Goal: Task Accomplishment & Management: Use online tool/utility

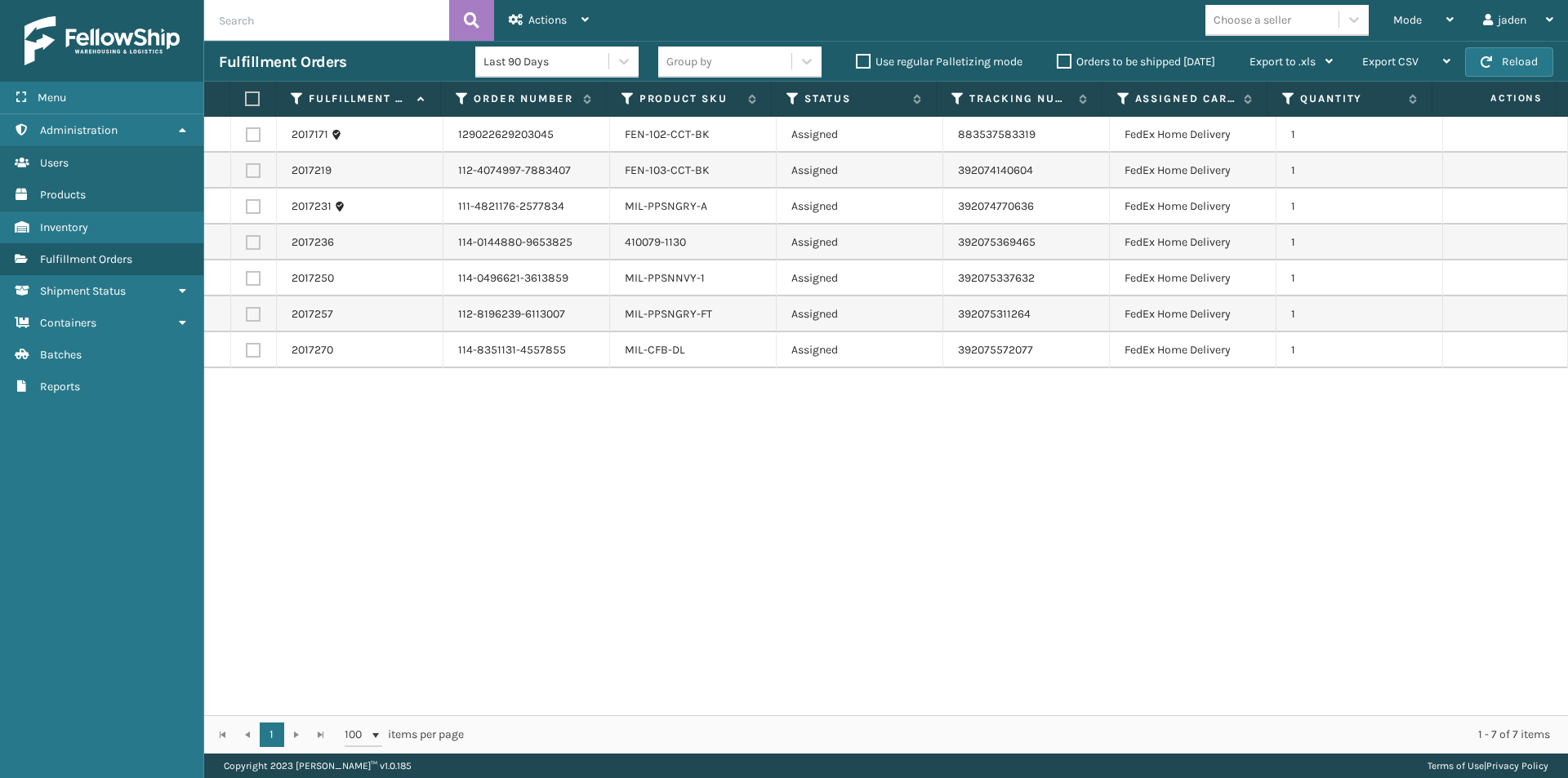
drag, startPoint x: 1211, startPoint y: 509, endPoint x: 1198, endPoint y: 505, distance: 13.6
drag, startPoint x: 1198, startPoint y: 505, endPoint x: 810, endPoint y: 470, distance: 389.6
click at [856, 543] on div "2017171 129022629203045 FEN-102-CCT-BK Assigned 883537583319 FedEx Home Deliver…" at bounding box center [885, 415] width 1363 height 598
click at [694, 91] on th "Product SKU" at bounding box center [689, 100] width 165 height 35
click at [685, 103] on label "Product SKU" at bounding box center [690, 99] width 101 height 15
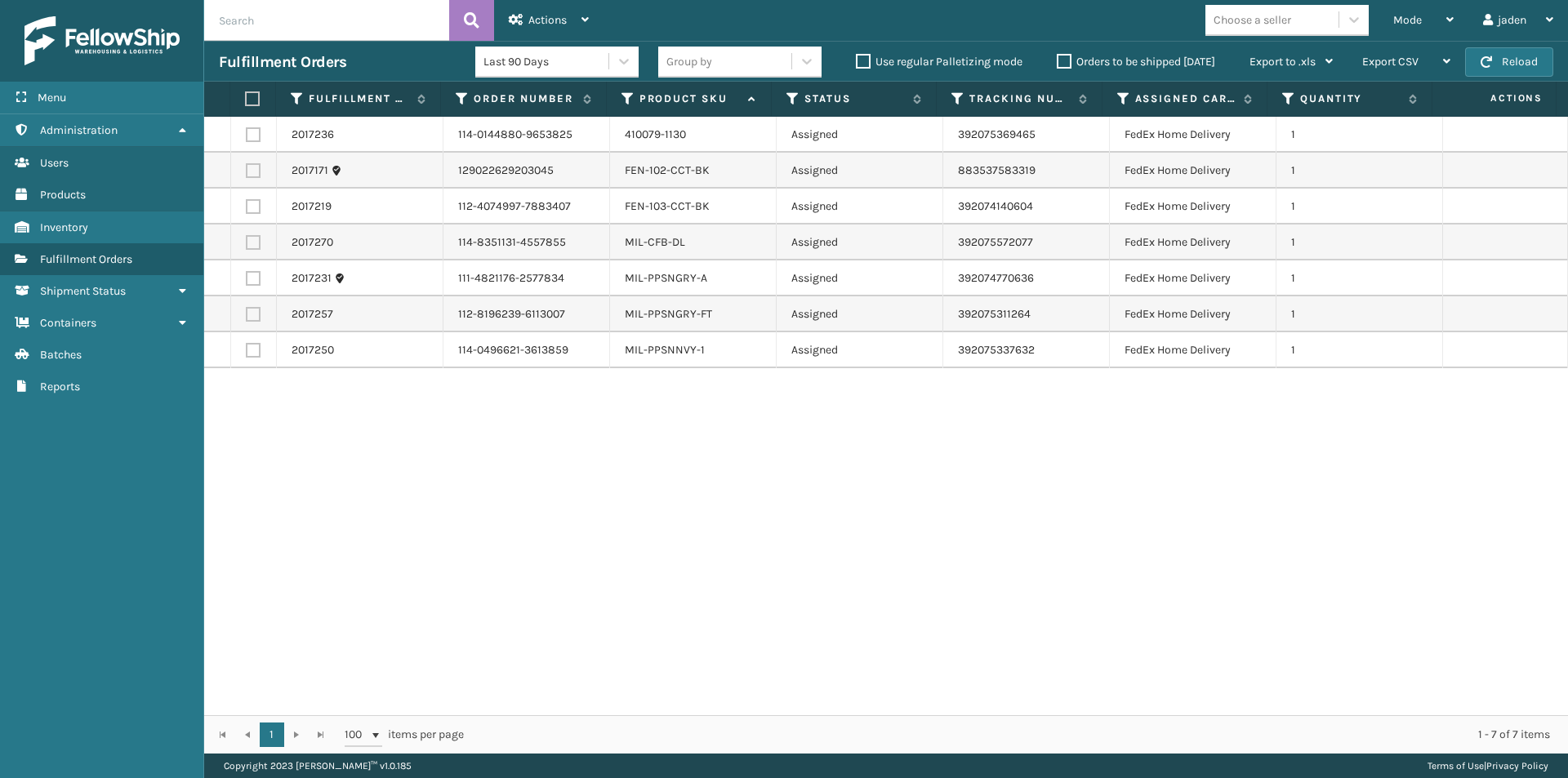
drag, startPoint x: 1064, startPoint y: 530, endPoint x: 409, endPoint y: 385, distance: 670.9
click at [581, 577] on div "2017236 114-0144880-9653825 410079-1130 Assigned 392075369465 FedEx Home Delive…" at bounding box center [885, 415] width 1363 height 598
click at [251, 246] on label at bounding box center [253, 243] width 15 height 15
click at [246, 246] on input "checkbox" at bounding box center [246, 241] width 1 height 11
checkbox input "true"
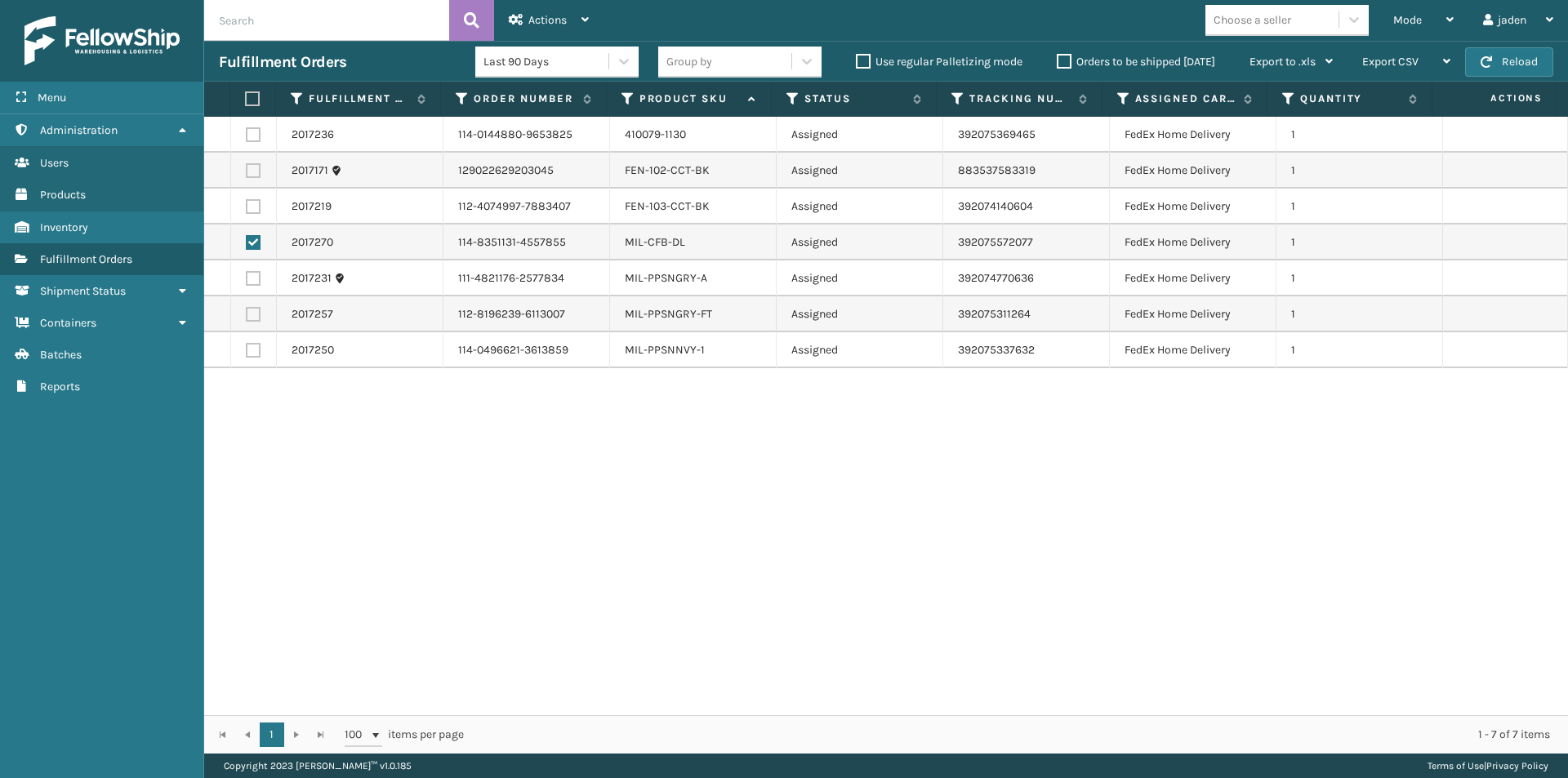
click at [254, 208] on label at bounding box center [253, 206] width 15 height 15
click at [246, 208] on input "checkbox" at bounding box center [246, 205] width 1 height 11
checkbox input "true"
click at [254, 169] on label at bounding box center [253, 170] width 15 height 15
click at [246, 169] on input "checkbox" at bounding box center [246, 168] width 1 height 11
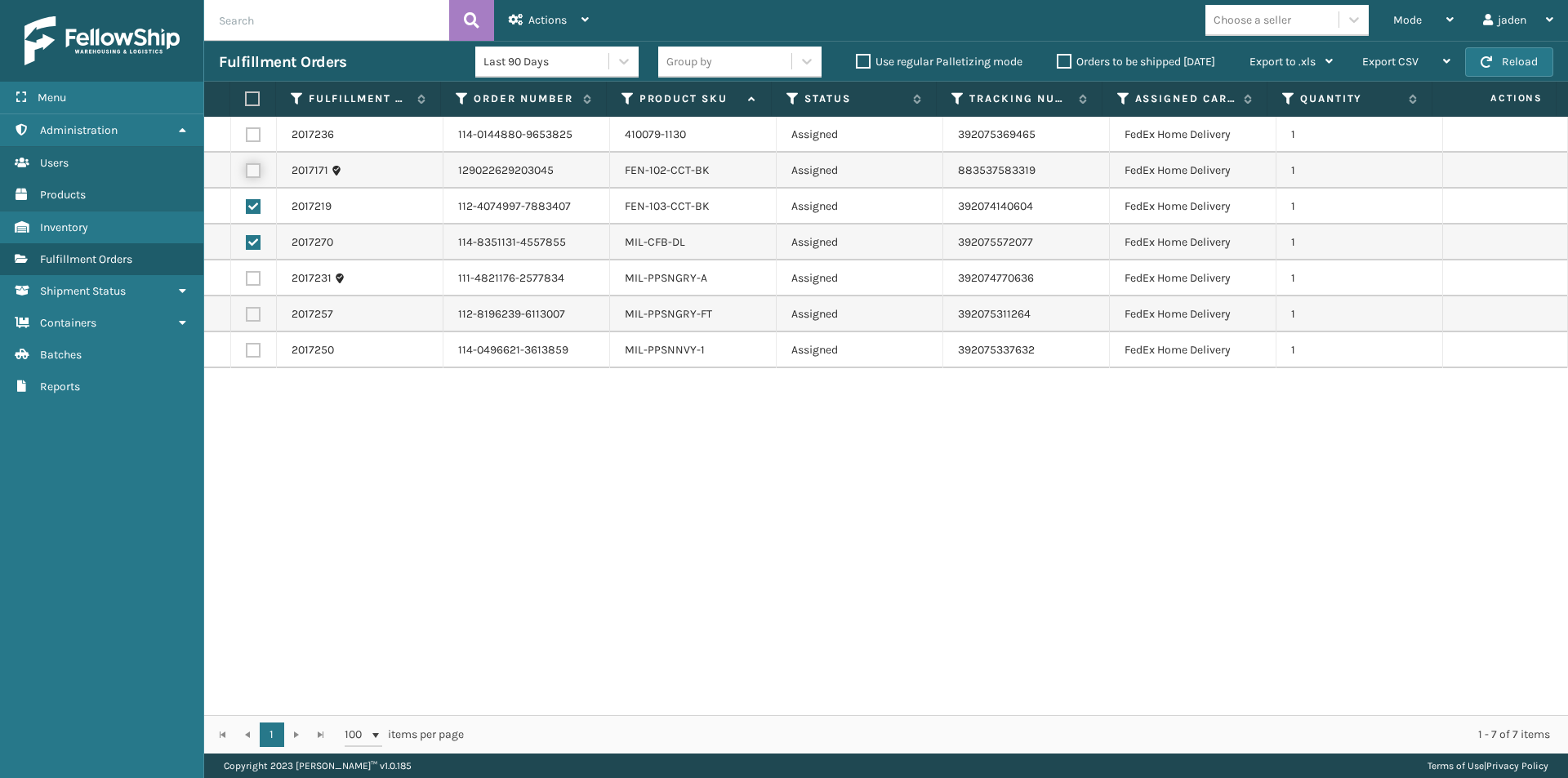
checkbox input "true"
click at [251, 136] on label at bounding box center [253, 134] width 15 height 15
click at [246, 136] on input "checkbox" at bounding box center [246, 132] width 1 height 11
checkbox input "true"
click at [516, 26] on div "Actions" at bounding box center [549, 20] width 80 height 41
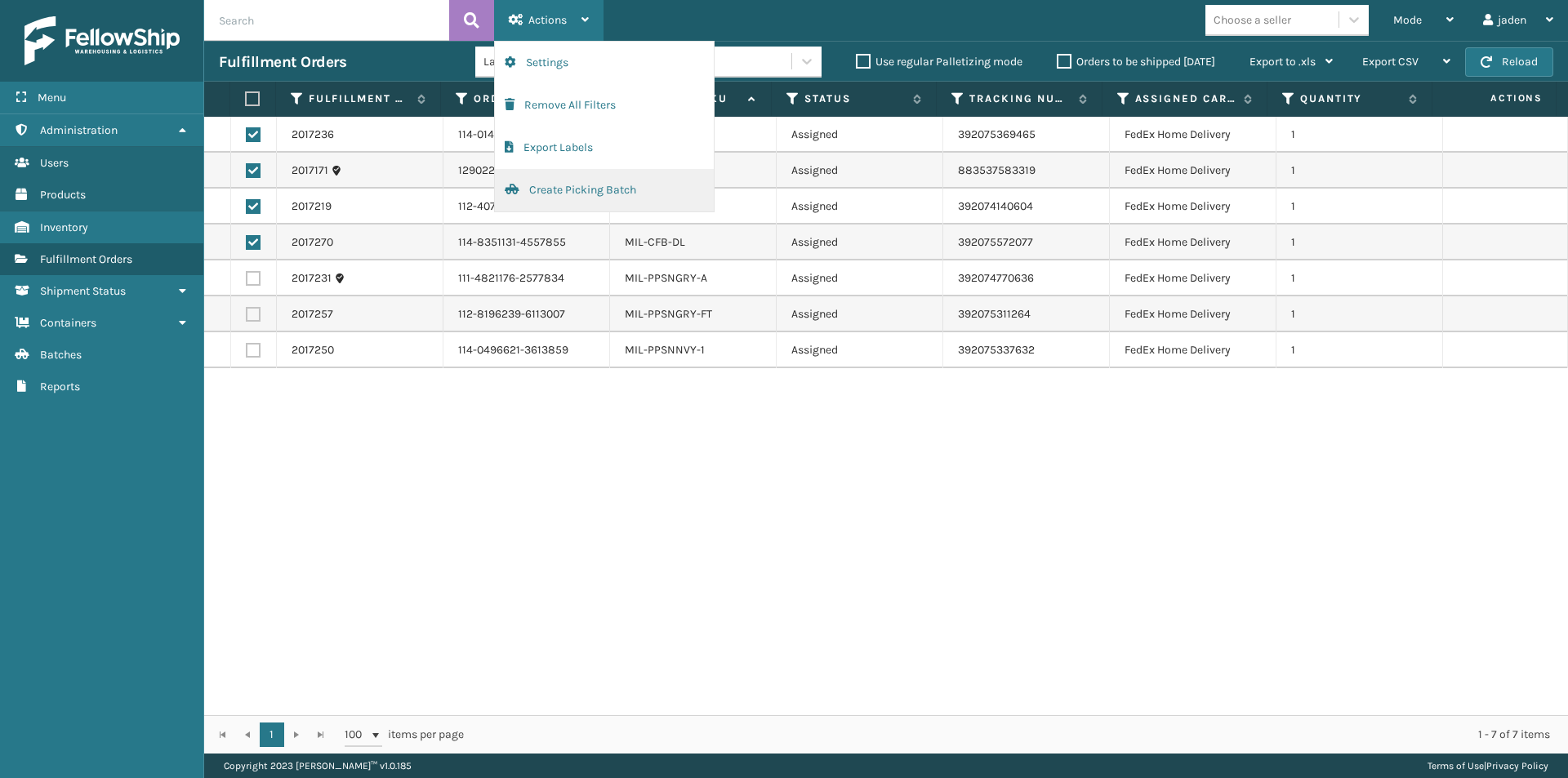
click at [536, 193] on button "Create Picking Batch" at bounding box center [604, 191] width 219 height 42
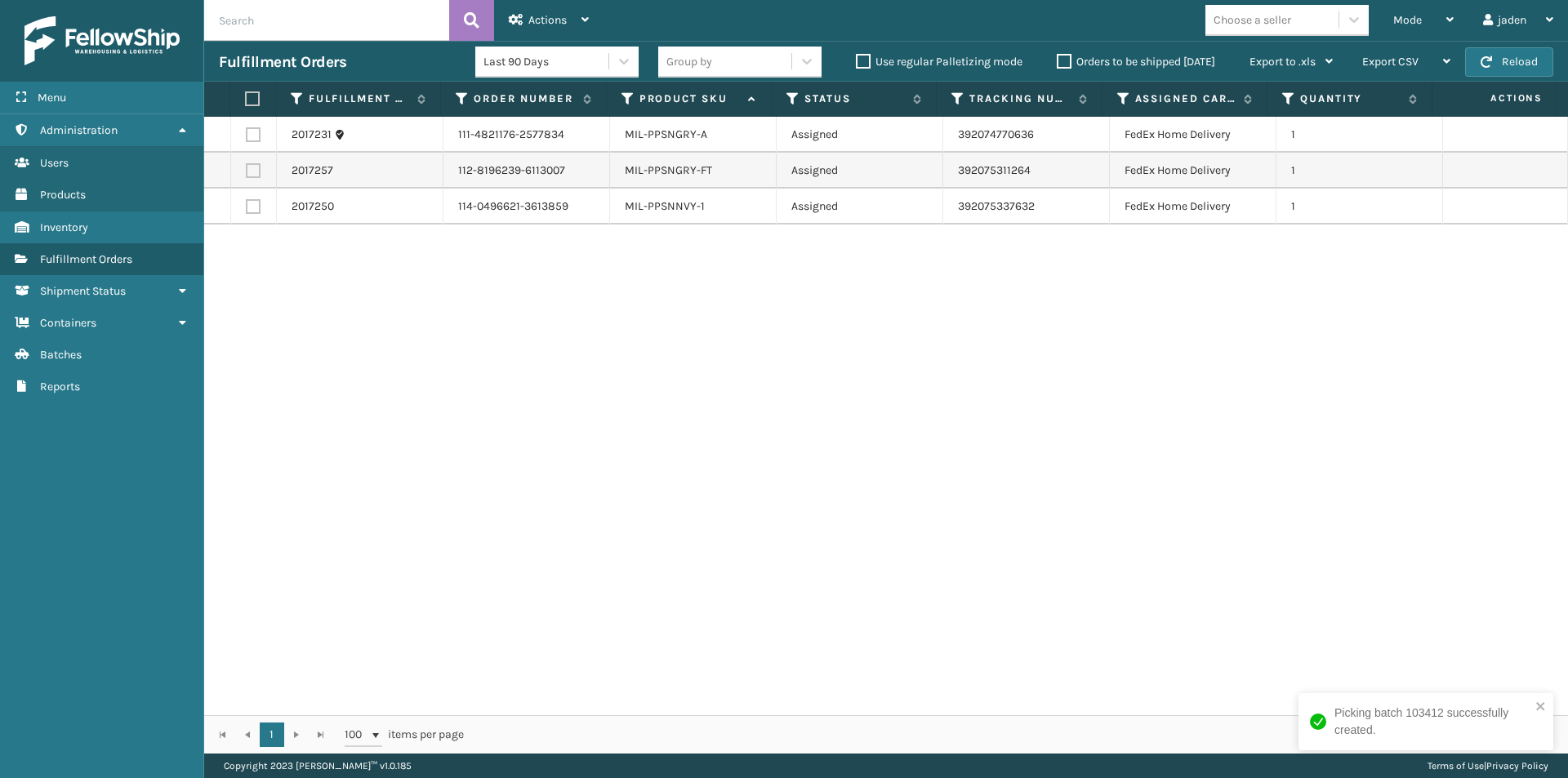
drag, startPoint x: 1312, startPoint y: 310, endPoint x: 751, endPoint y: 424, distance: 572.5
click at [751, 424] on div "2017231 111-4821176-2577834 MIL-PPSNGRY-A Assigned 392074770636 FedEx Home Deli…" at bounding box center [885, 415] width 1363 height 598
click at [254, 97] on label at bounding box center [251, 99] width 11 height 15
click at [246, 97] on input "checkbox" at bounding box center [245, 99] width 1 height 11
checkbox input "true"
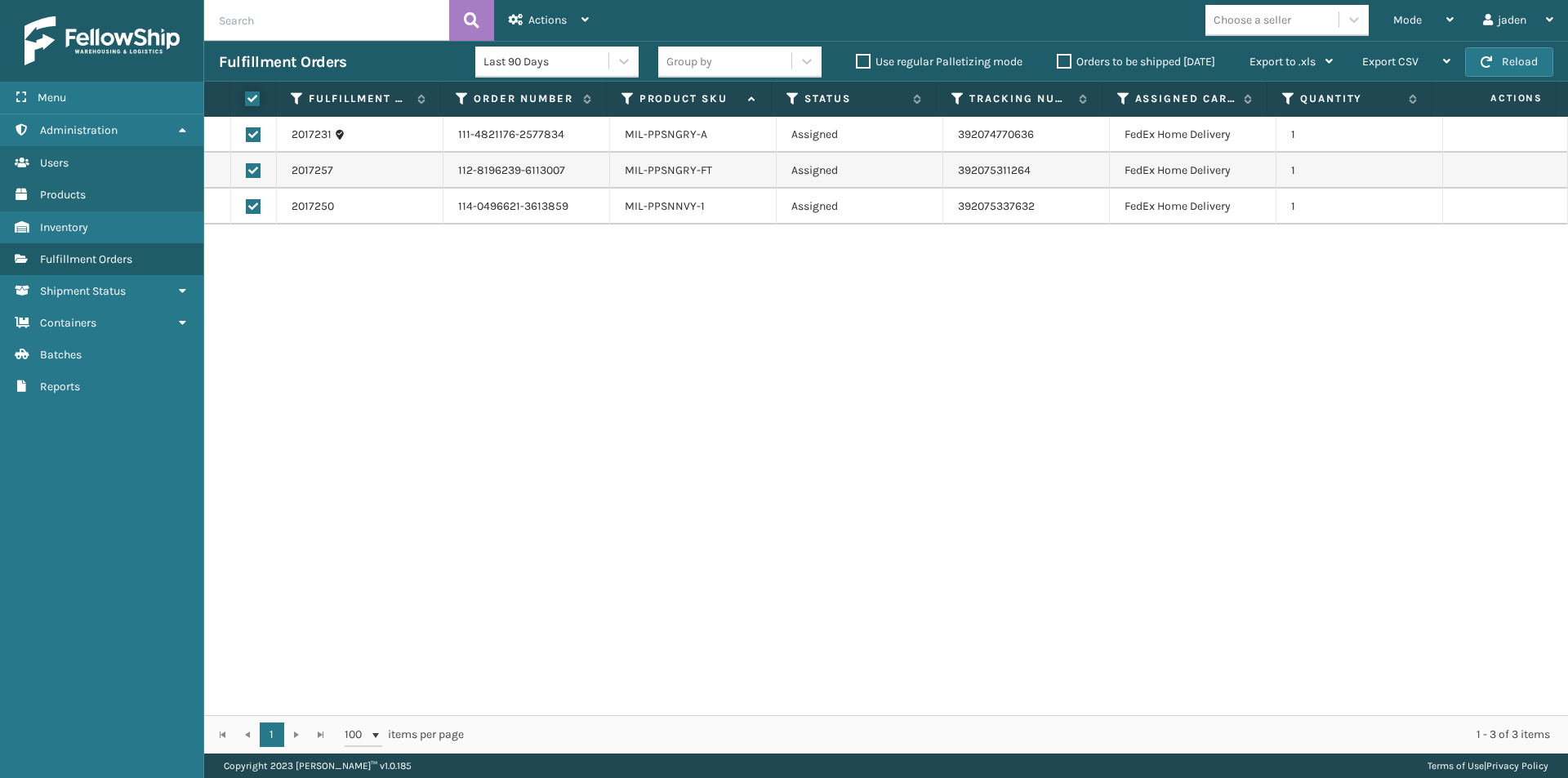
checkbox input "true"
click at [530, 16] on span "Actions" at bounding box center [547, 20] width 38 height 14
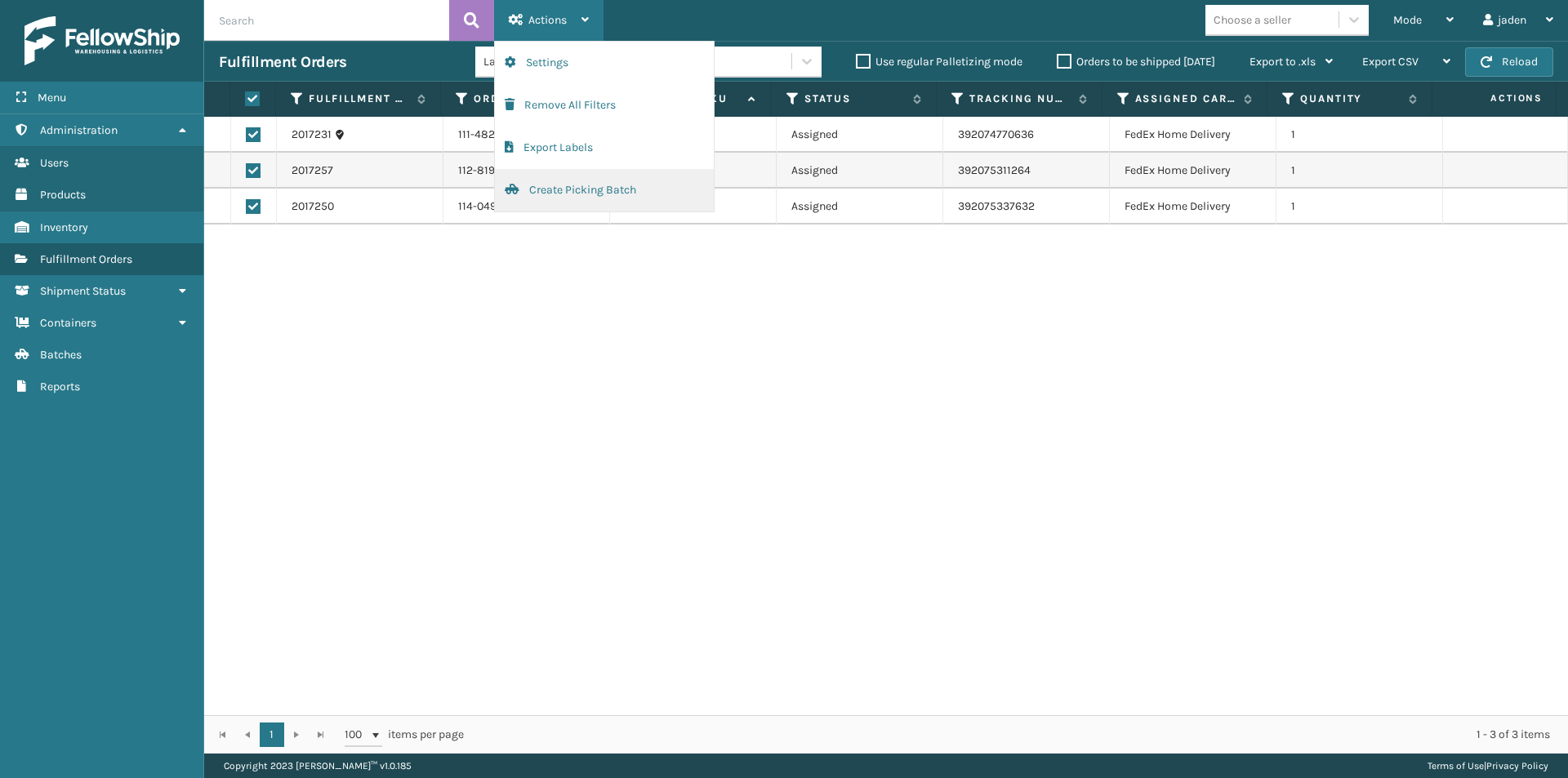
click at [560, 197] on button "Create Picking Batch" at bounding box center [604, 191] width 219 height 42
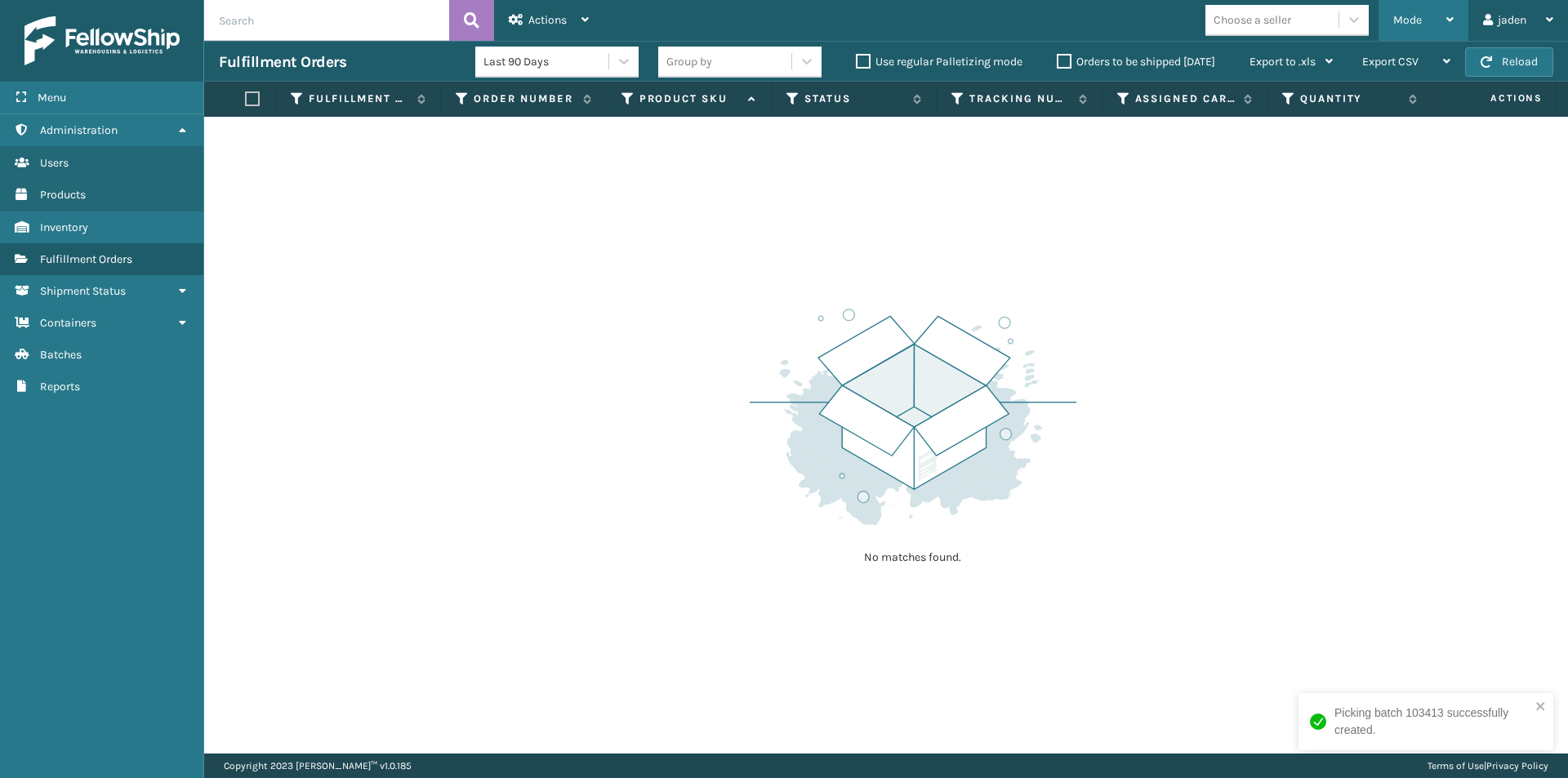
click at [1427, 17] on div "Mode" at bounding box center [1423, 20] width 60 height 41
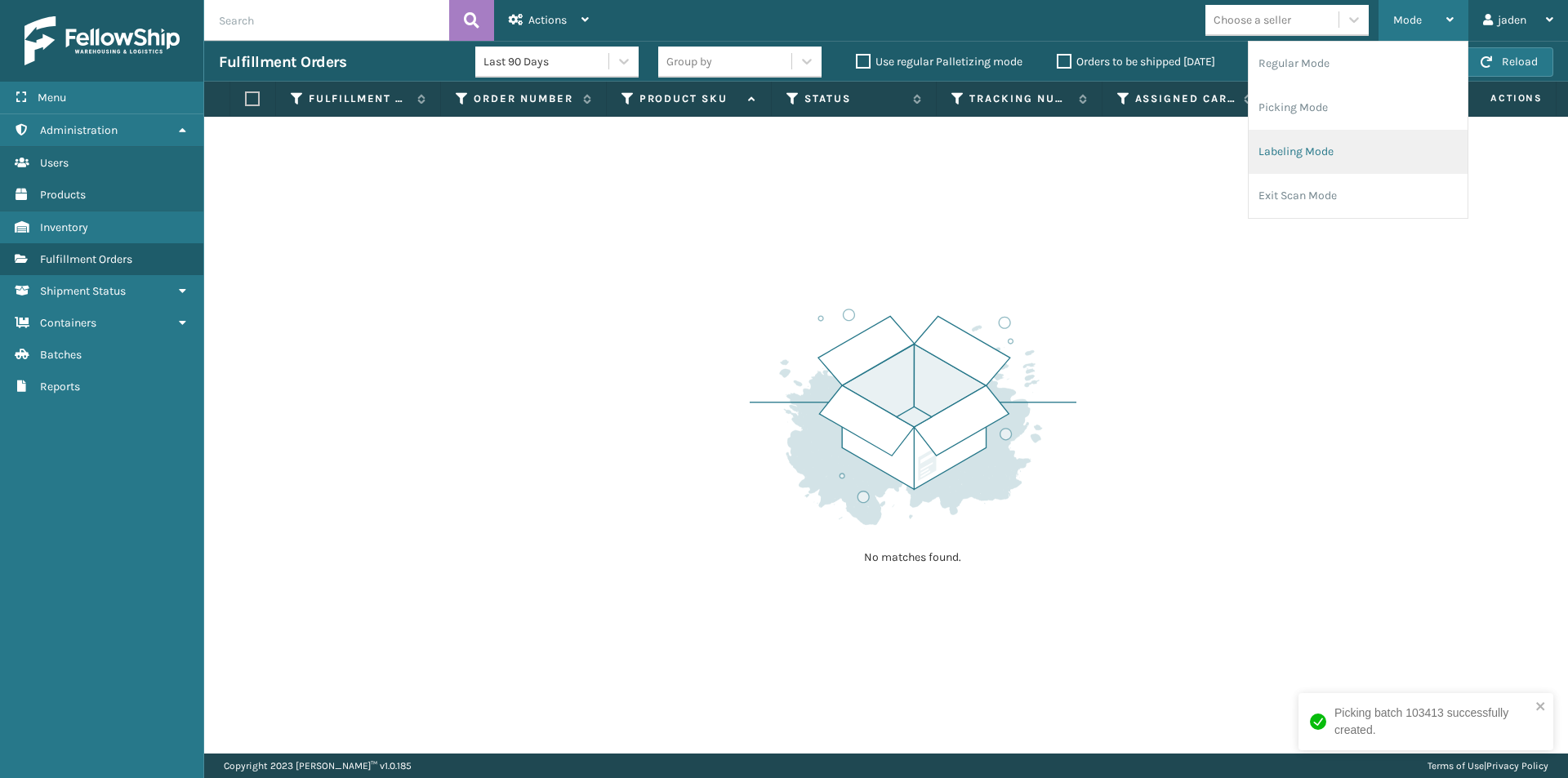
click at [1358, 146] on li "Labeling Mode" at bounding box center [1358, 152] width 219 height 44
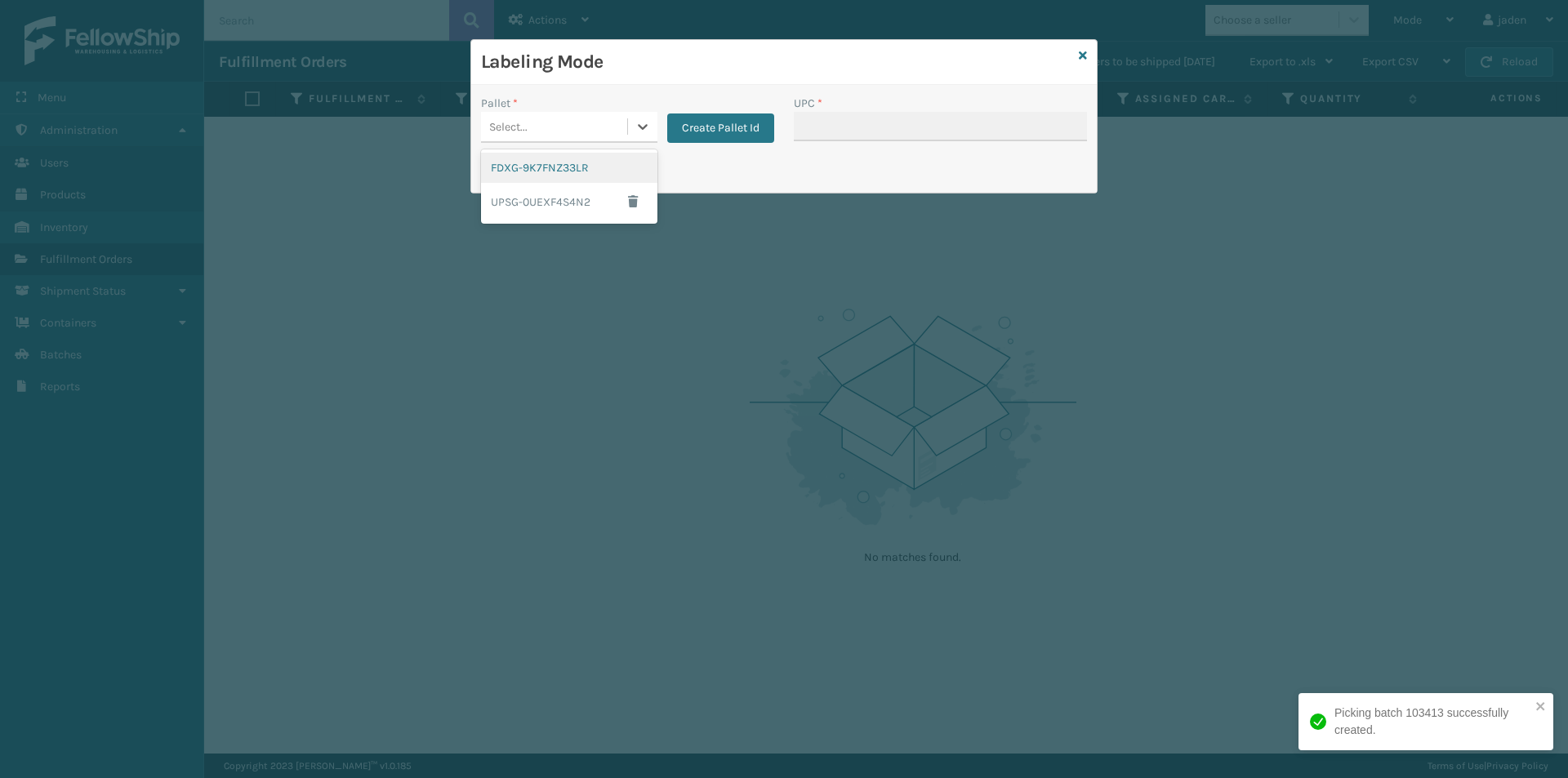
drag, startPoint x: 636, startPoint y: 131, endPoint x: 610, endPoint y: 159, distance: 38.2
click at [637, 132] on icon at bounding box center [642, 126] width 17 height 17
click at [608, 161] on div "FDXG-9K7FNZ33LR" at bounding box center [569, 168] width 176 height 30
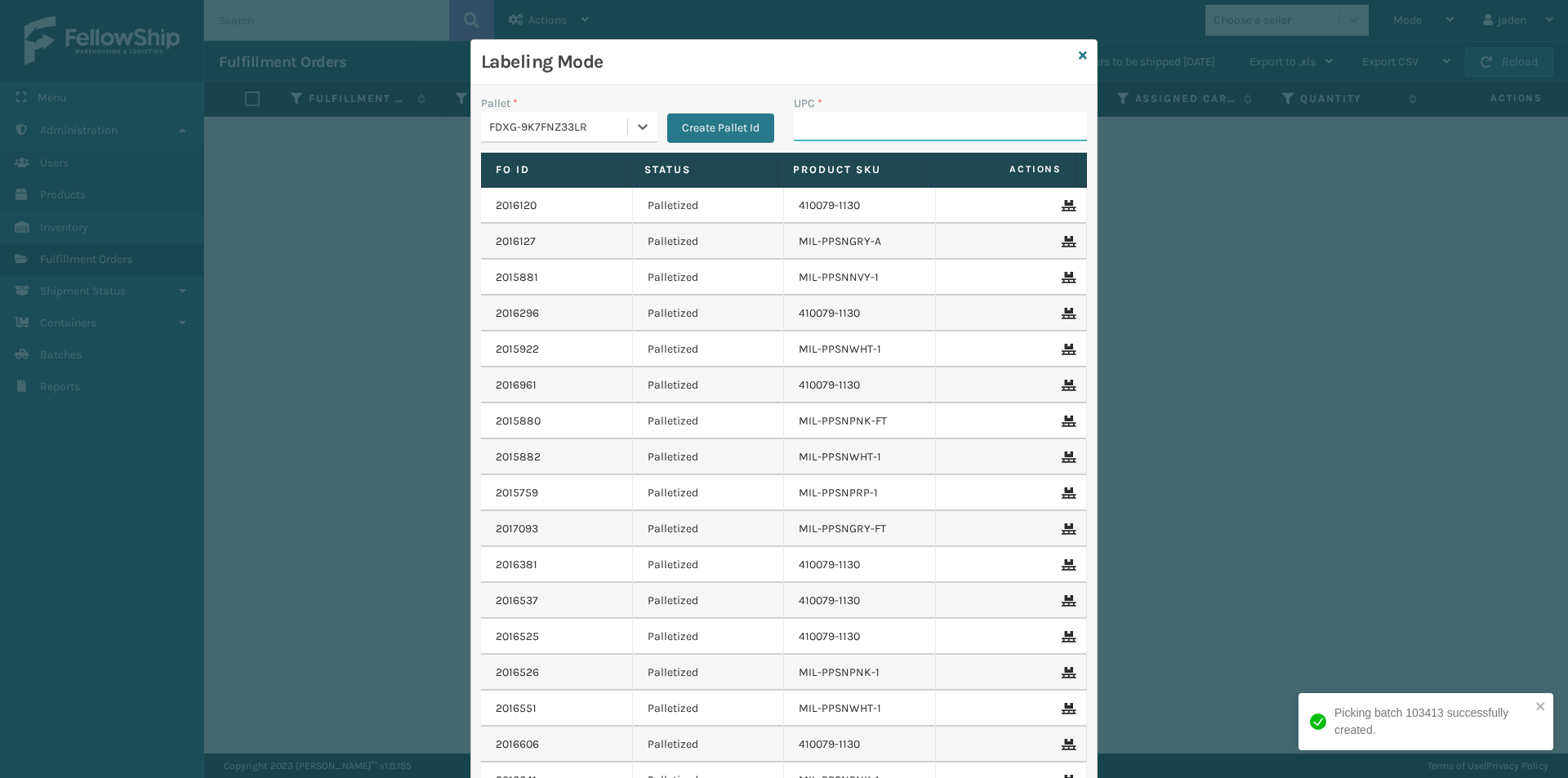
click at [834, 118] on input "UPC *" at bounding box center [940, 126] width 293 height 29
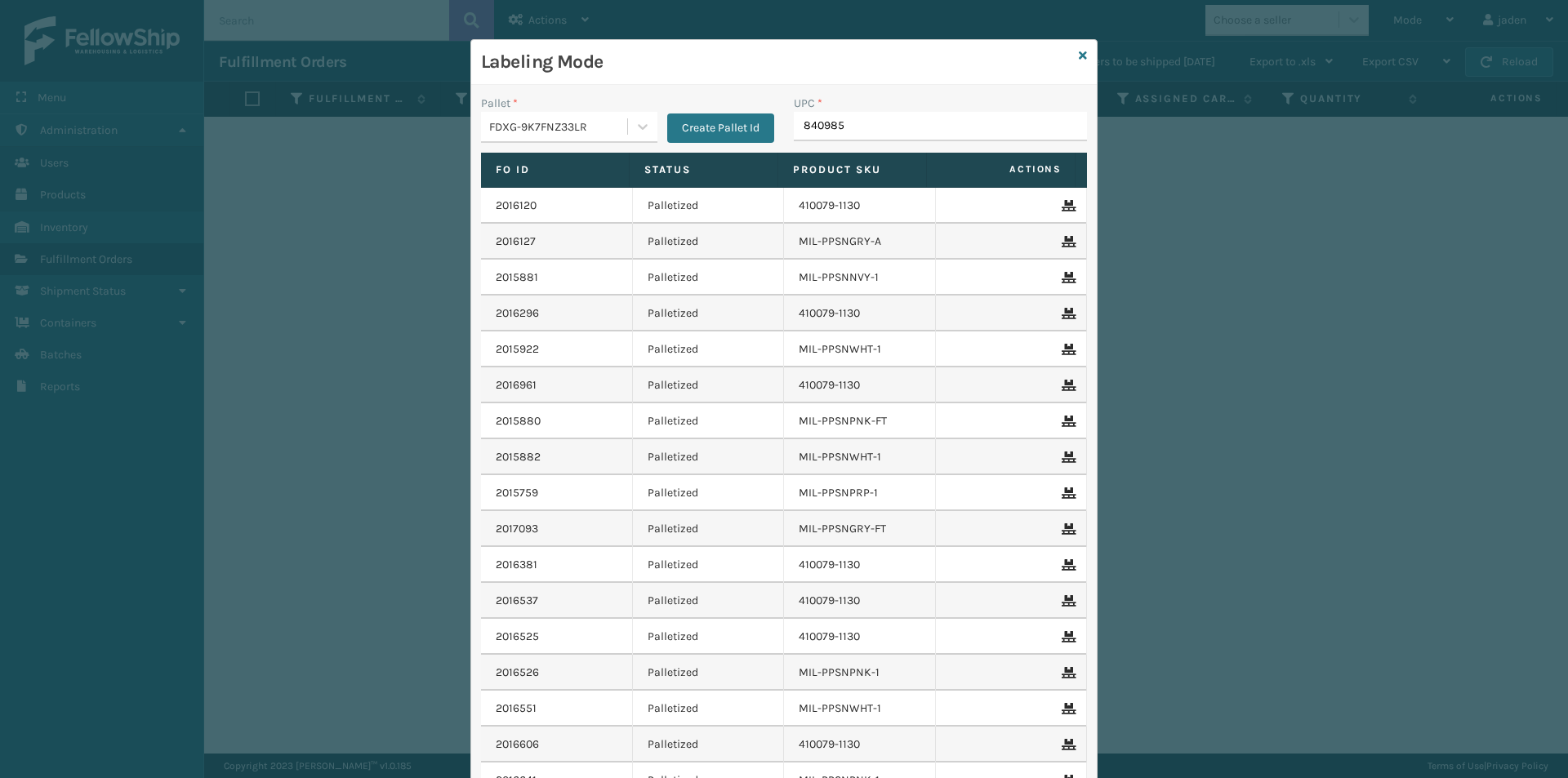
type input "8409851"
click at [1083, 56] on div "Labeling Mode" at bounding box center [784, 62] width 626 height 45
click at [1078, 56] on icon at bounding box center [1082, 55] width 8 height 11
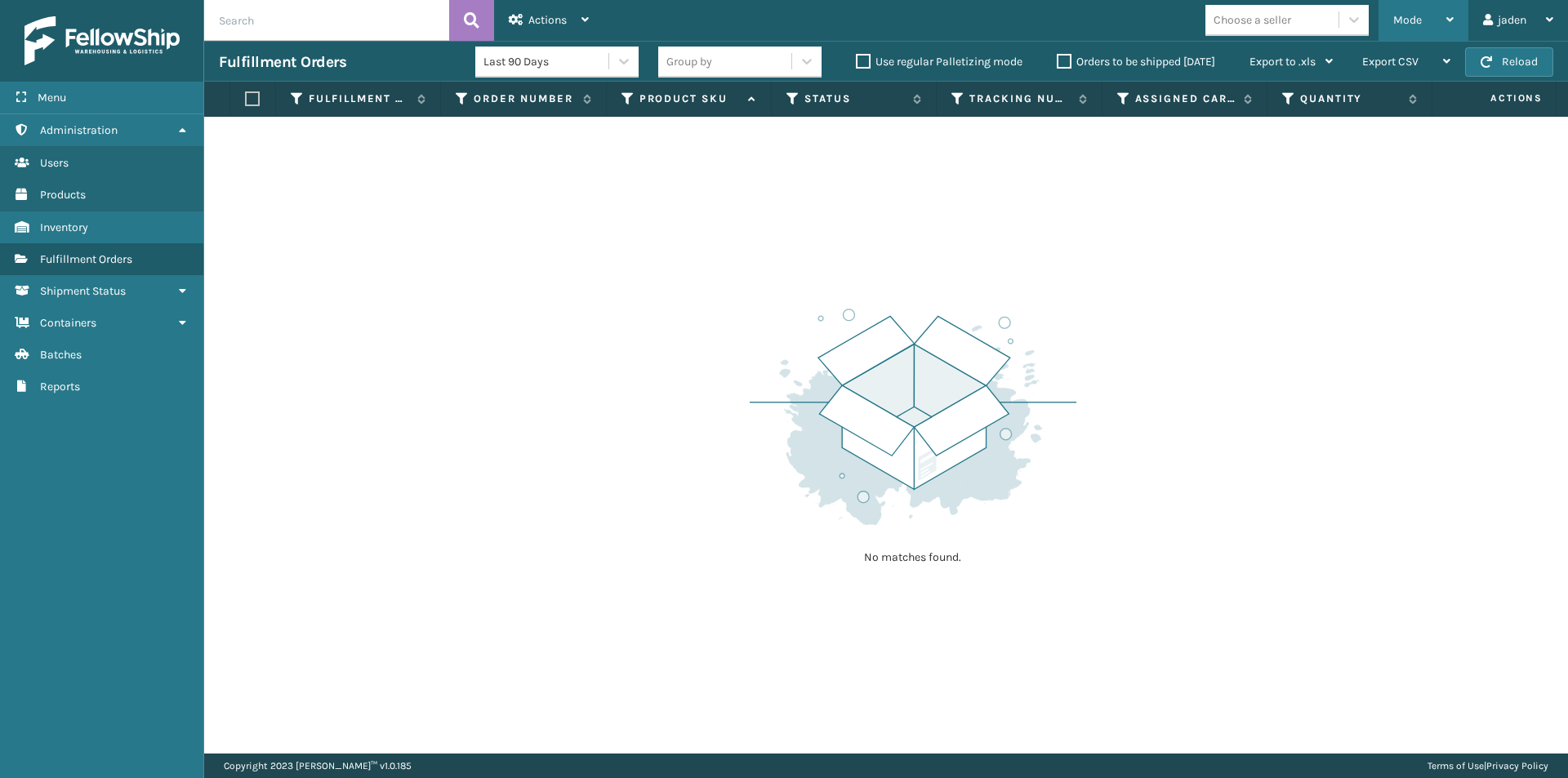
click at [1423, 17] on div "Mode" at bounding box center [1423, 20] width 60 height 41
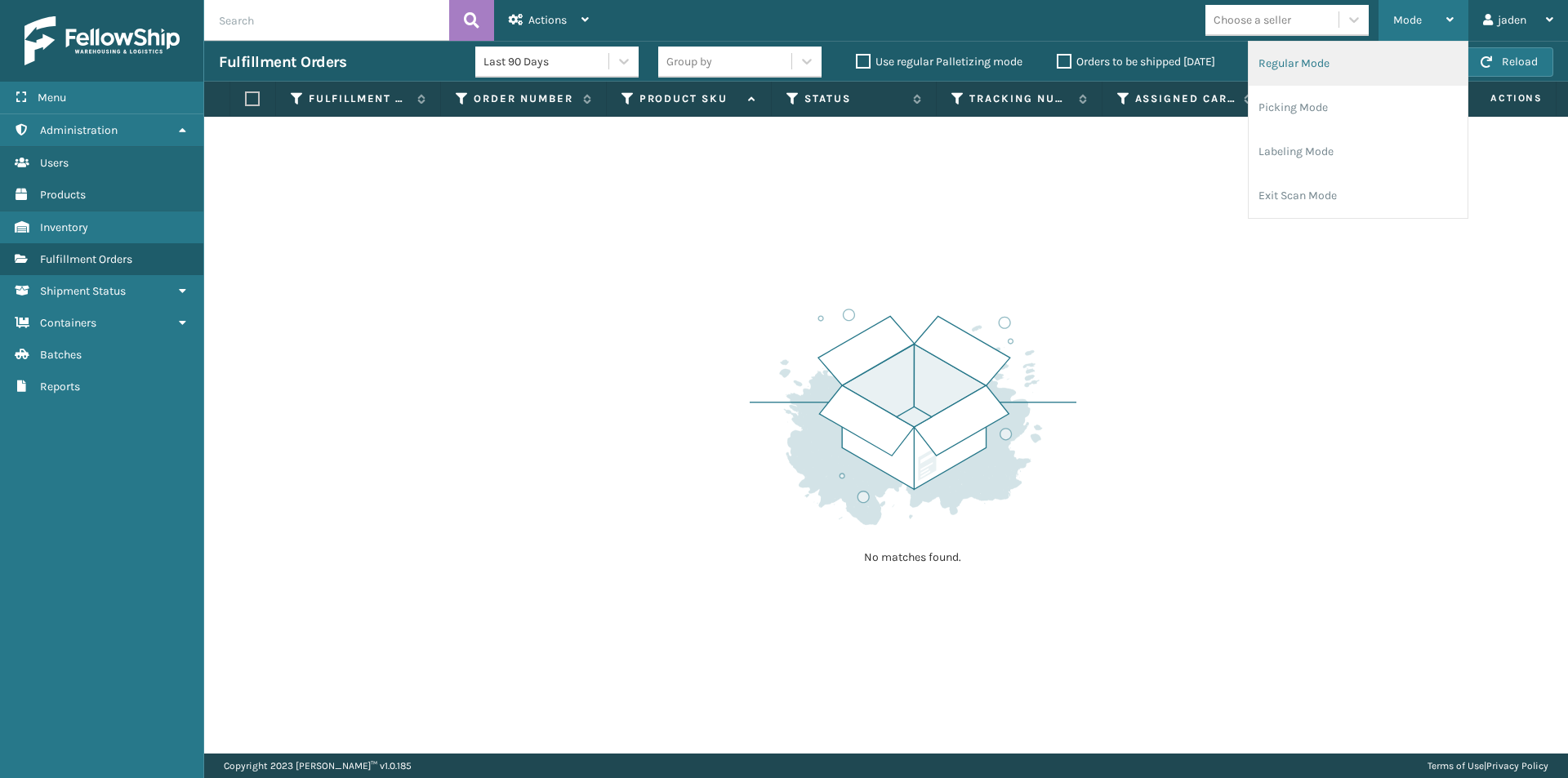
click at [1323, 57] on li "Regular Mode" at bounding box center [1358, 64] width 219 height 44
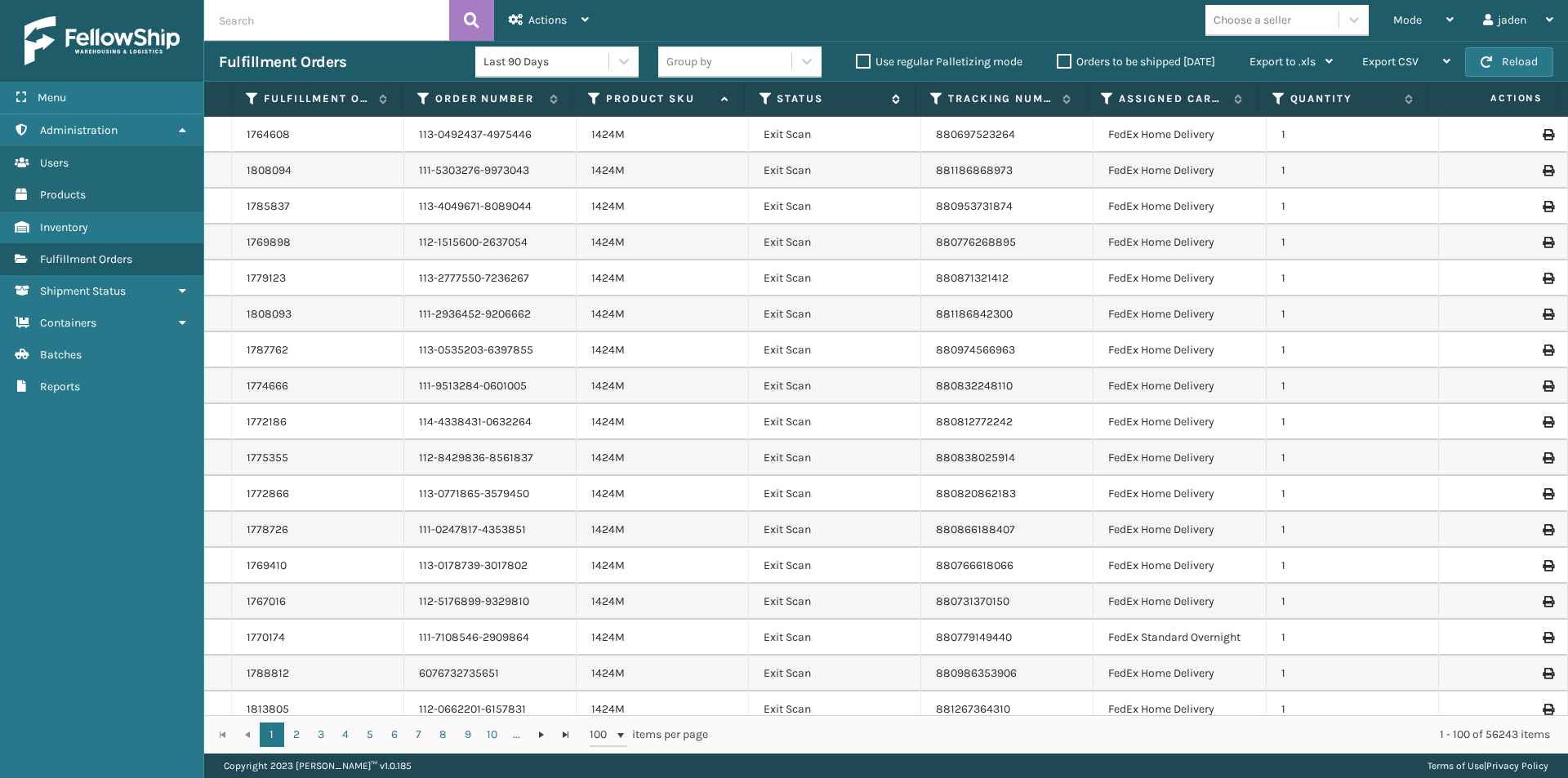
click at [768, 92] on icon at bounding box center [766, 99] width 13 height 15
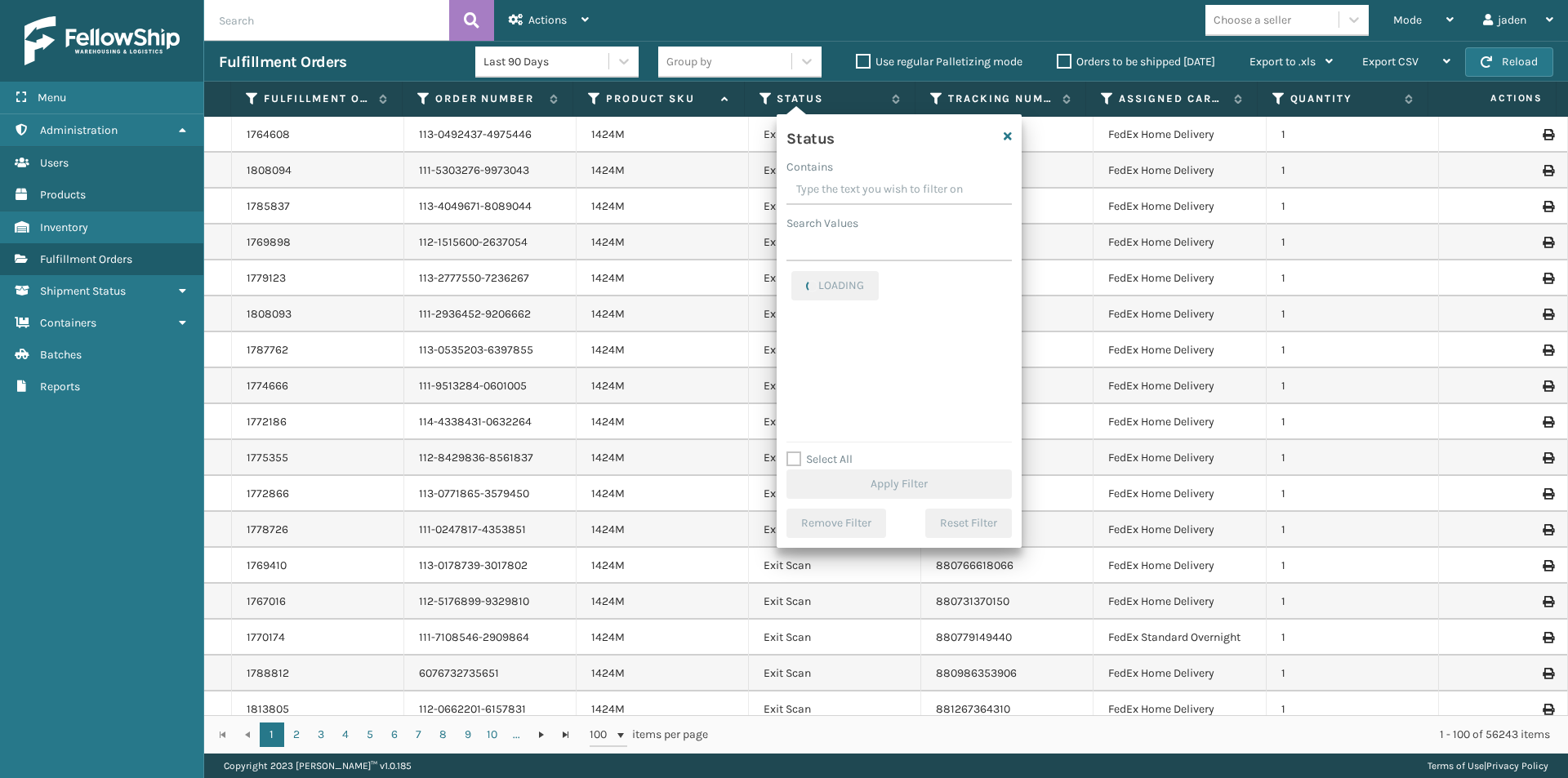
drag, startPoint x: 917, startPoint y: 176, endPoint x: 854, endPoint y: 174, distance: 63.0
click at [854, 174] on div "Contains" at bounding box center [898, 167] width 225 height 17
drag, startPoint x: 931, startPoint y: 183, endPoint x: 822, endPoint y: 224, distance: 116.5
click at [827, 182] on div "Contains" at bounding box center [898, 182] width 225 height 47
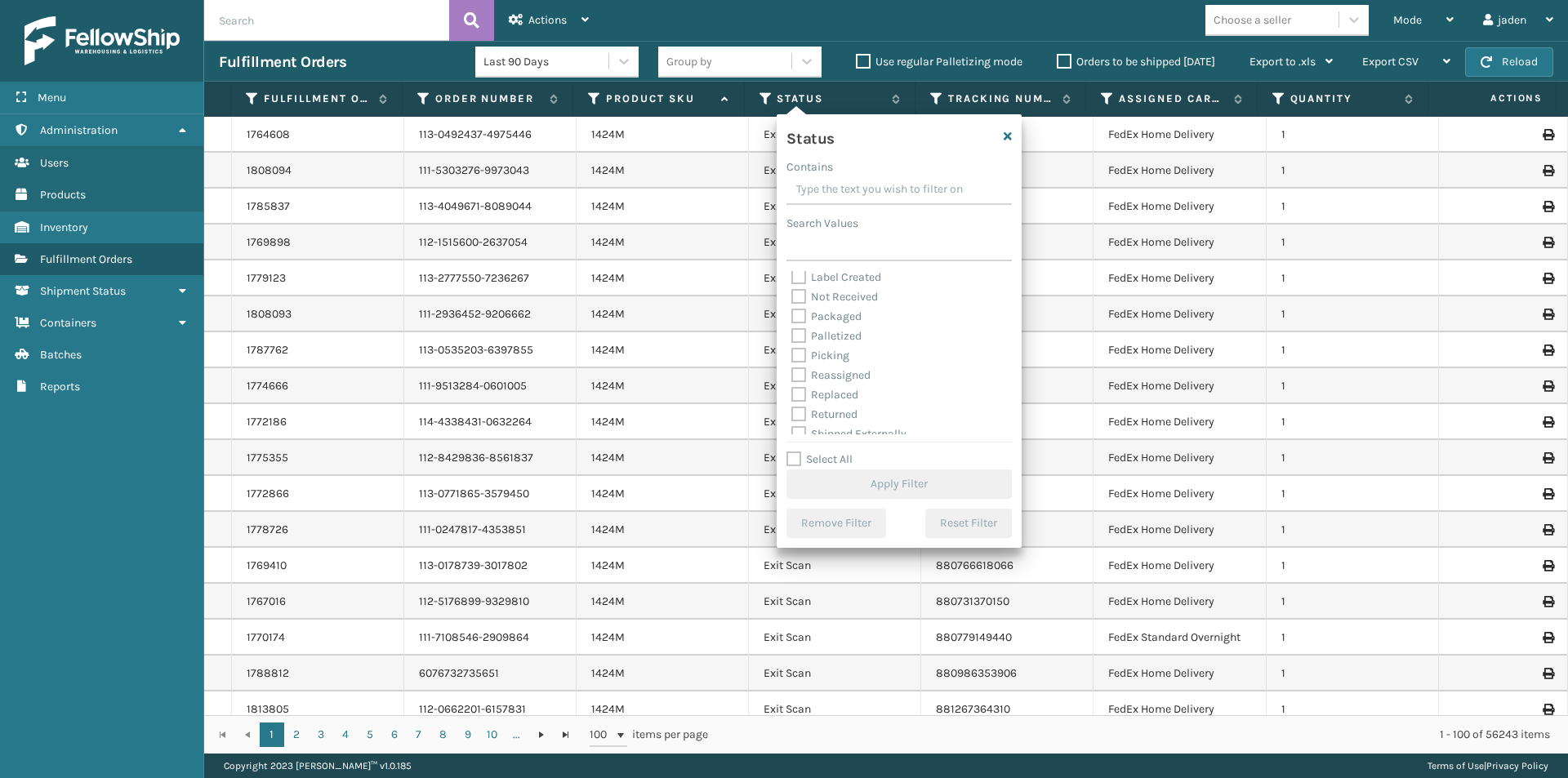
click at [802, 345] on div "Palletized" at bounding box center [899, 336] width 215 height 19
click at [799, 347] on div "Picking" at bounding box center [899, 355] width 215 height 19
click at [803, 356] on label "Picking" at bounding box center [821, 355] width 58 height 14
click at [792, 356] on input "Picking" at bounding box center [792, 351] width 1 height 11
checkbox input "true"
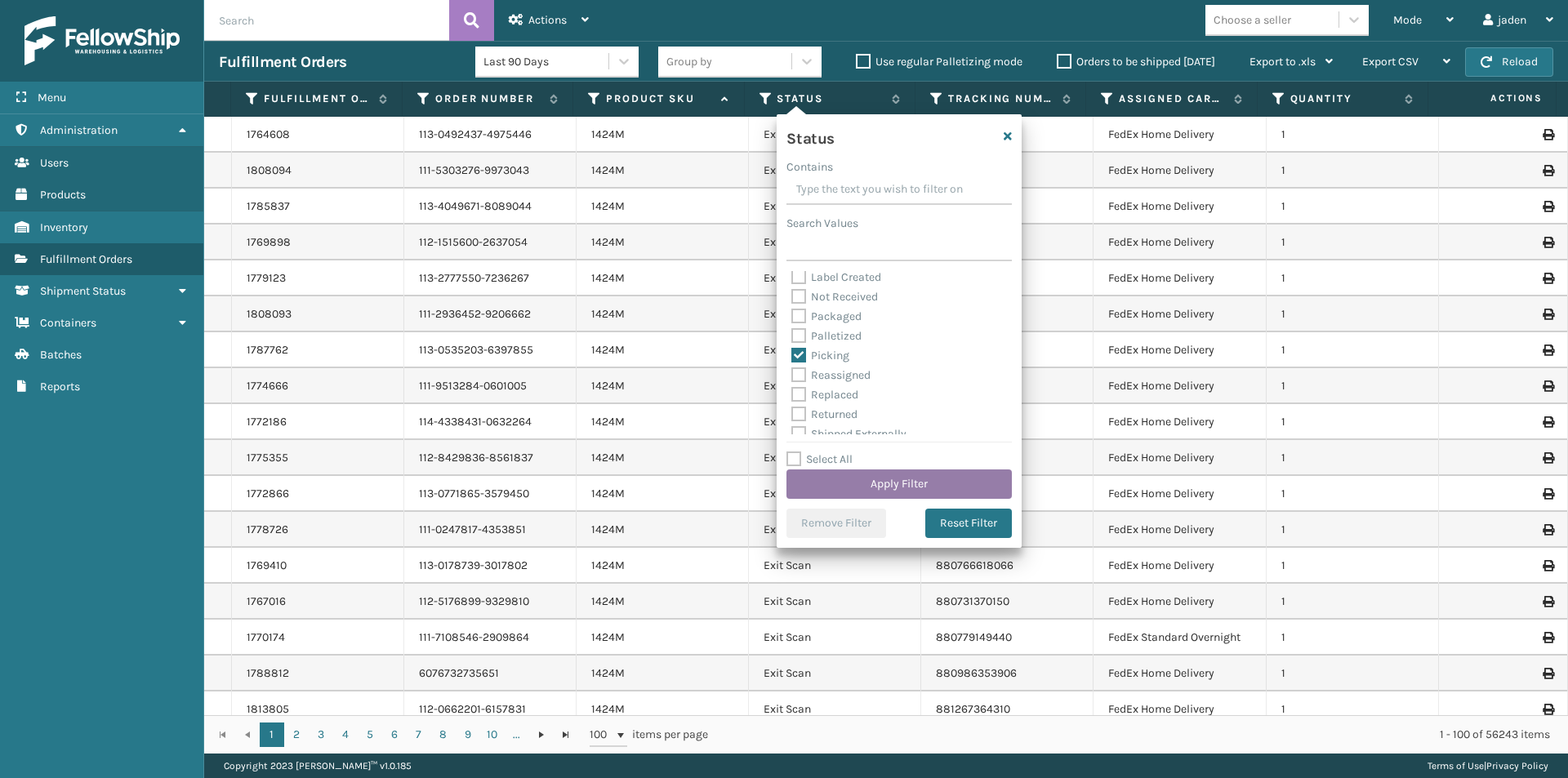
click at [870, 485] on button "Apply Filter" at bounding box center [898, 483] width 225 height 29
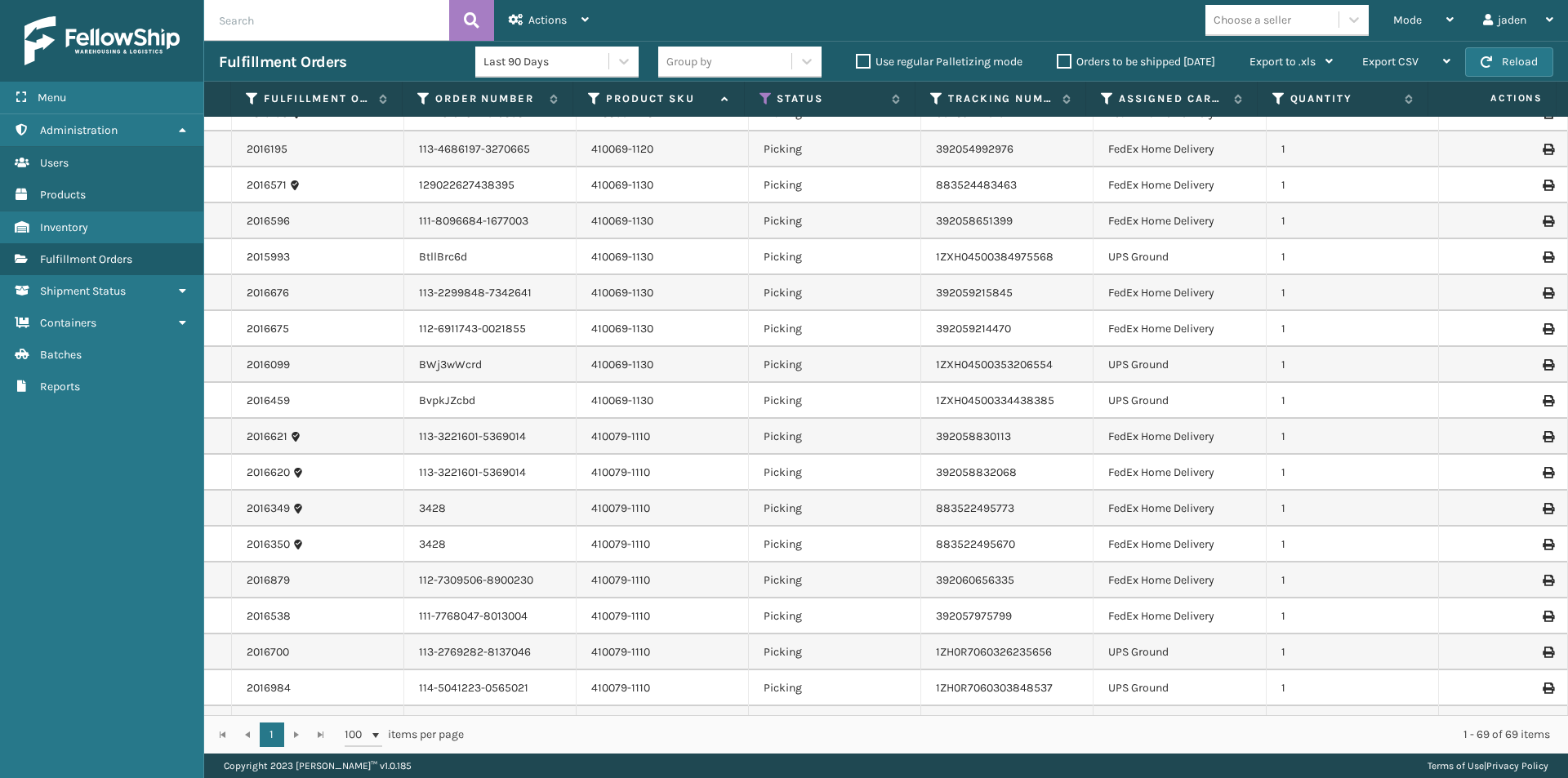
scroll to position [0, 0]
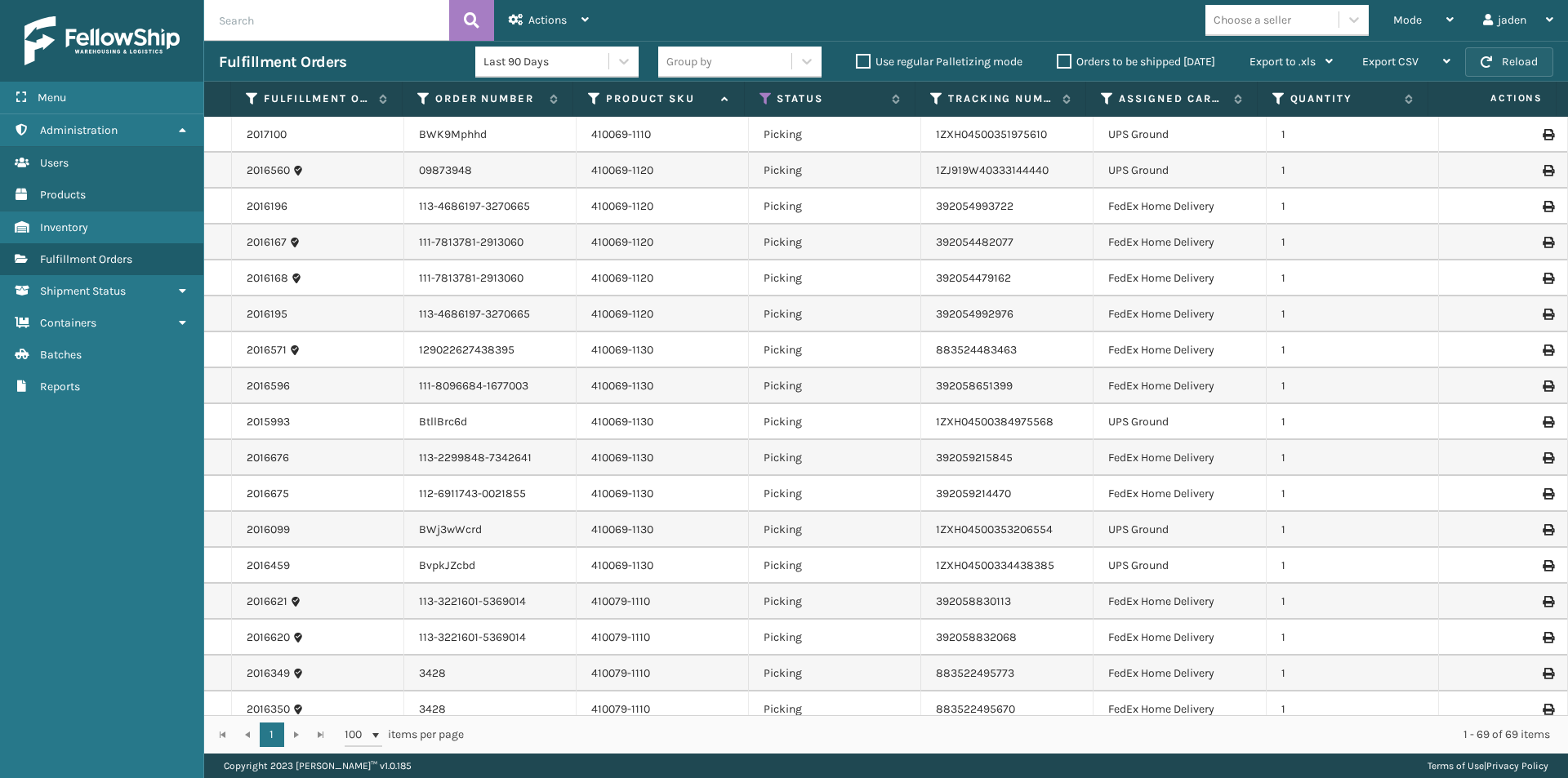
click at [1527, 62] on button "Reload" at bounding box center [1509, 62] width 88 height 29
click at [1403, 24] on span "Mode" at bounding box center [1407, 20] width 28 height 14
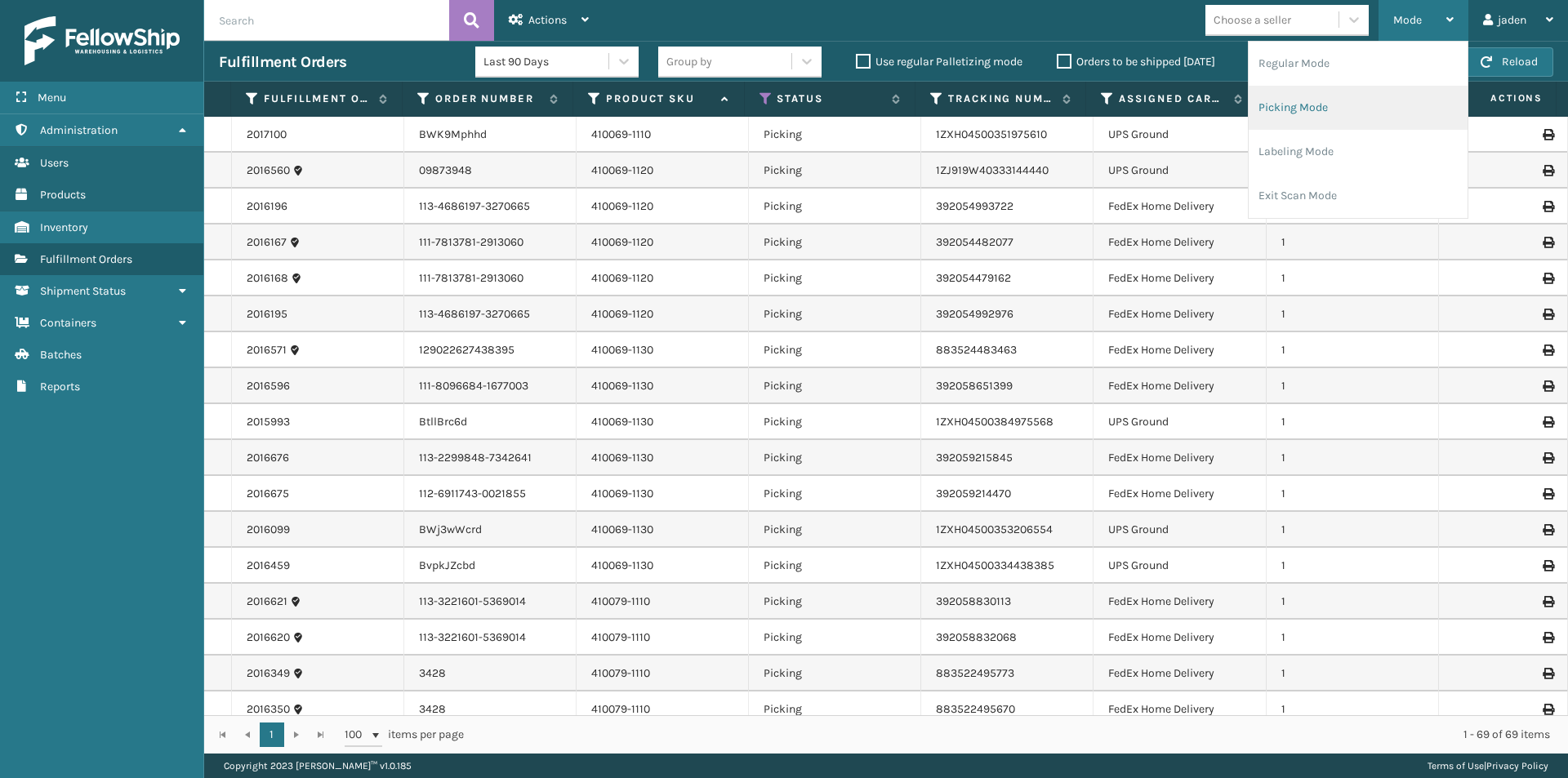
click at [1322, 107] on li "Picking Mode" at bounding box center [1358, 108] width 219 height 44
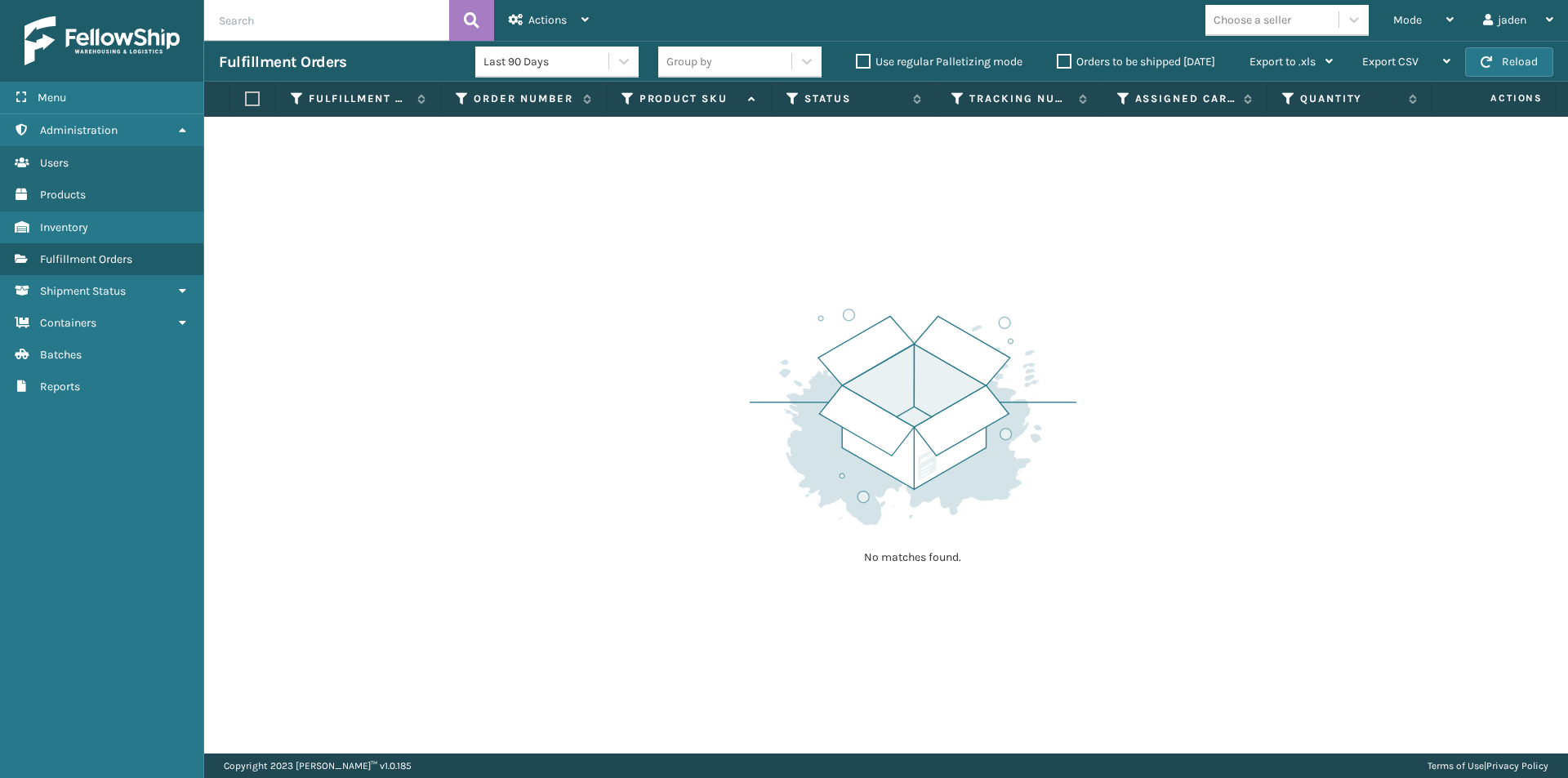
drag, startPoint x: 1081, startPoint y: 334, endPoint x: 251, endPoint y: 53, distance: 876.3
click at [603, 236] on div "No matches found." at bounding box center [885, 435] width 1363 height 637
click at [1493, 48] on button "Reload" at bounding box center [1509, 62] width 88 height 29
click at [1433, 27] on div "Mode" at bounding box center [1423, 20] width 60 height 41
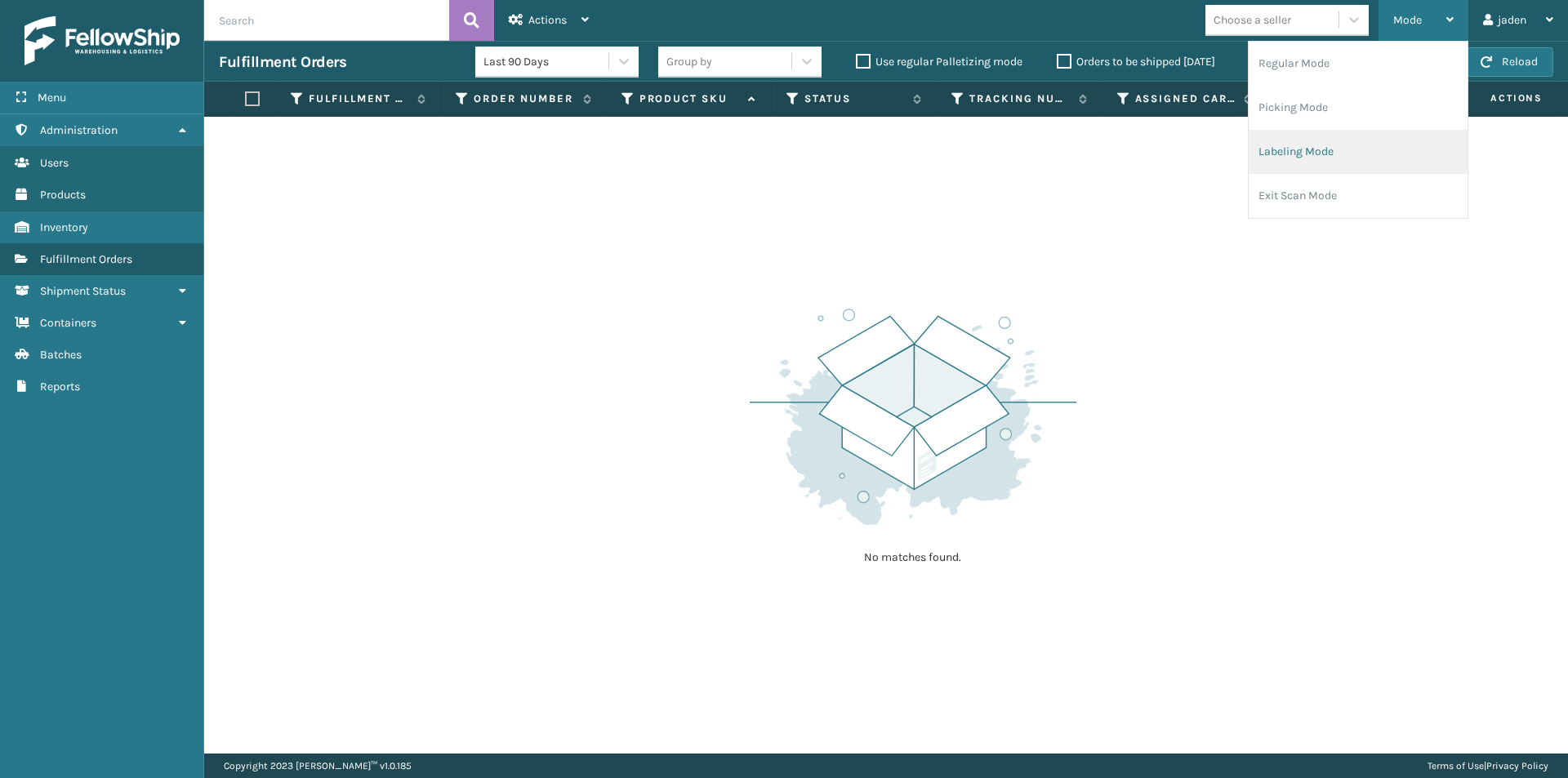
click at [1379, 138] on li "Labeling Mode" at bounding box center [1358, 152] width 219 height 44
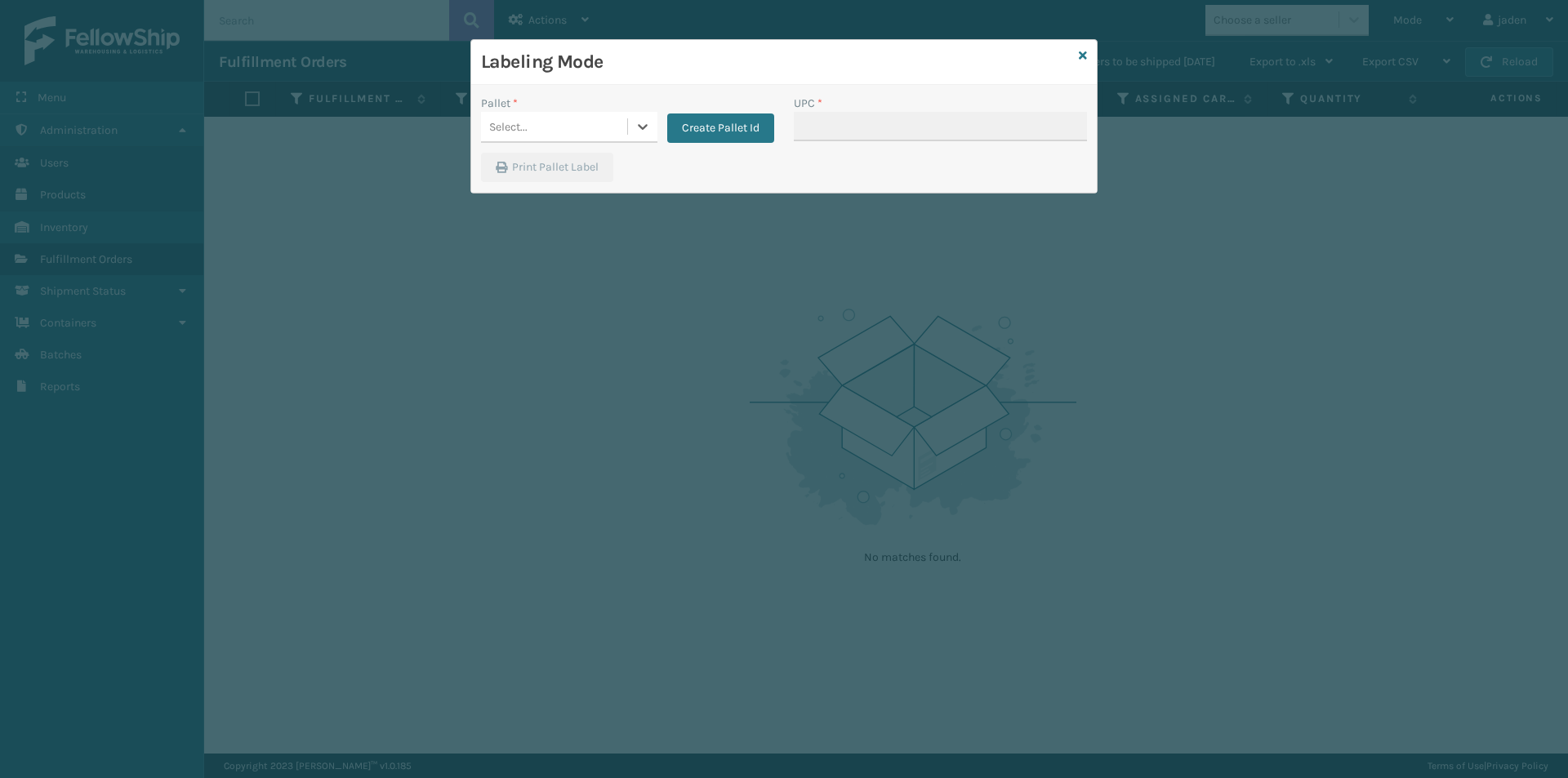
drag, startPoint x: 629, startPoint y: 133, endPoint x: 608, endPoint y: 146, distance: 24.7
click at [629, 132] on div at bounding box center [642, 126] width 29 height 29
click at [558, 169] on div "FDXG-9K7FNZ33LR" at bounding box center [569, 168] width 176 height 30
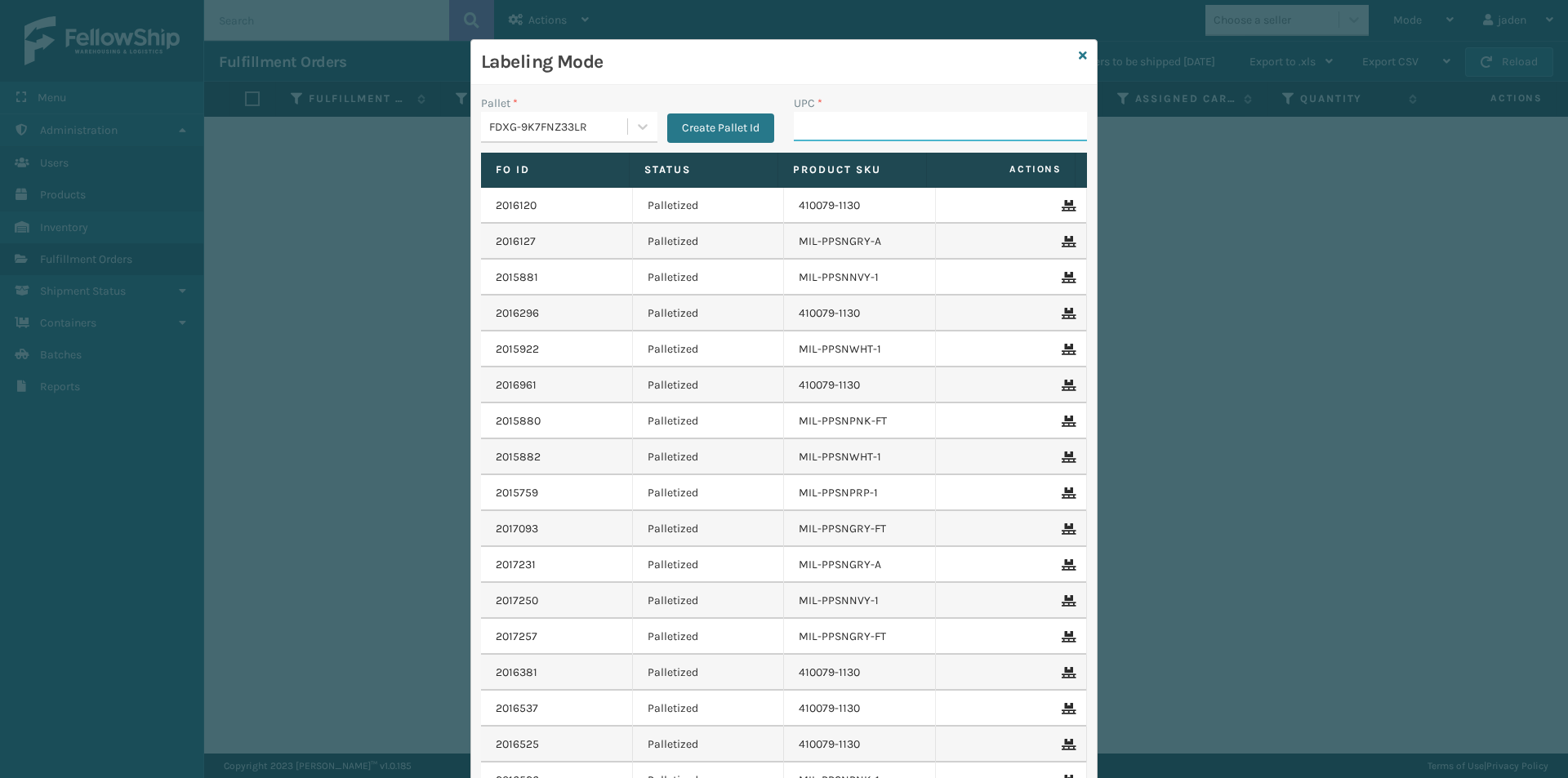
click at [919, 126] on input "UPC *" at bounding box center [940, 126] width 293 height 29
type input "849986009399"
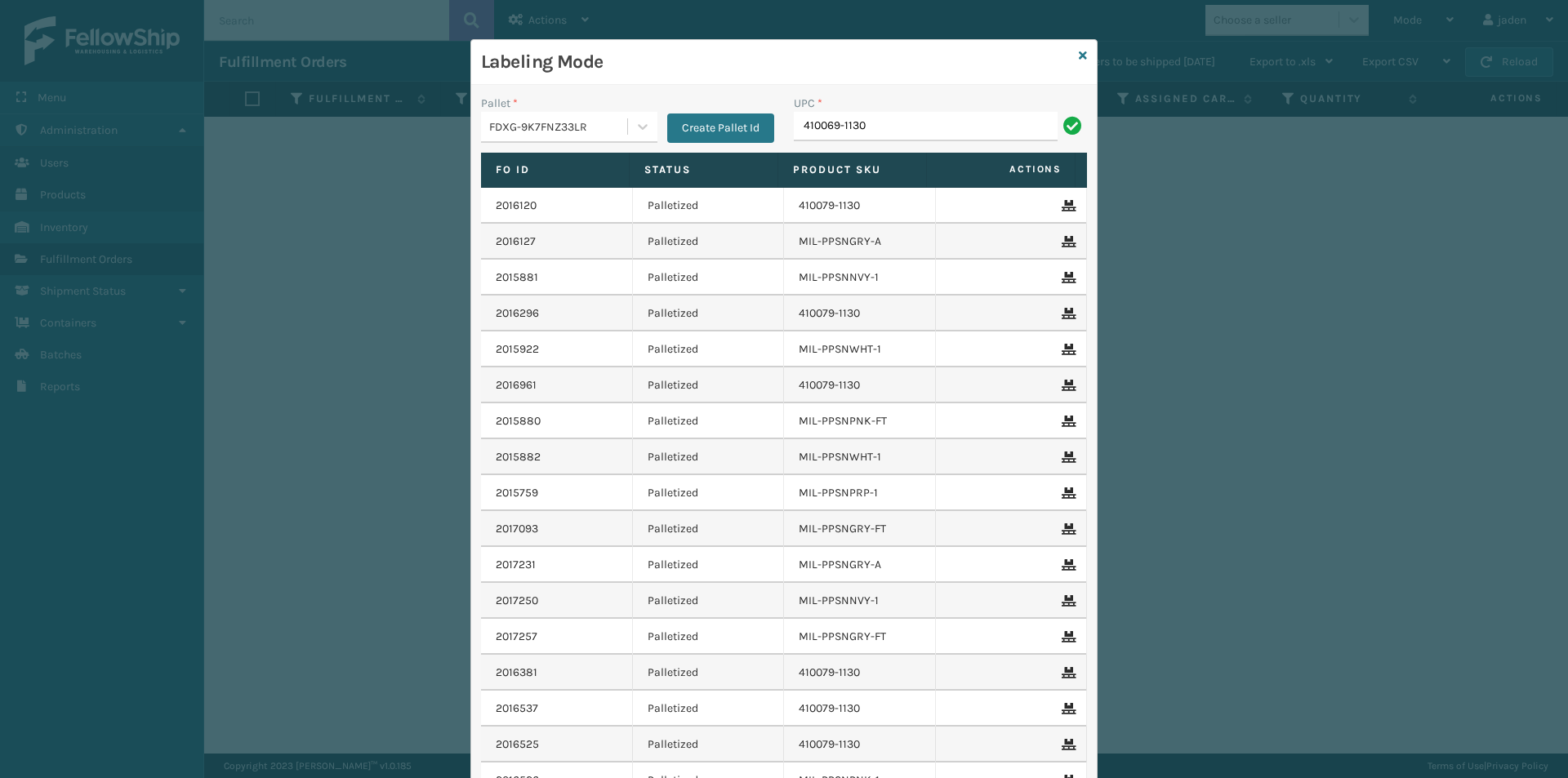
type input "410069-1130"
paste input "Can't find any fulfillment orders associated with the UPC and the pallet carrie…"
type input "Can't find any fulfillment orders associated with the UPC and the pallet carrie…"
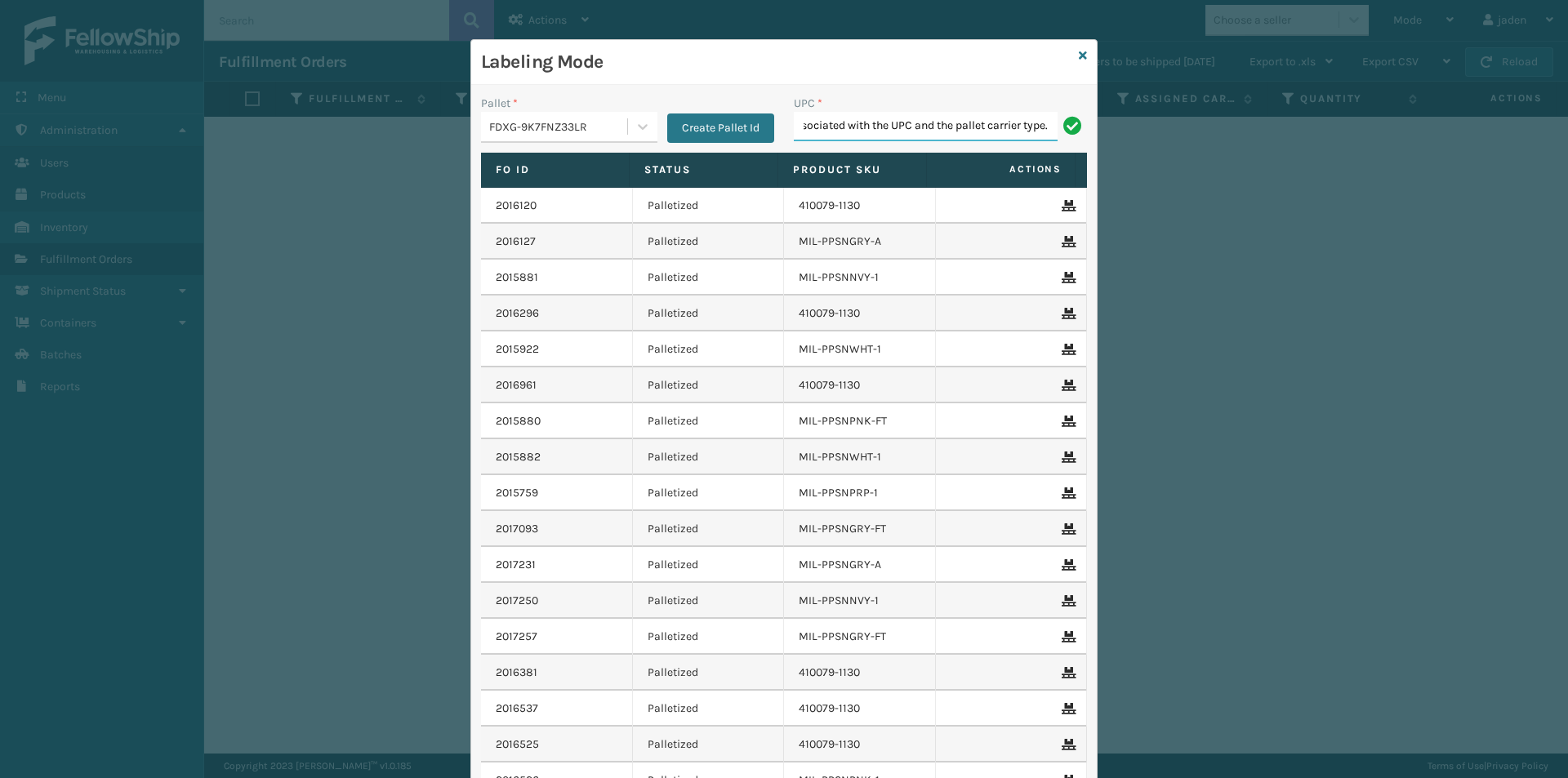
click at [955, 120] on input "Can't find any fulfillment orders associated with the UPC and the pallet carrie…" at bounding box center [925, 126] width 264 height 29
type input "410069-1130"
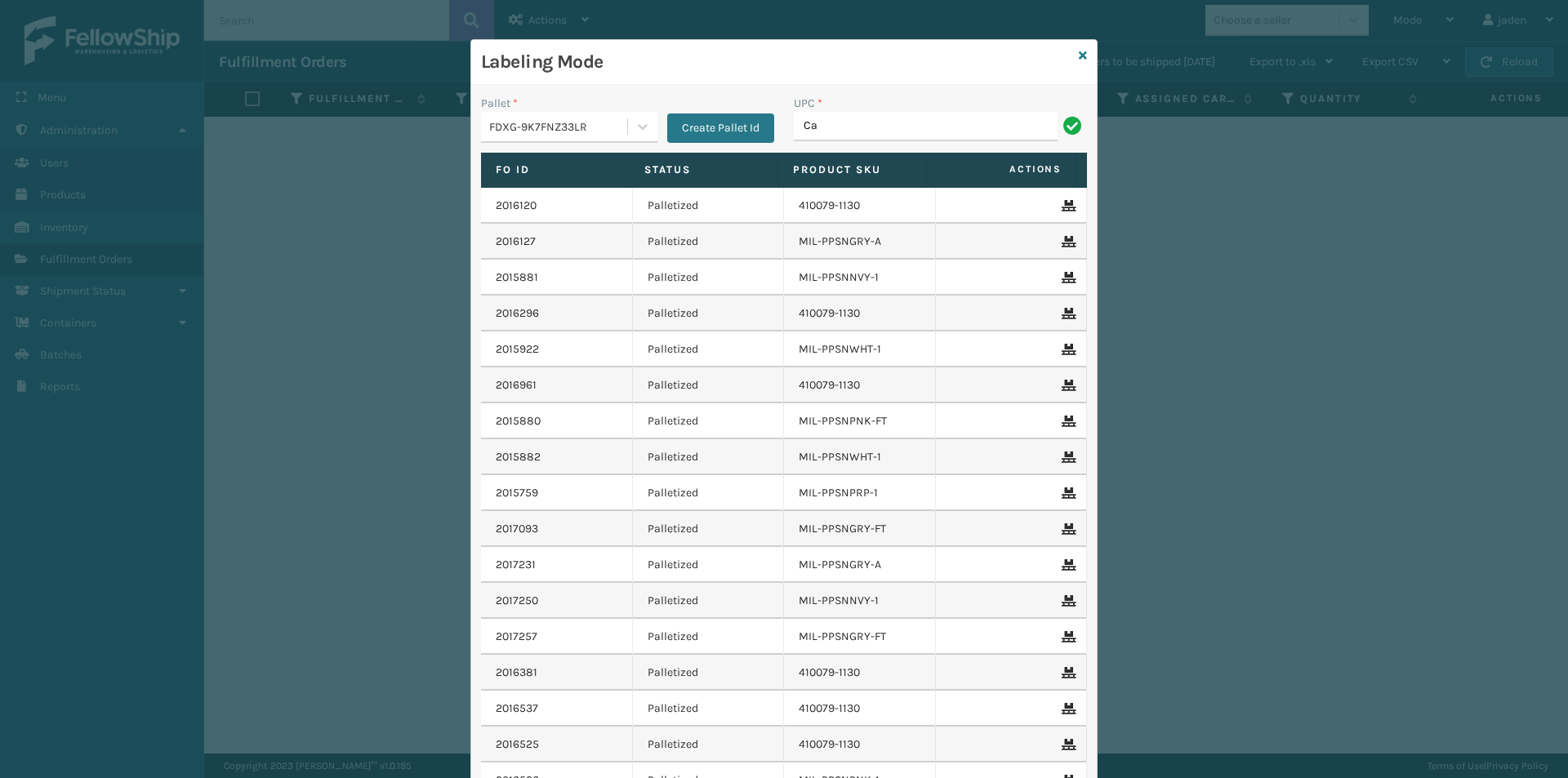
type input "C"
type input "410069-1130"
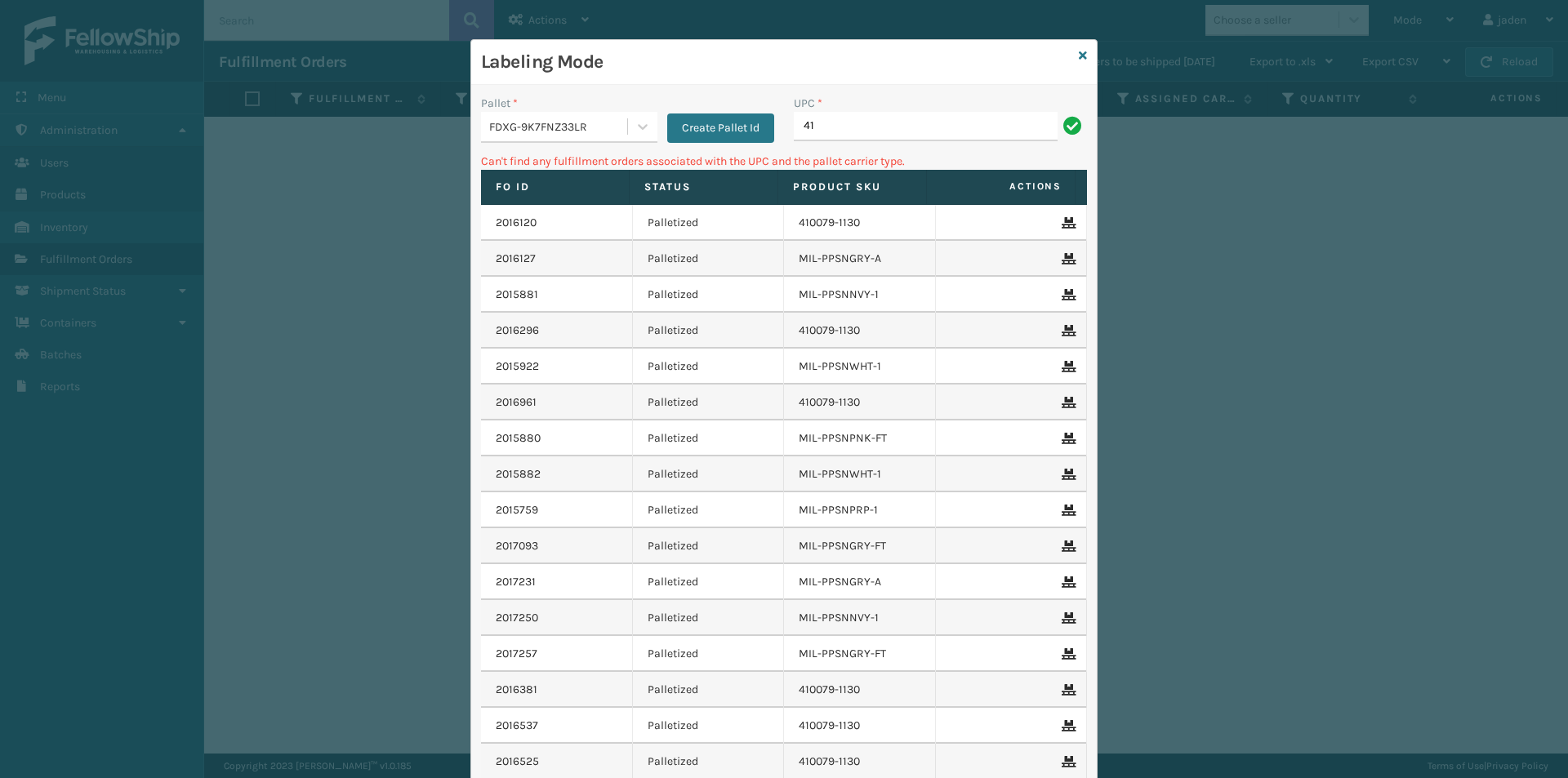
type input "4"
type input "410079-1160"
type input "410079-1110"
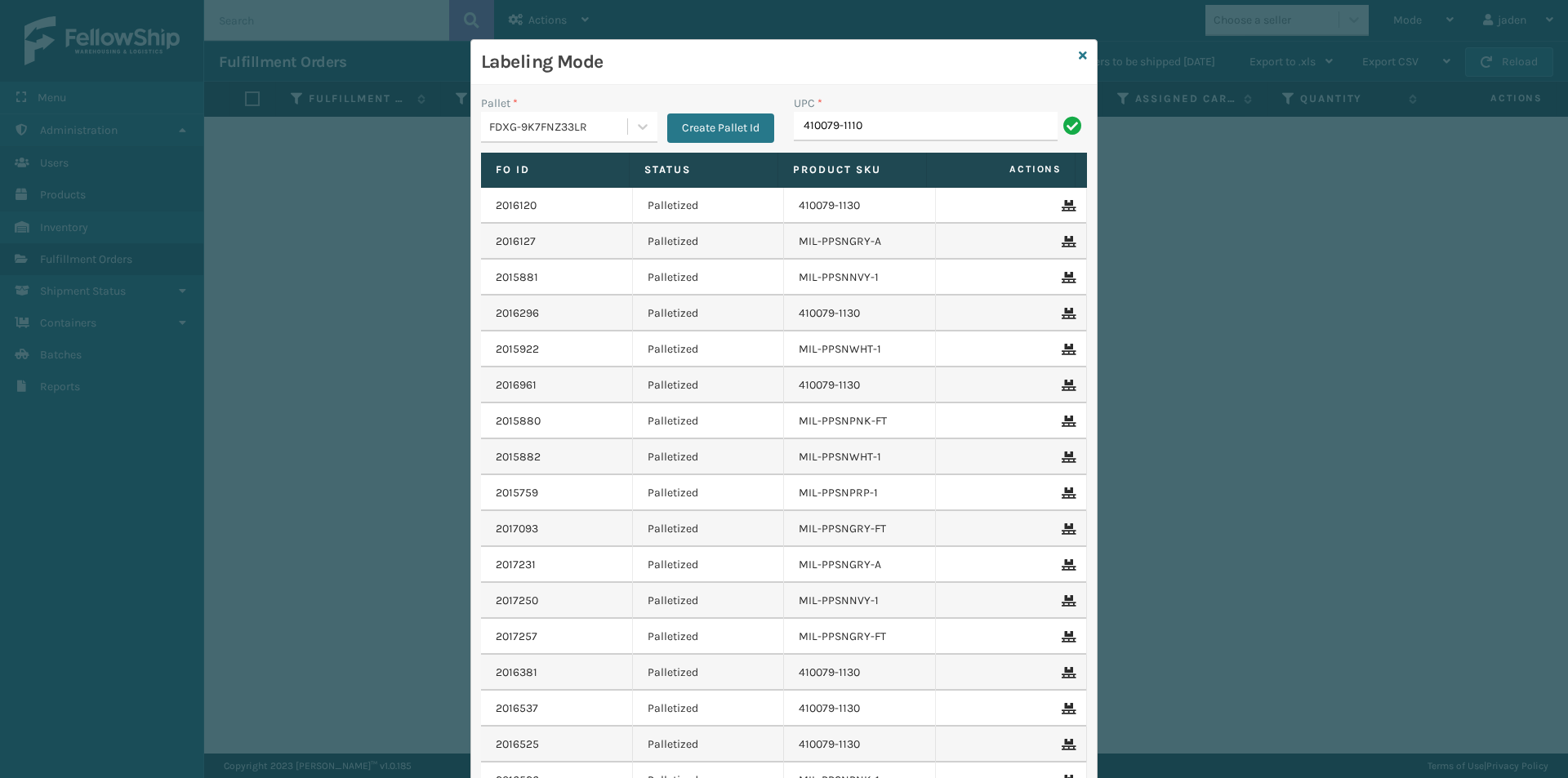
type input "410079-1110"
type input "410079-11110"
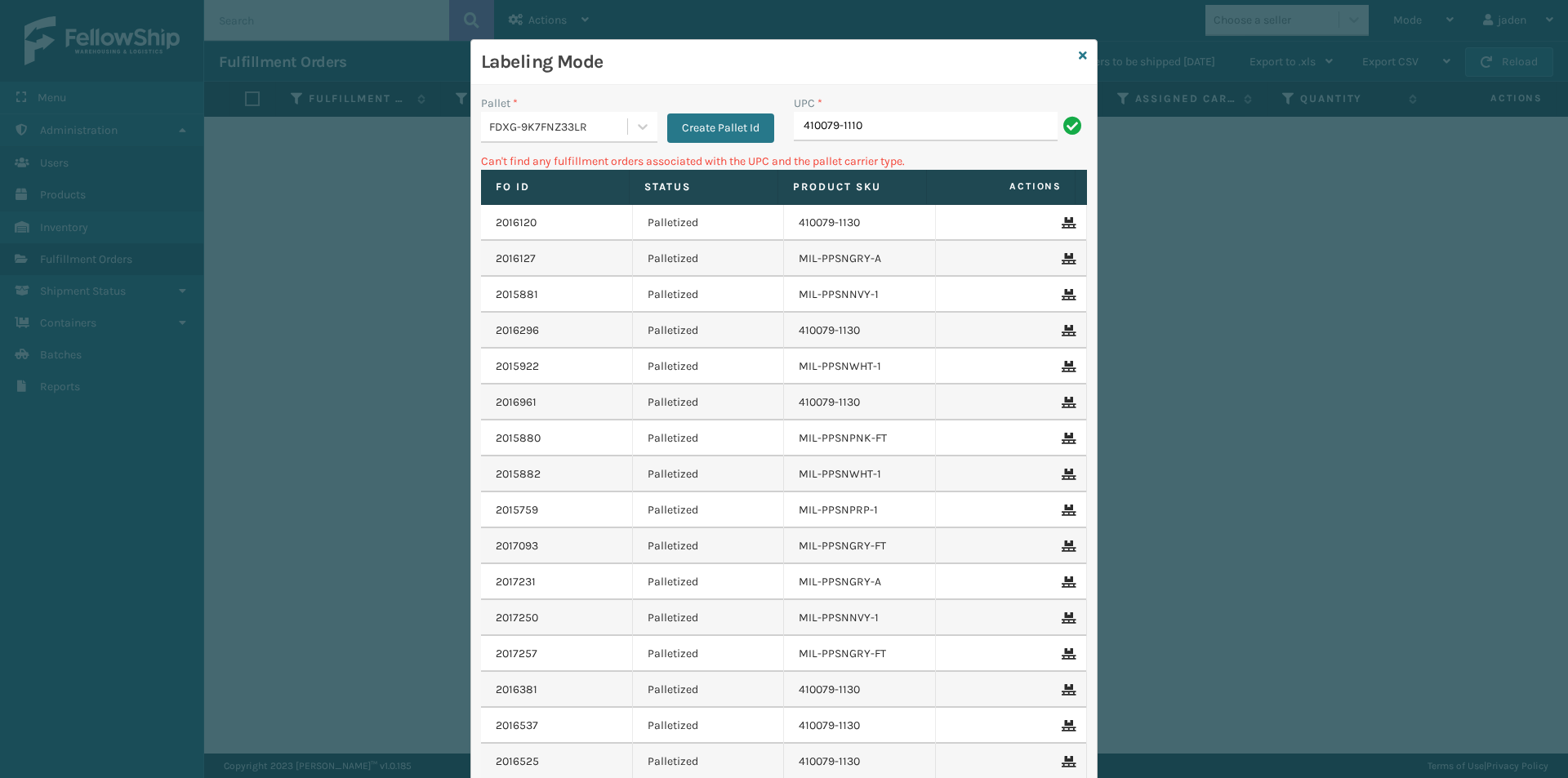
type input "410079-1110"
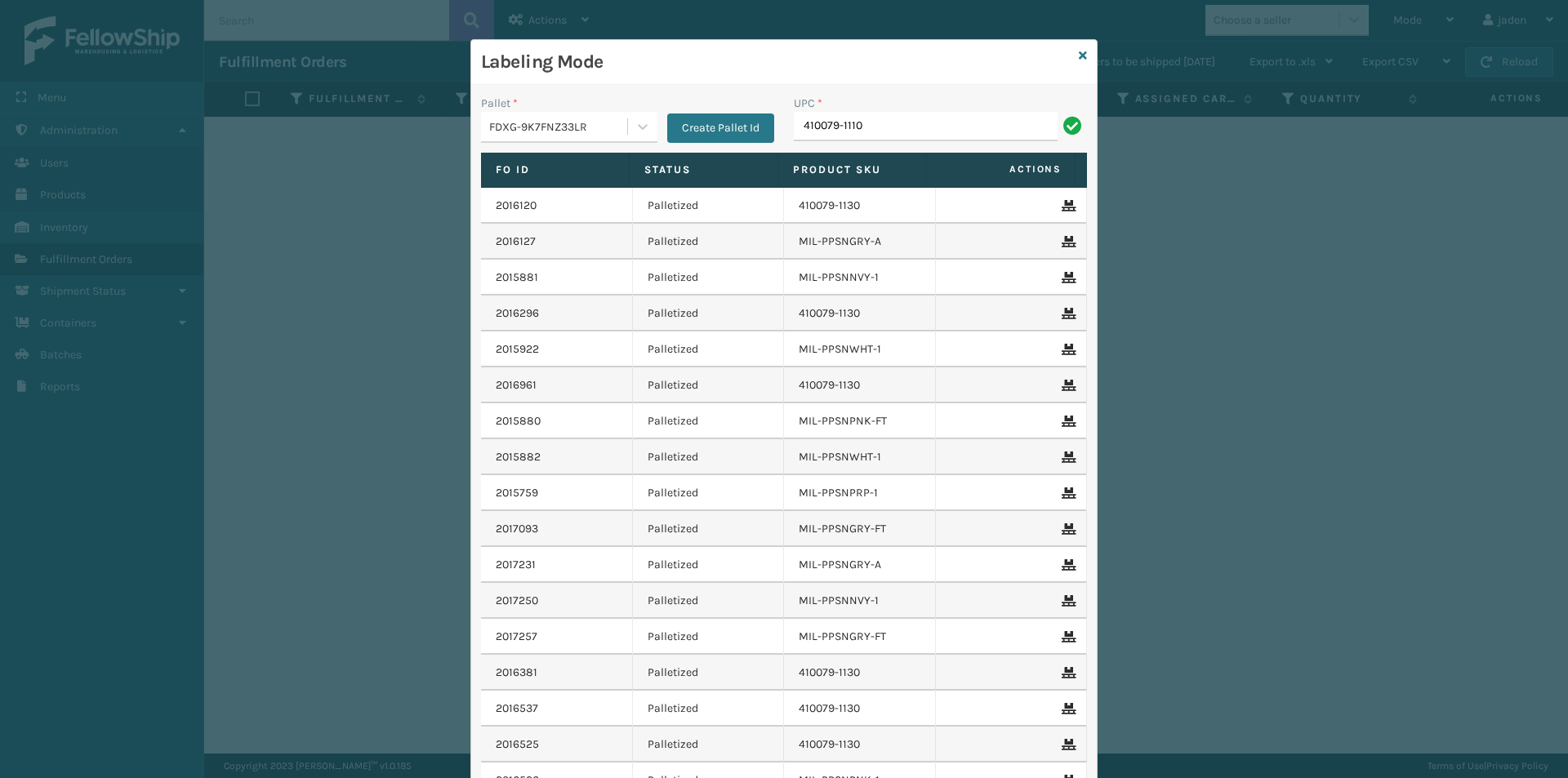
type input "410079-1110"
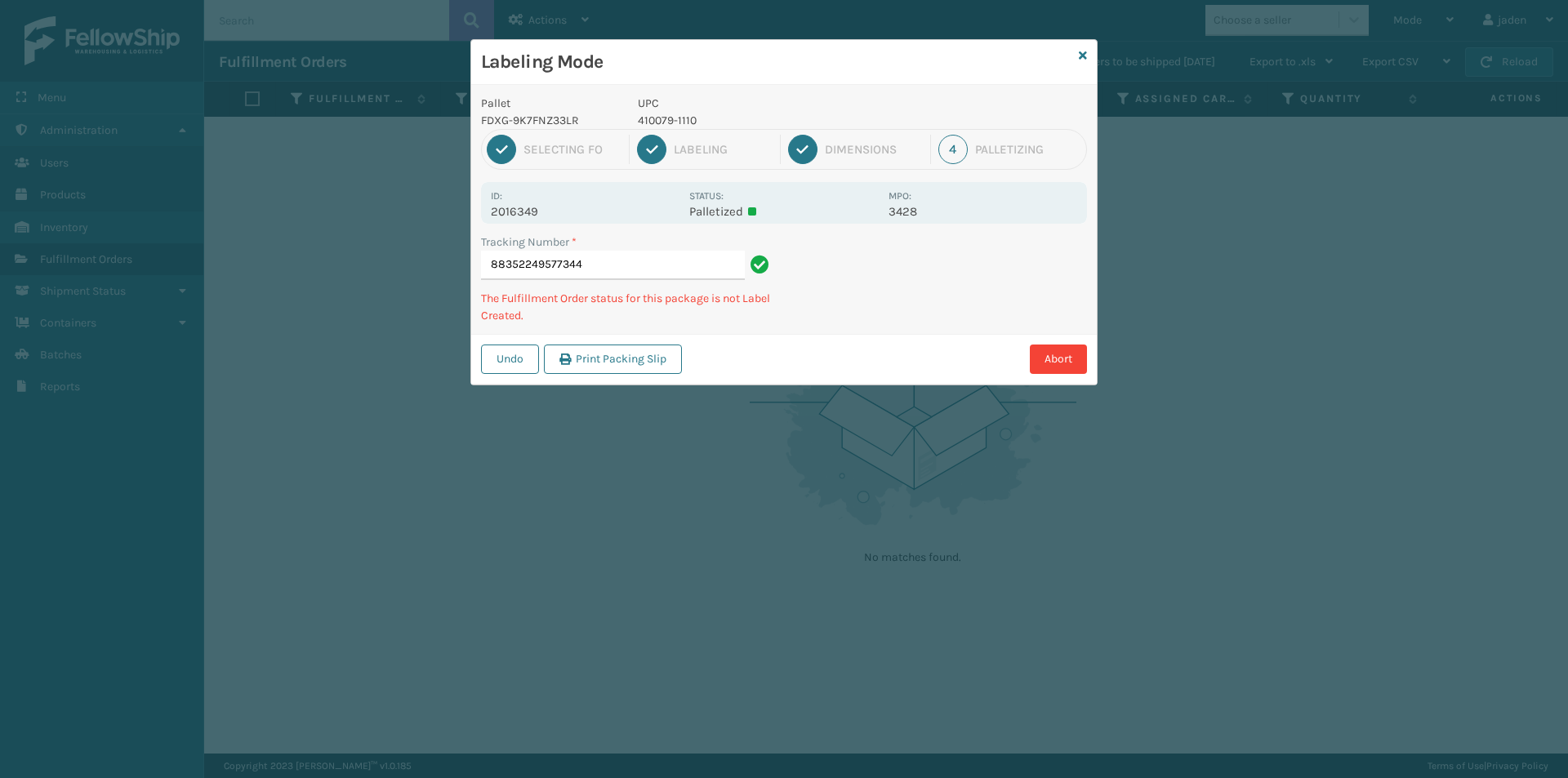
type input "883522495773444"
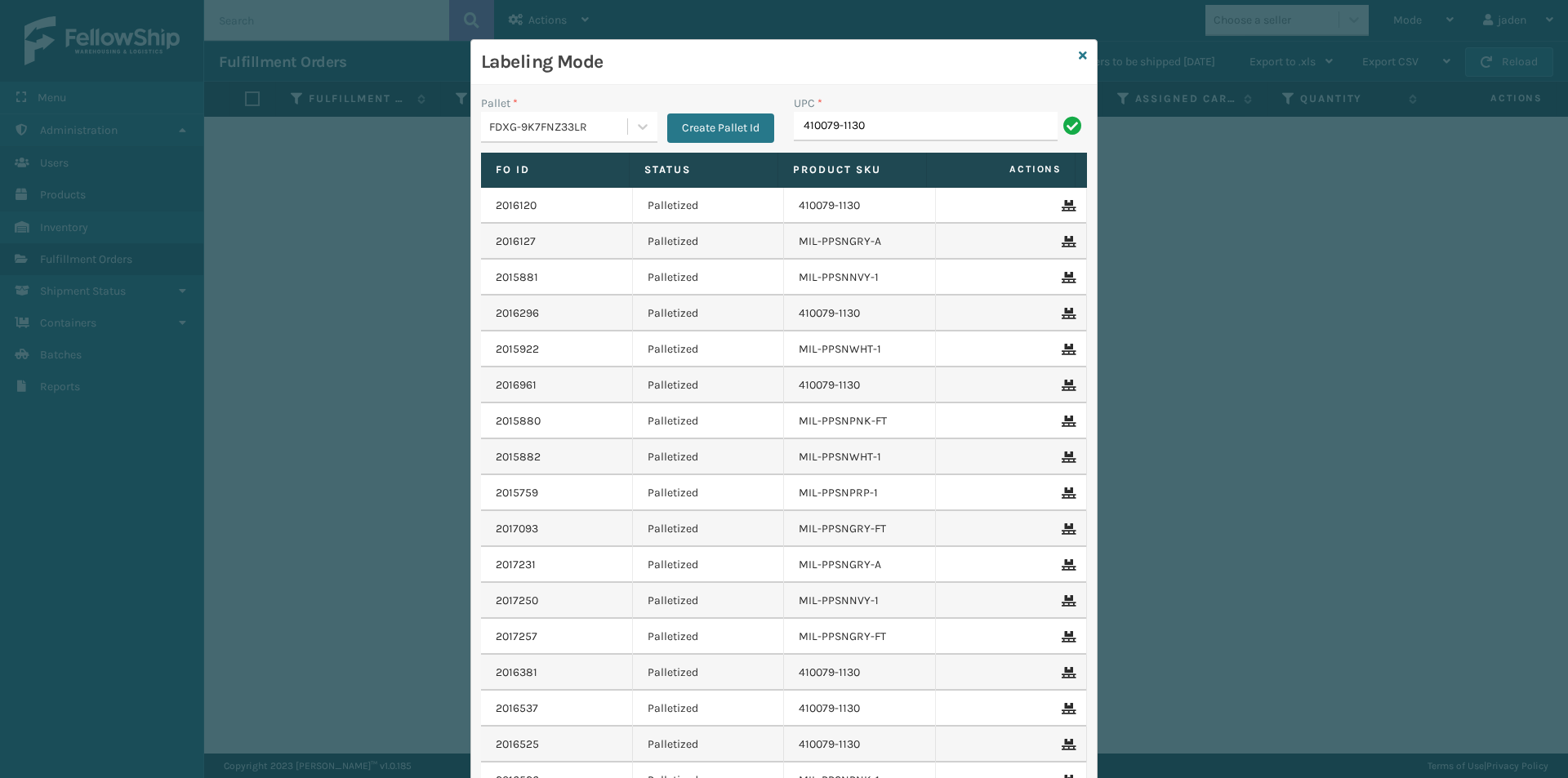
type input "410079-1130"
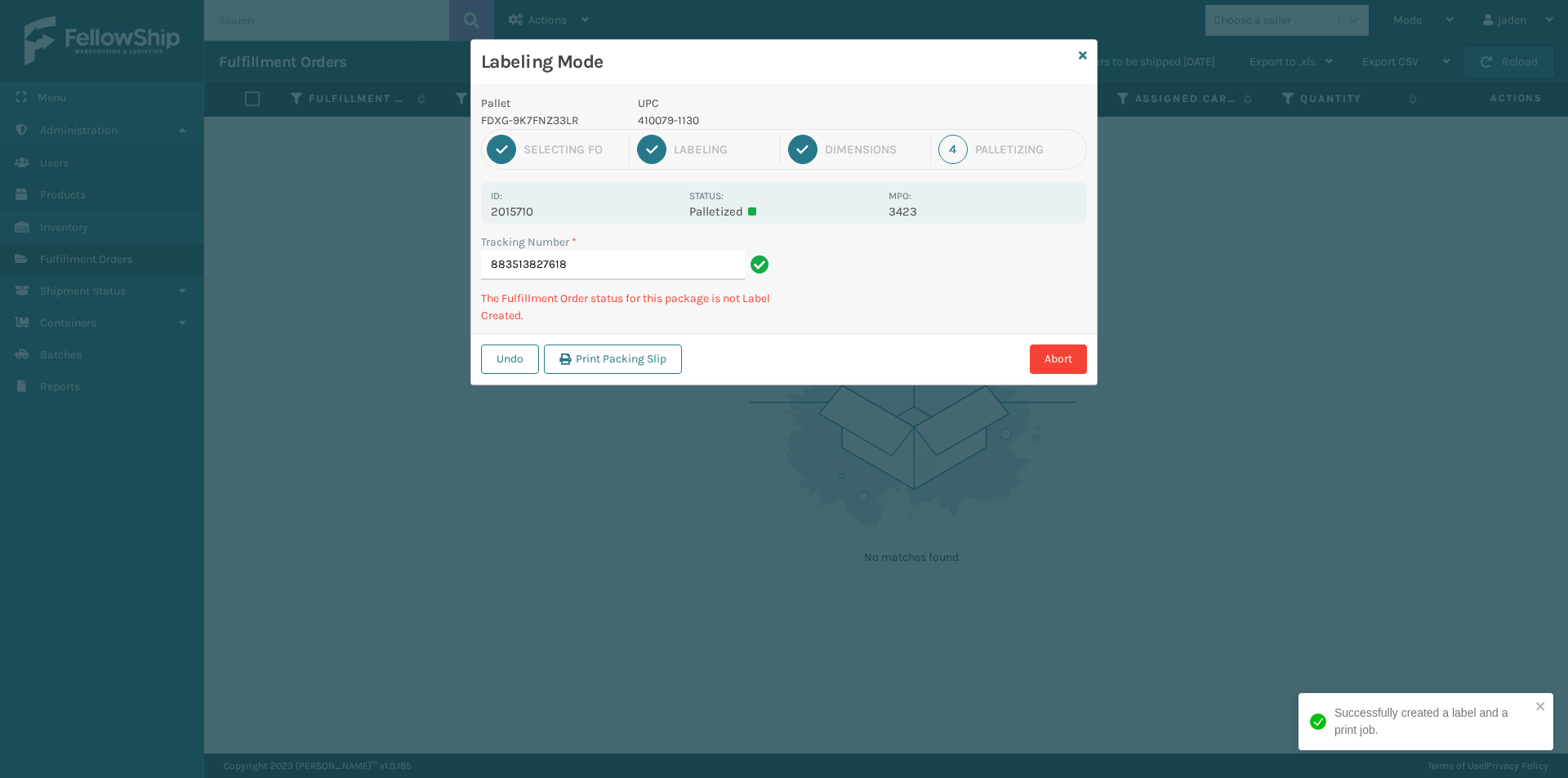
type input "8835138276184"
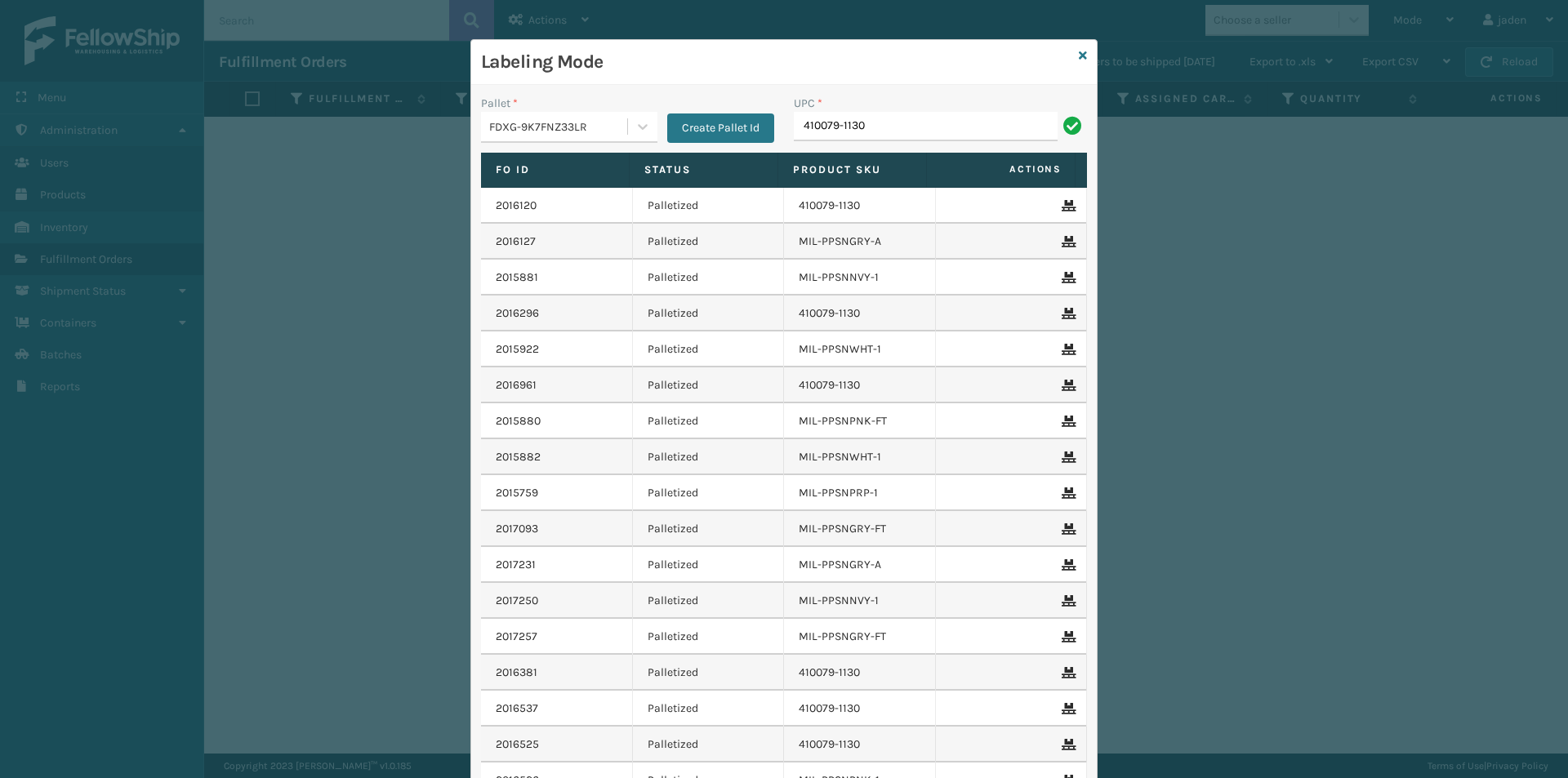
type input "410079-1130"
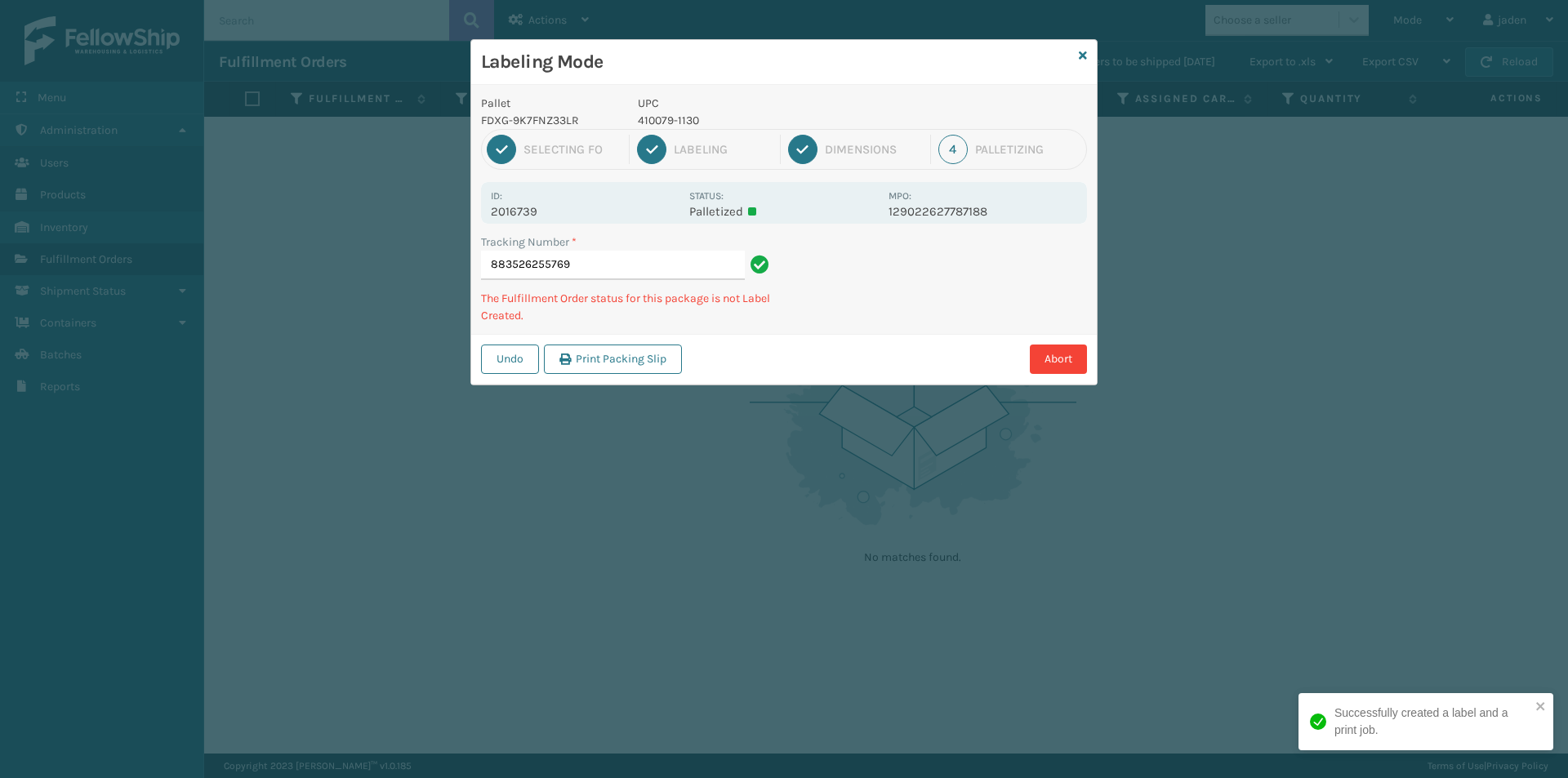
type input "8835262557694"
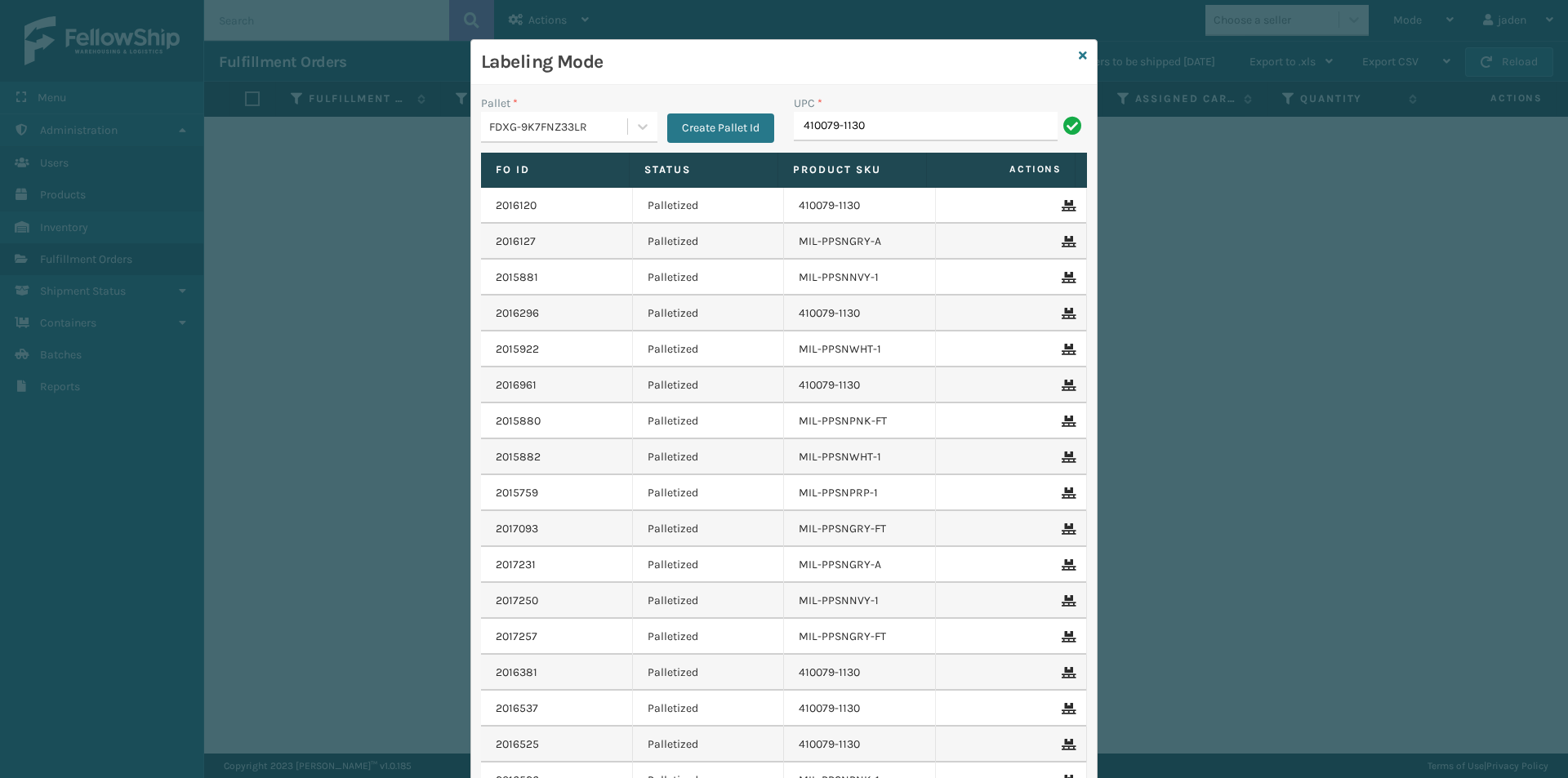
type input "410079-1130"
type input "410107-1120"
type input "410107-120"
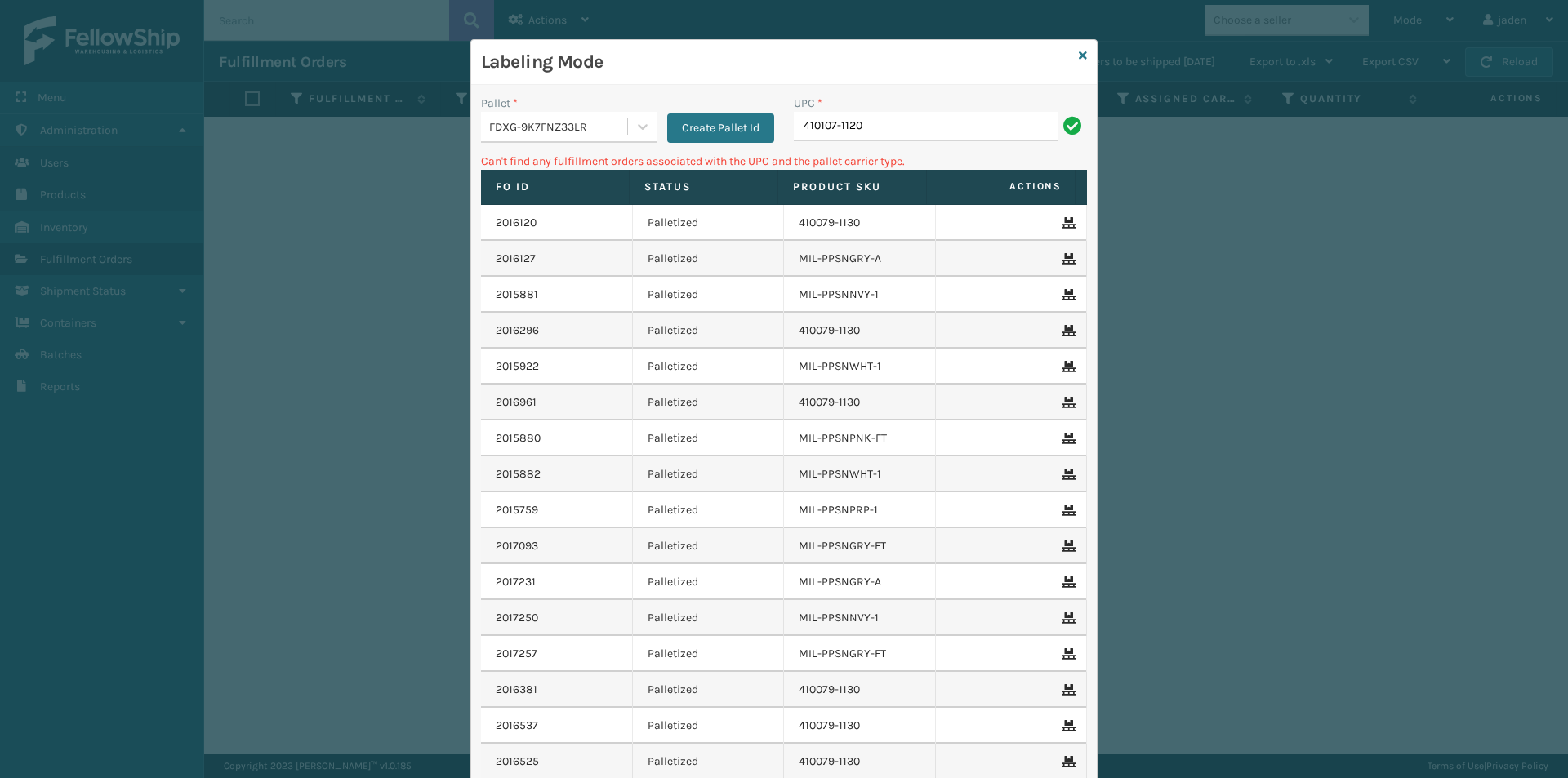
type input "410107-1120"
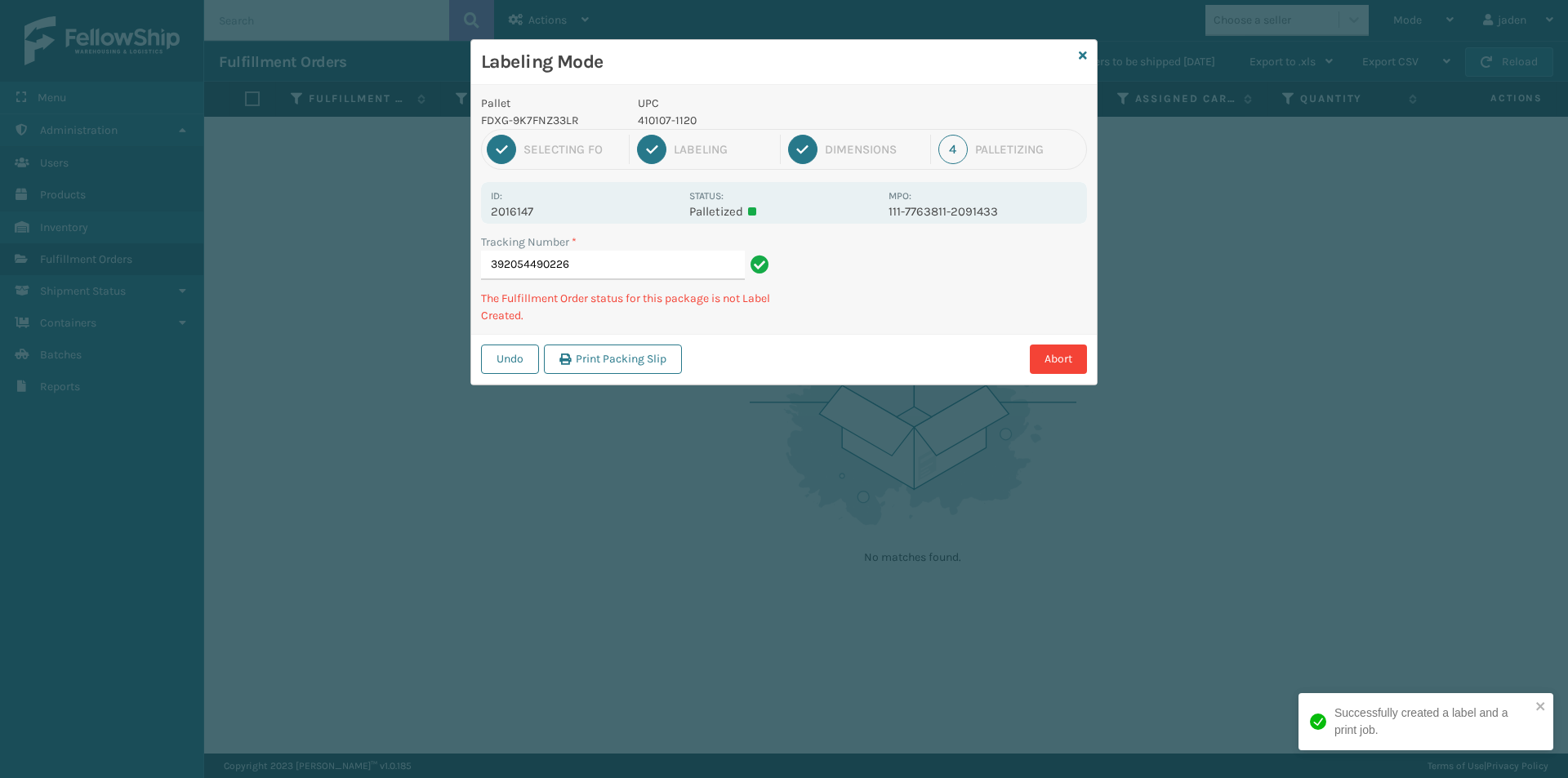
type input "3920544902264"
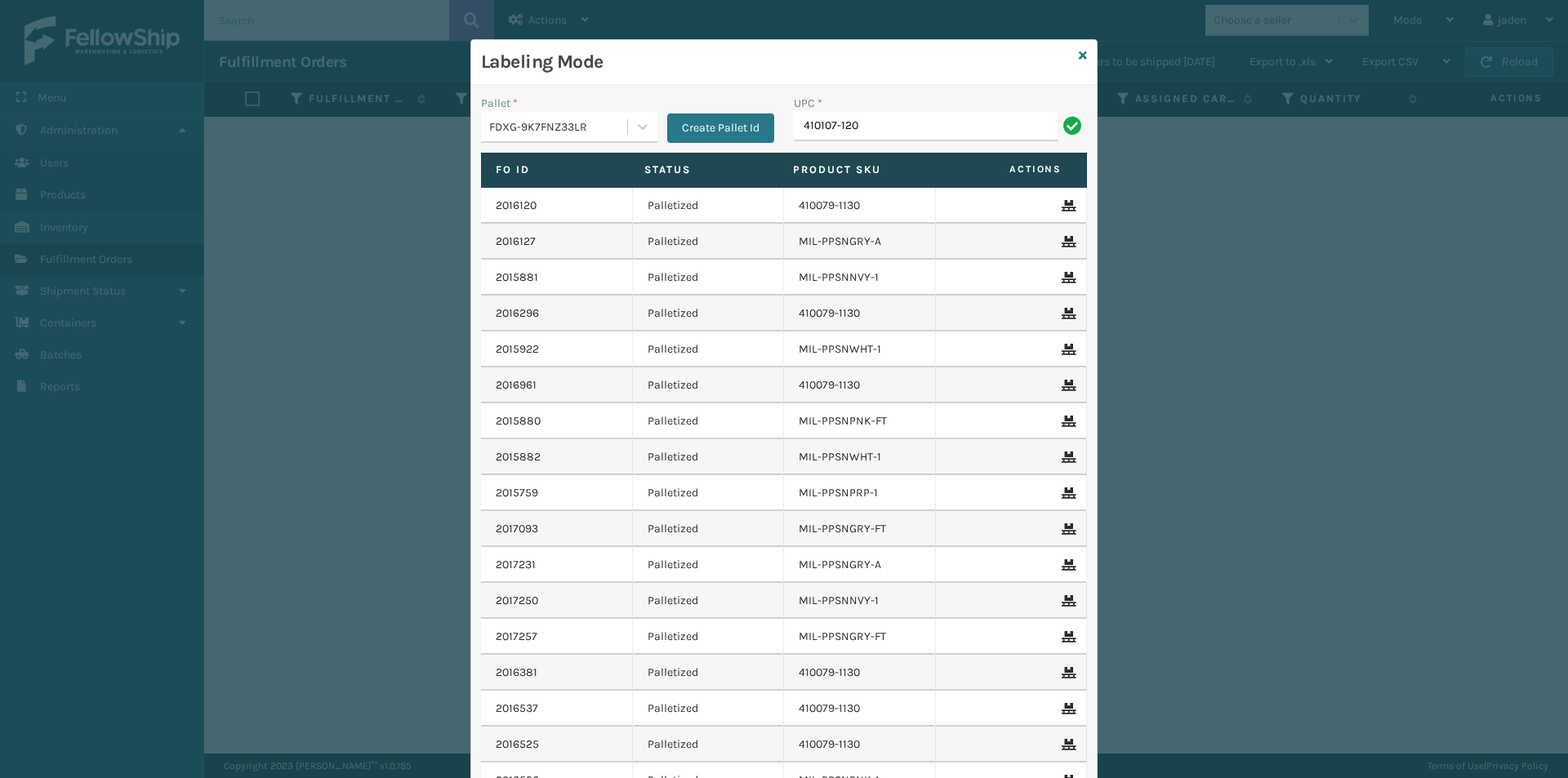
type input "410107-120"
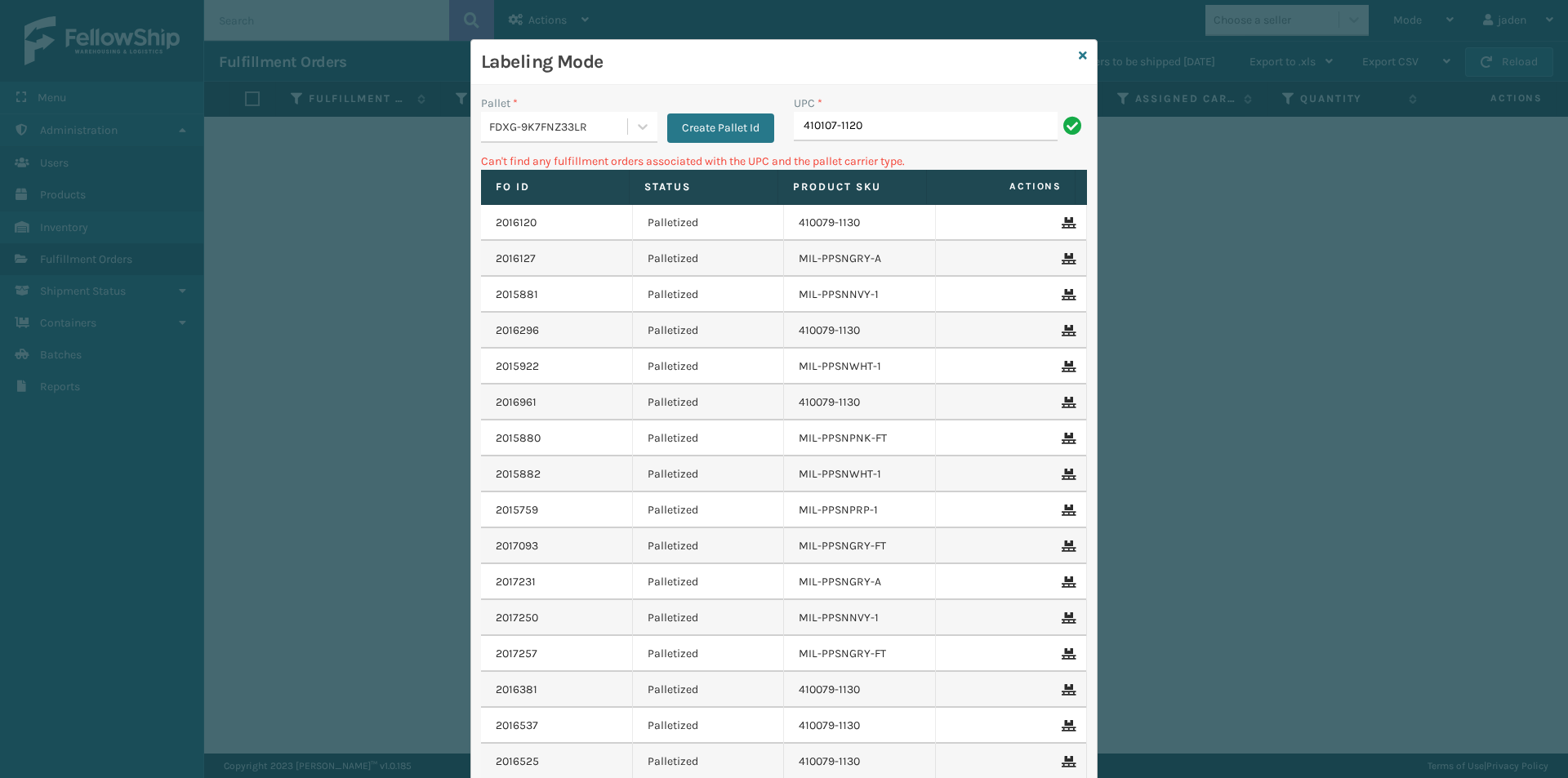
type input "410107-1120"
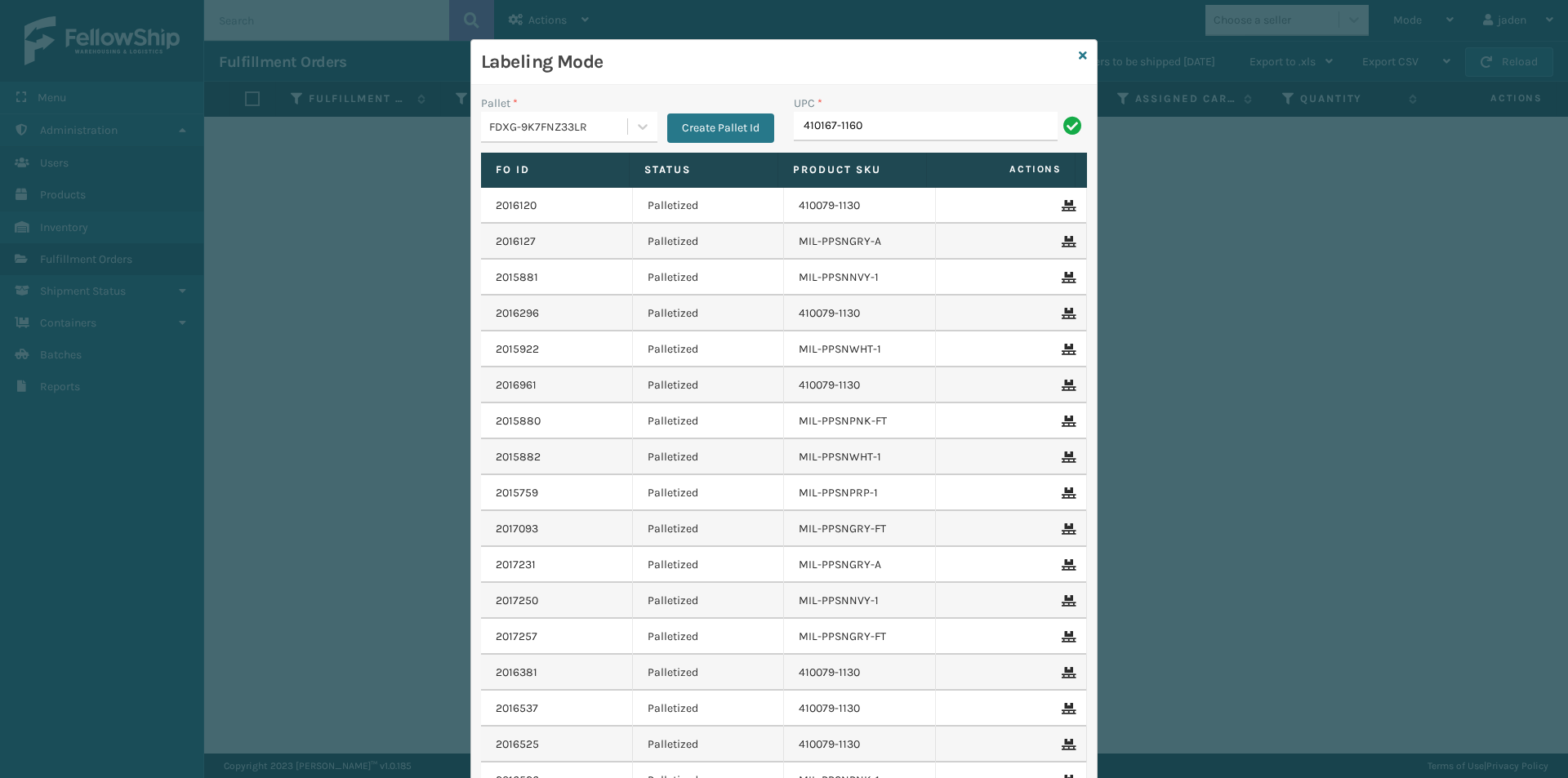
type input "410167-1160"
type input "080313074509"
type input "8409851"
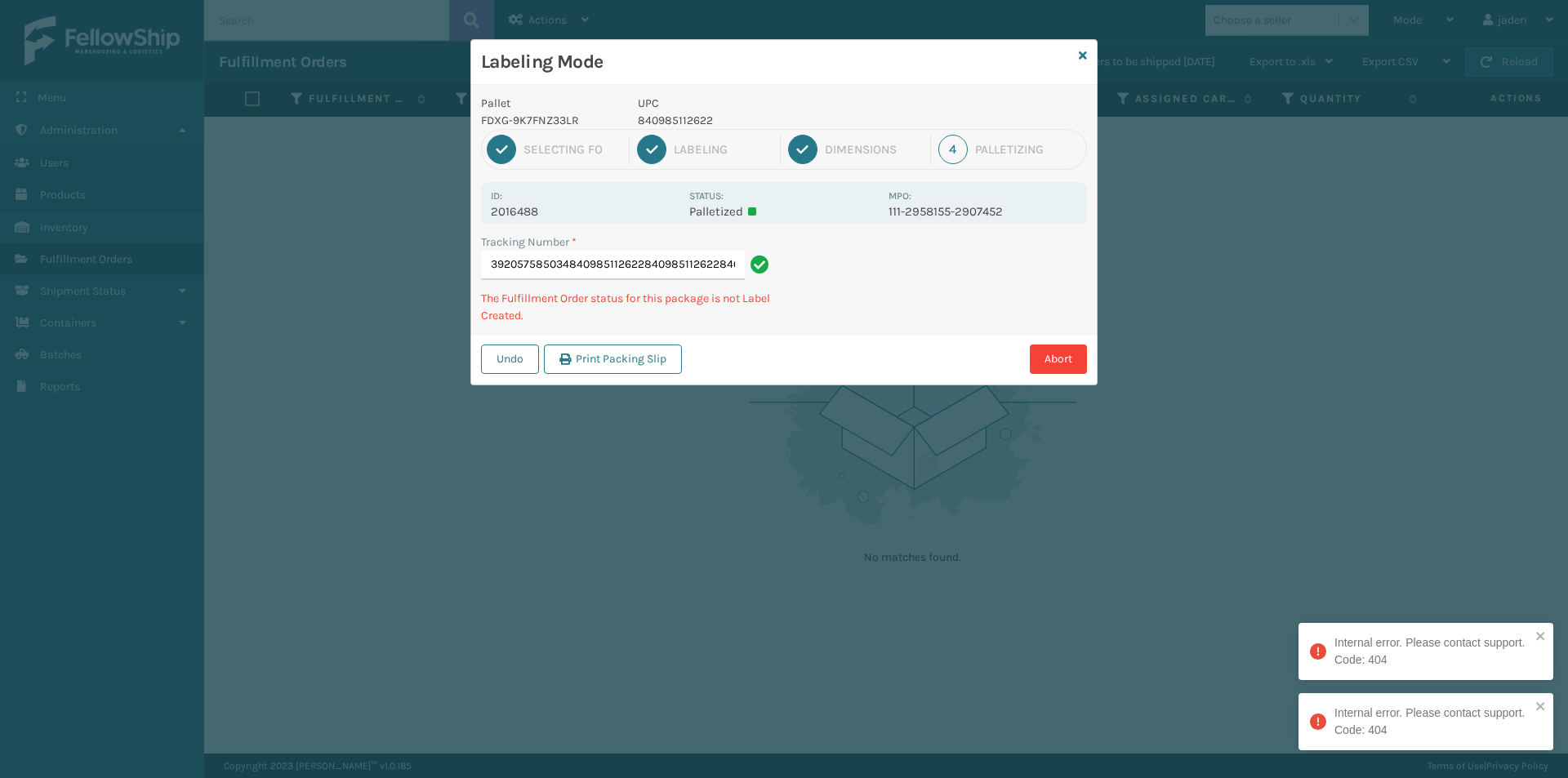
type input "392057585034840985112622840985112622840985112622"
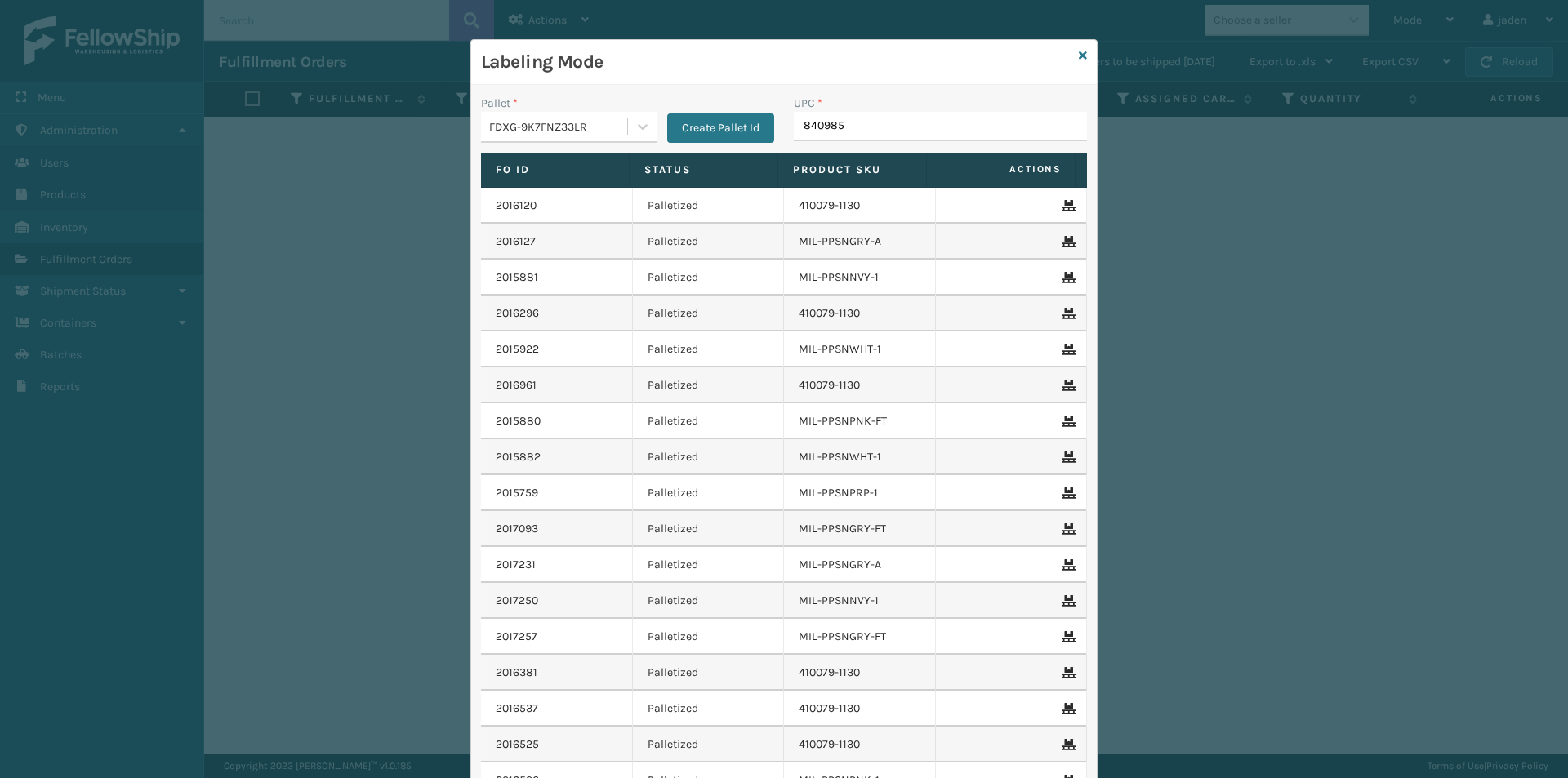
type input "8409851"
click at [1078, 59] on icon at bounding box center [1082, 55] width 8 height 11
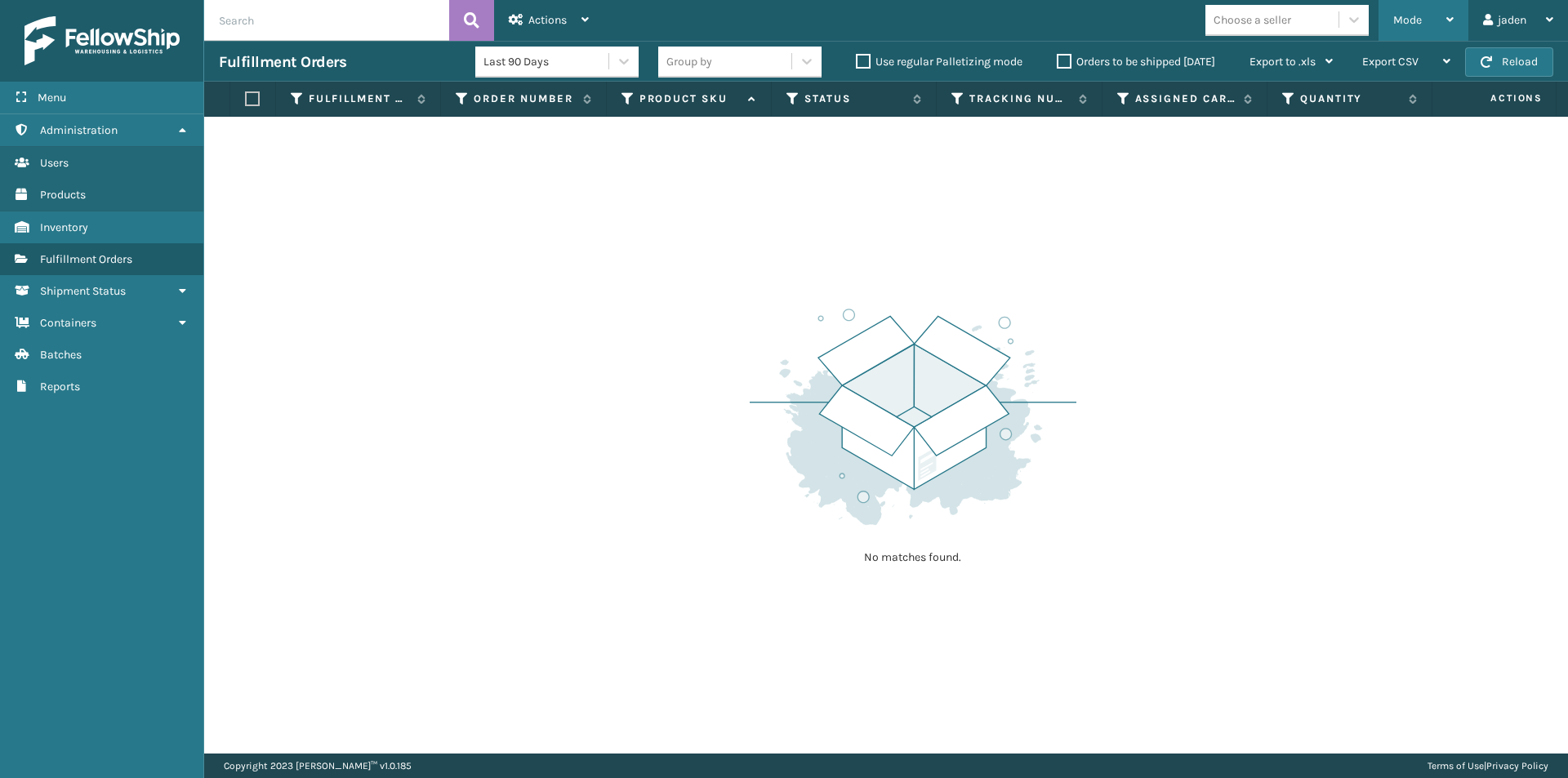
click at [1407, 35] on div "Mode" at bounding box center [1423, 20] width 60 height 41
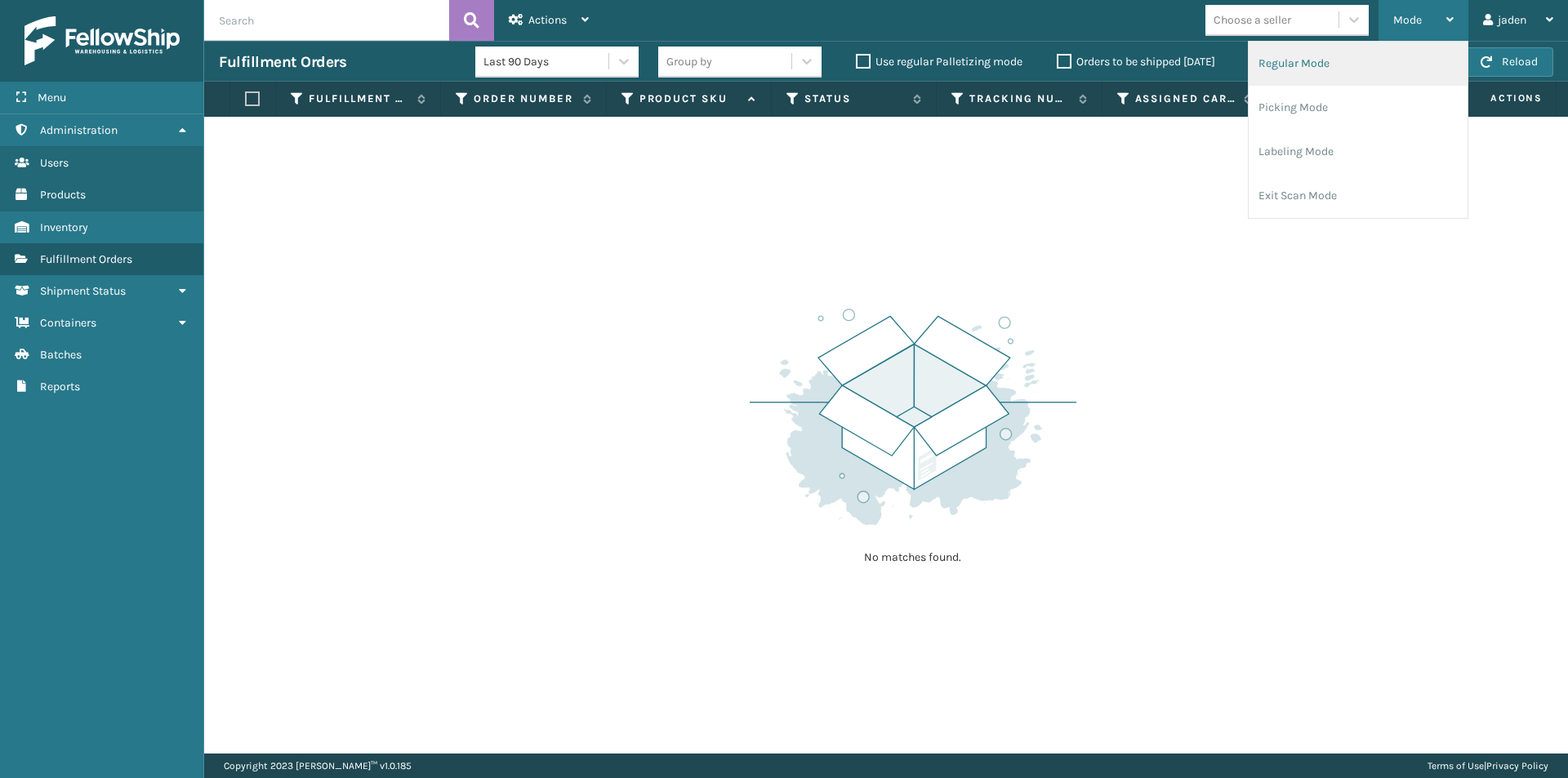
click at [1324, 84] on li "Regular Mode" at bounding box center [1358, 64] width 219 height 44
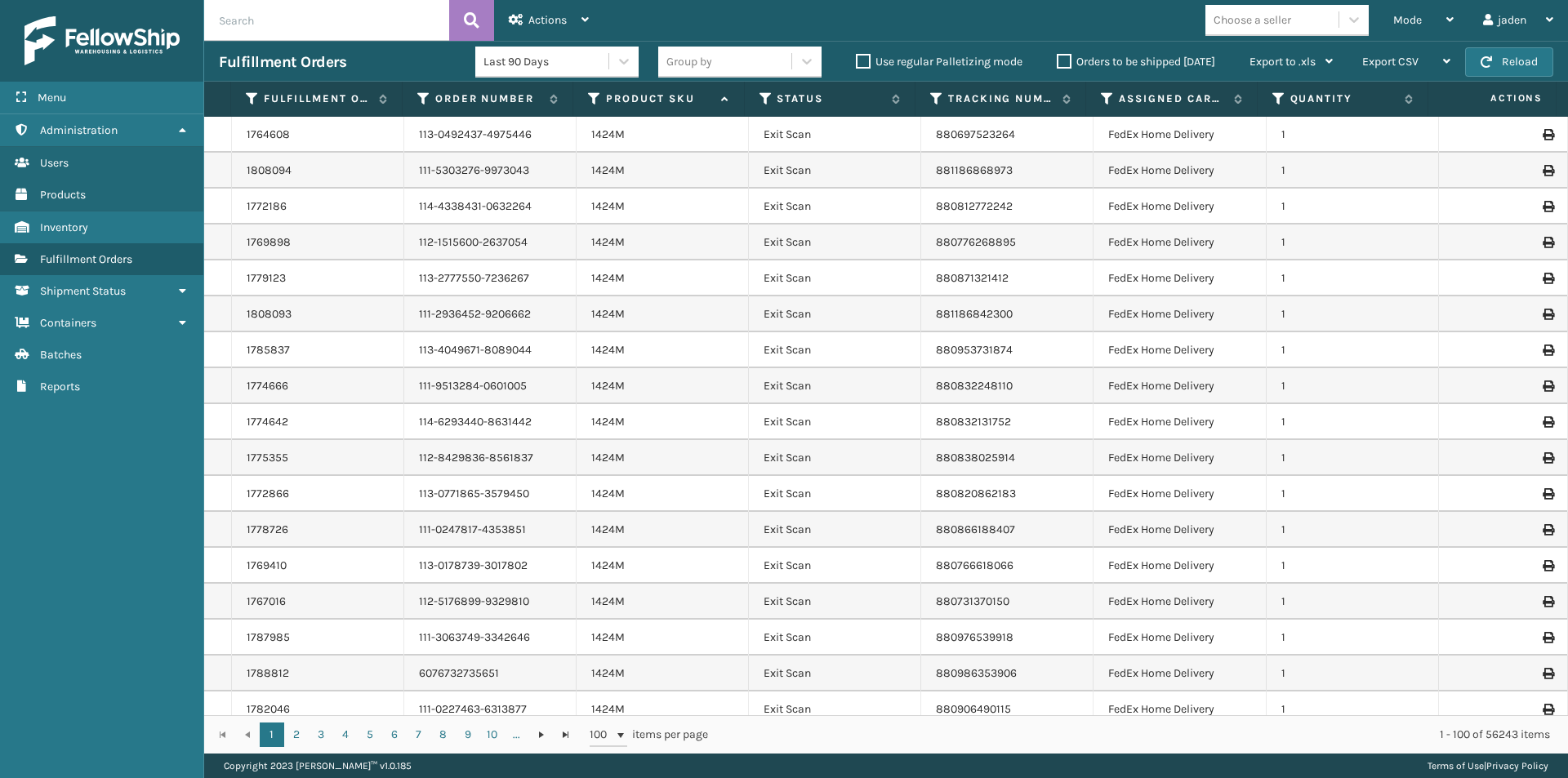
click at [1499, 43] on div "Fulfillment Orders Last 90 Days Group by Use regular Palletizing mode Orders to…" at bounding box center [885, 61] width 1363 height 41
click at [1498, 48] on button "Reload" at bounding box center [1509, 62] width 88 height 29
click at [767, 99] on icon at bounding box center [766, 99] width 13 height 15
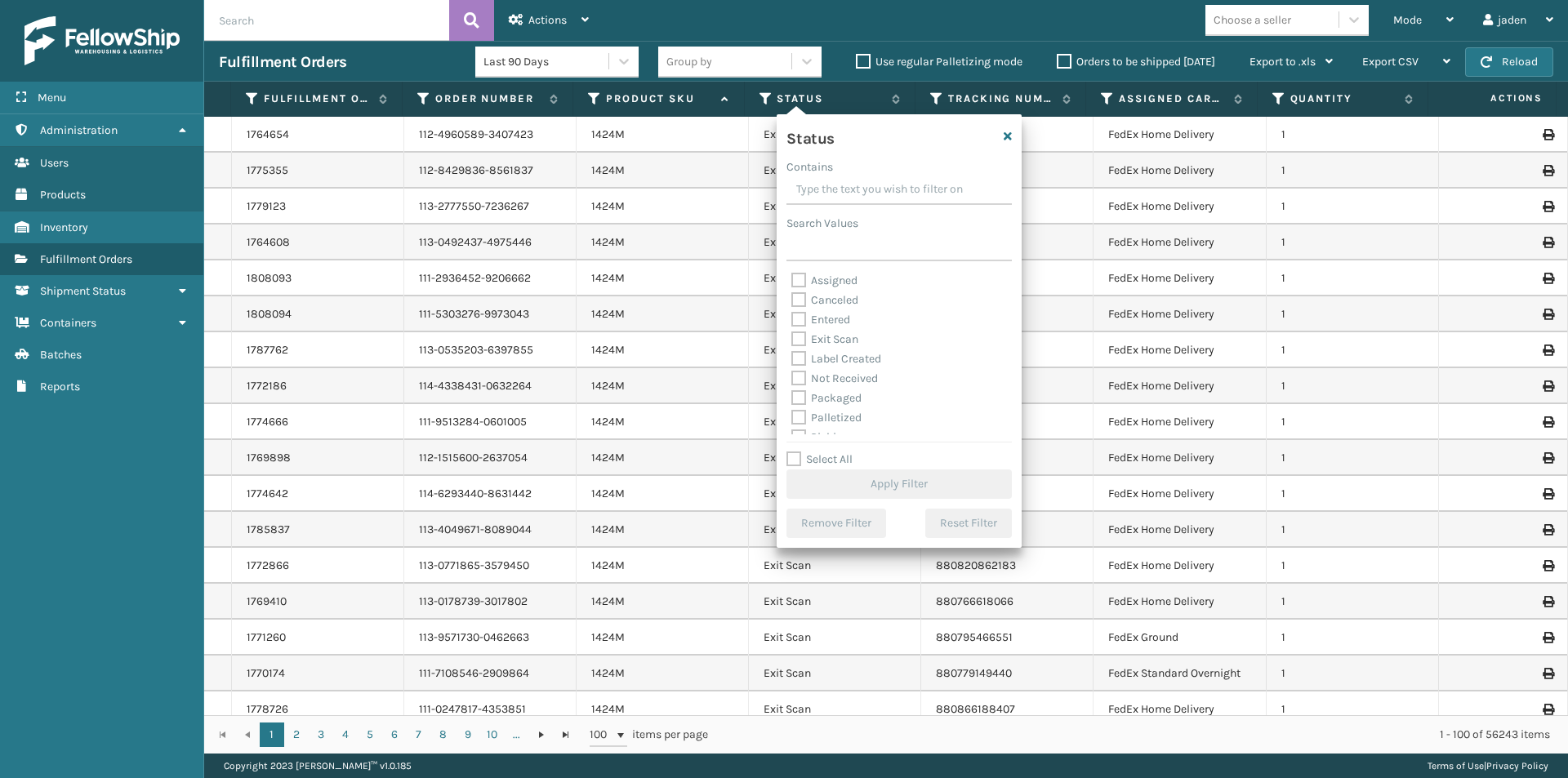
drag, startPoint x: 918, startPoint y: 185, endPoint x: 886, endPoint y: 191, distance: 32.6
click at [886, 191] on input "Contains" at bounding box center [898, 190] width 225 height 29
click at [798, 352] on label "Picking" at bounding box center [821, 346] width 58 height 14
click at [792, 347] on input "Picking" at bounding box center [792, 341] width 1 height 11
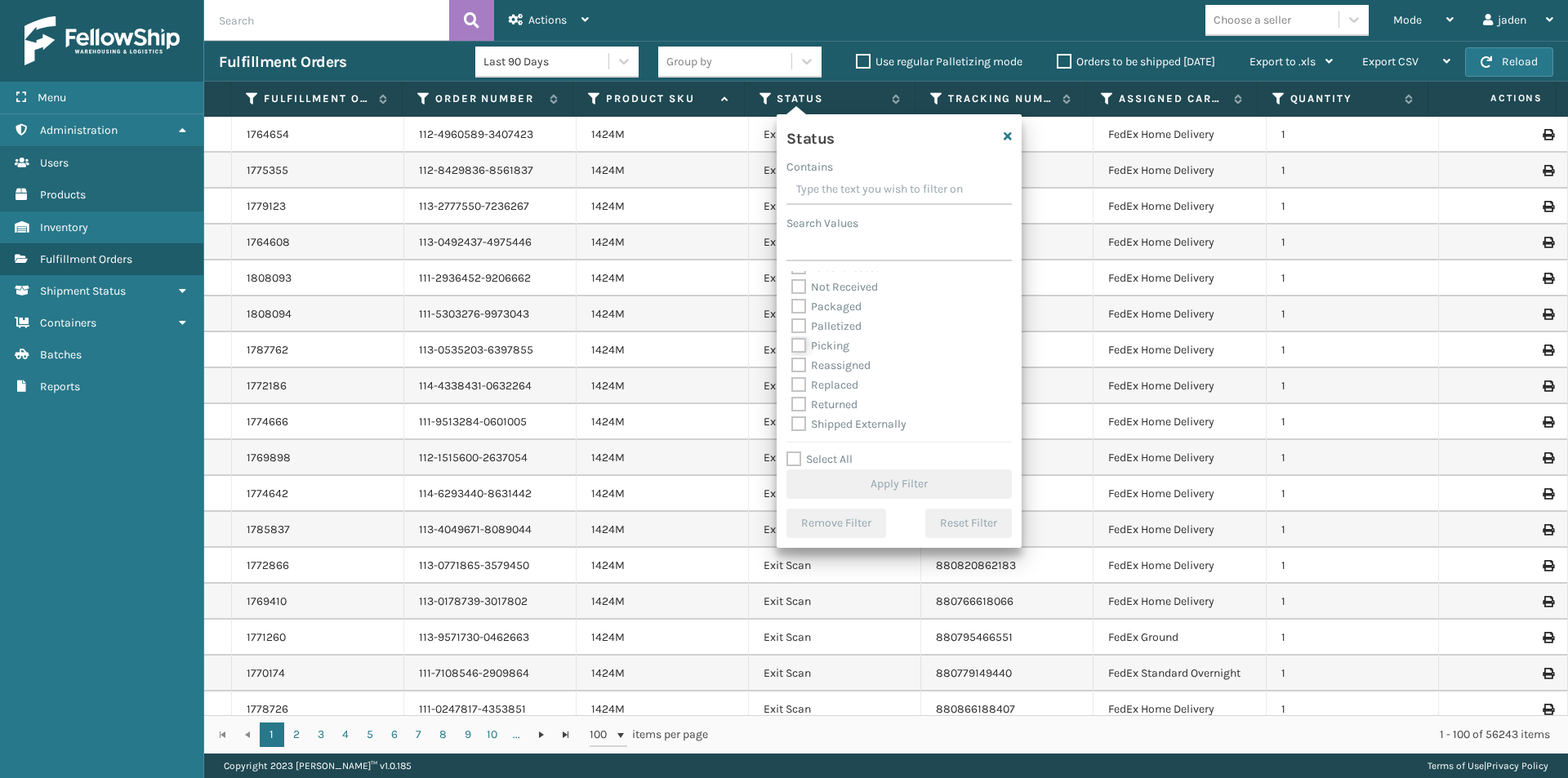
checkbox input "true"
click at [848, 470] on button "Apply Filter" at bounding box center [898, 483] width 225 height 29
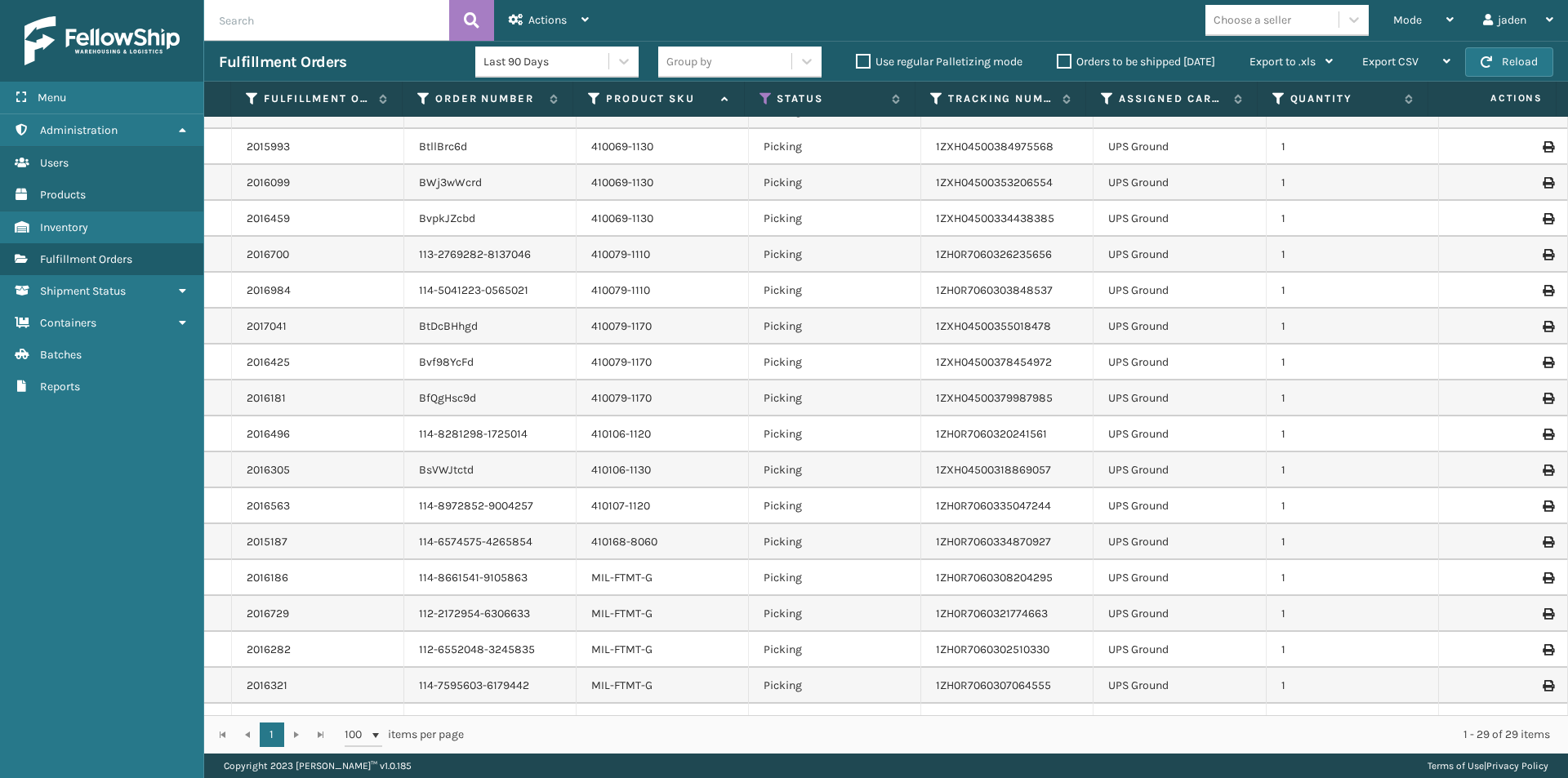
scroll to position [0, 0]
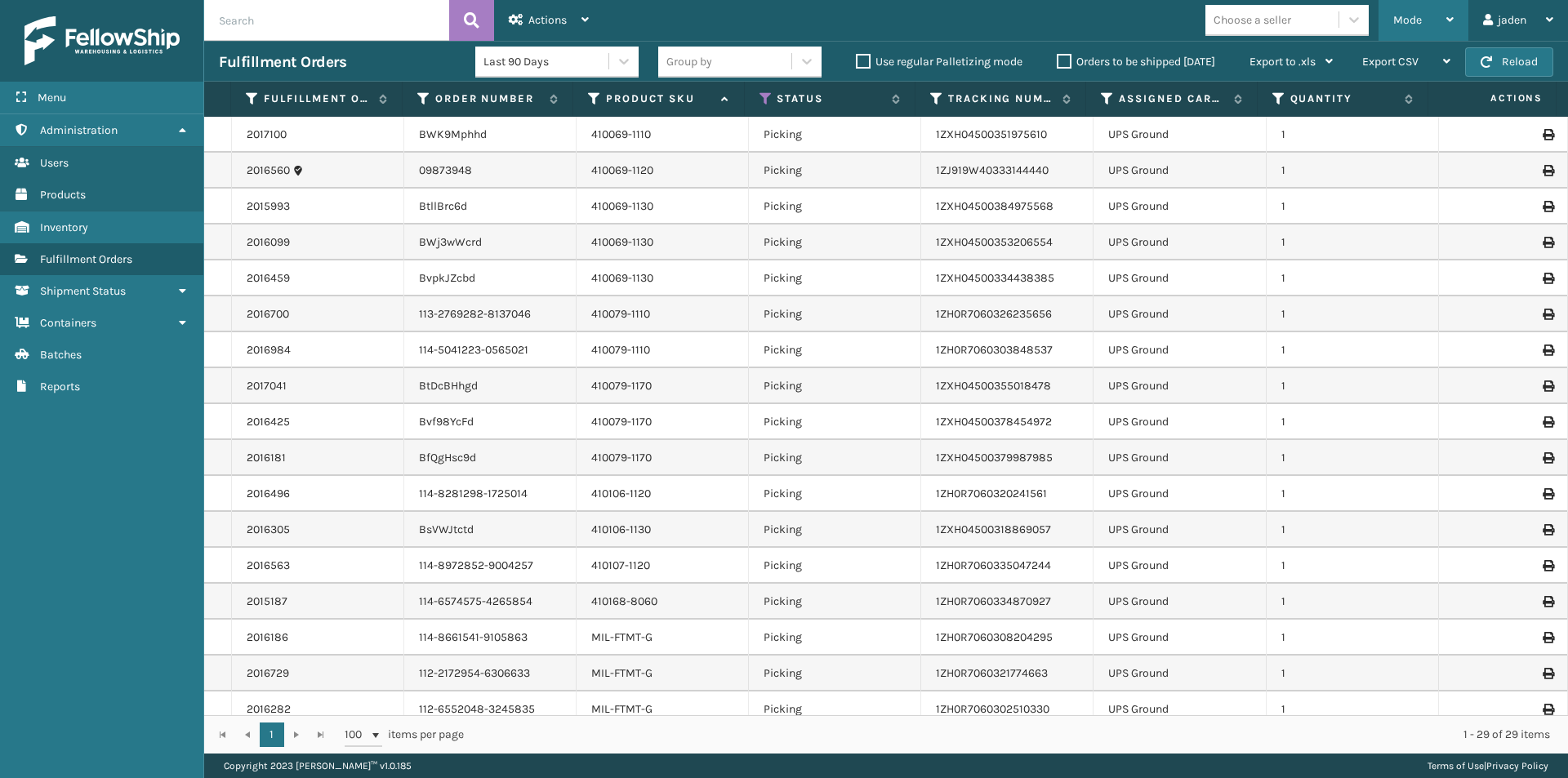
click at [1393, 23] on span "Mode" at bounding box center [1407, 20] width 28 height 14
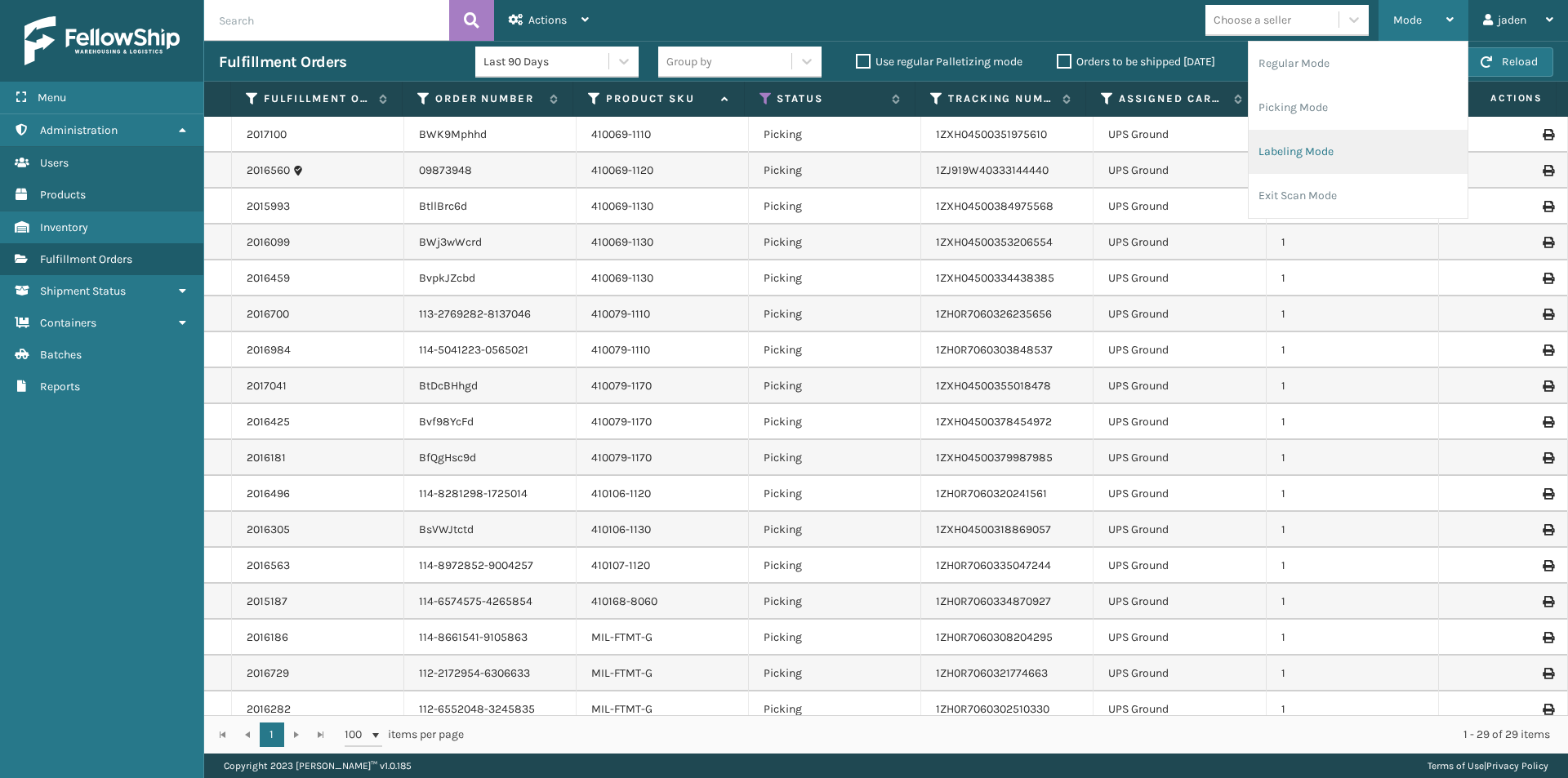
click at [1265, 145] on li "Labeling Mode" at bounding box center [1358, 152] width 219 height 44
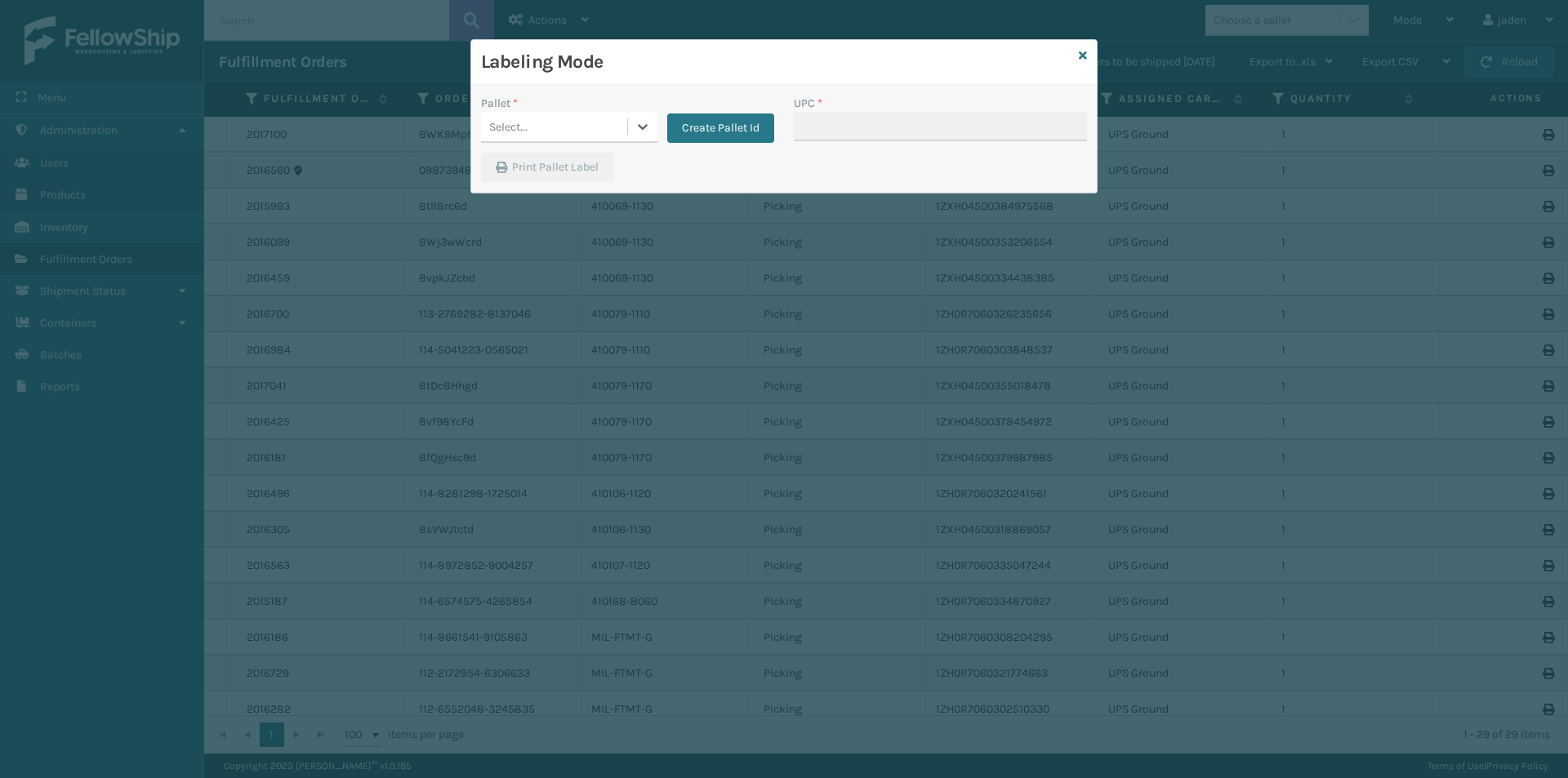
drag, startPoint x: 631, startPoint y: 123, endPoint x: 625, endPoint y: 128, distance: 7.8
click at [629, 124] on div at bounding box center [642, 126] width 29 height 29
click at [548, 212] on div "UPSG-0UEXF4S4N2" at bounding box center [569, 201] width 176 height 38
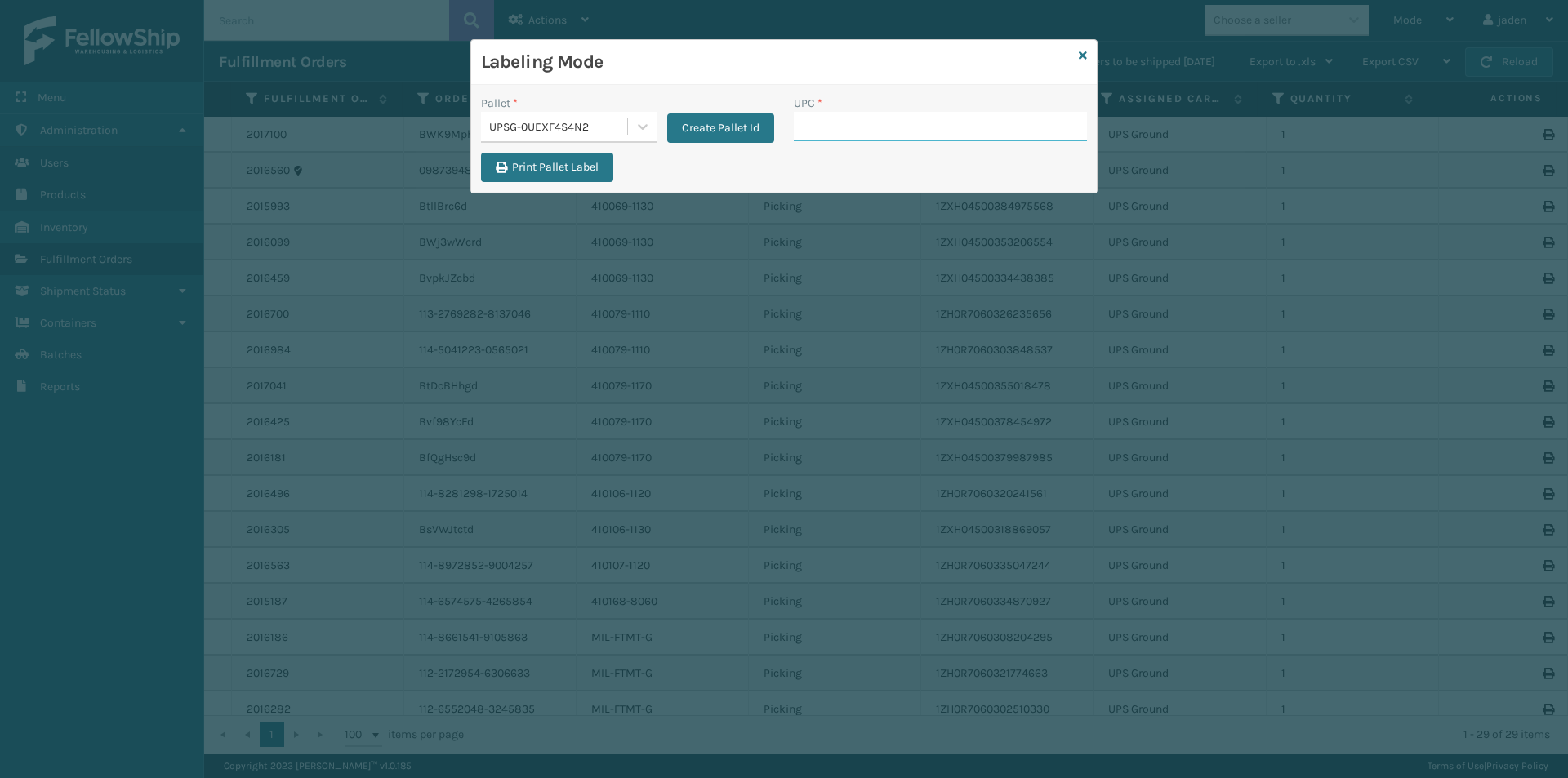
click at [901, 112] on input "UPC *" at bounding box center [940, 126] width 293 height 29
type input "410069-1110"
type input "849986009399"
type input "410069-1130"
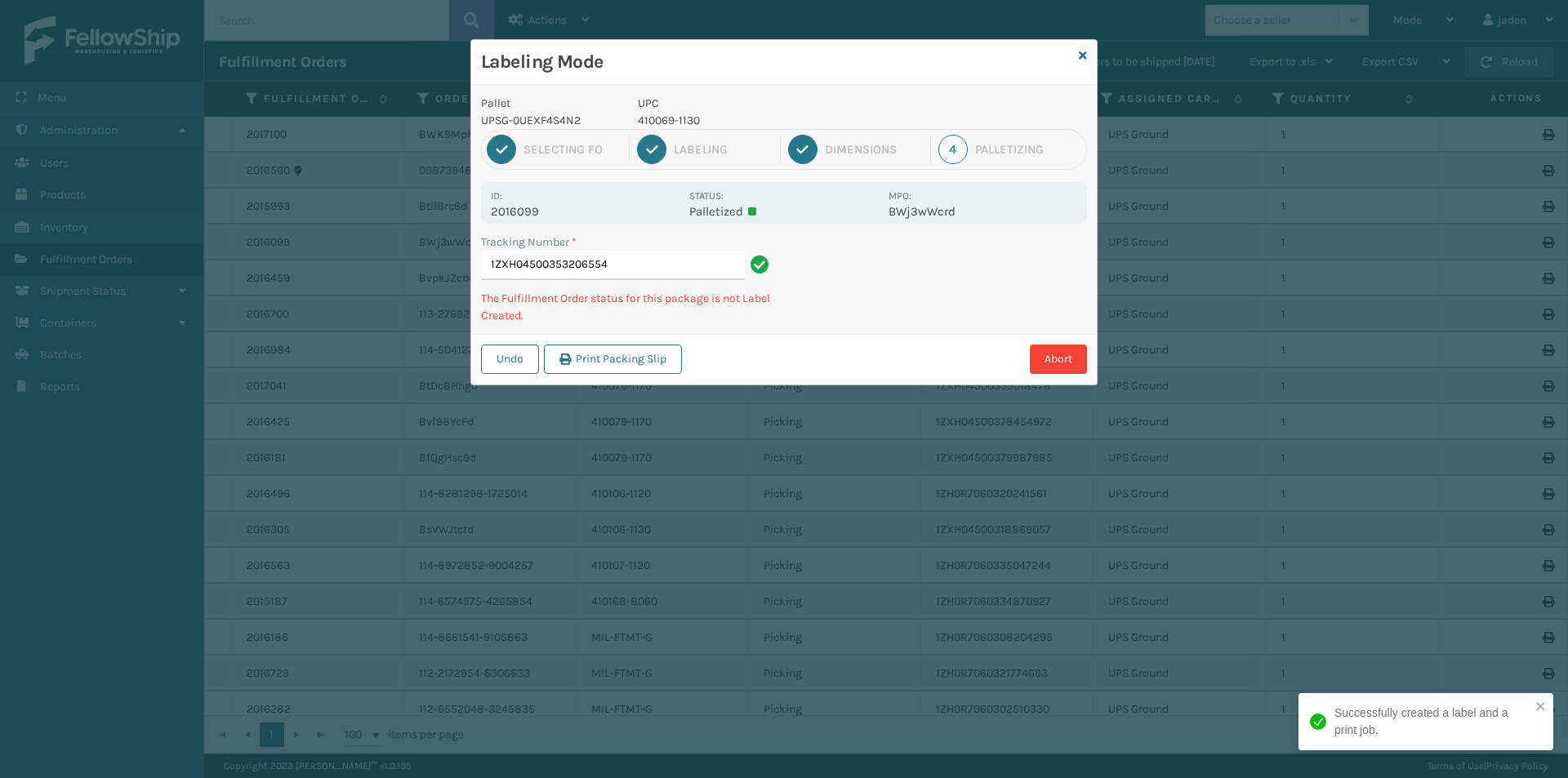
type input "1ZXH045003532065544"
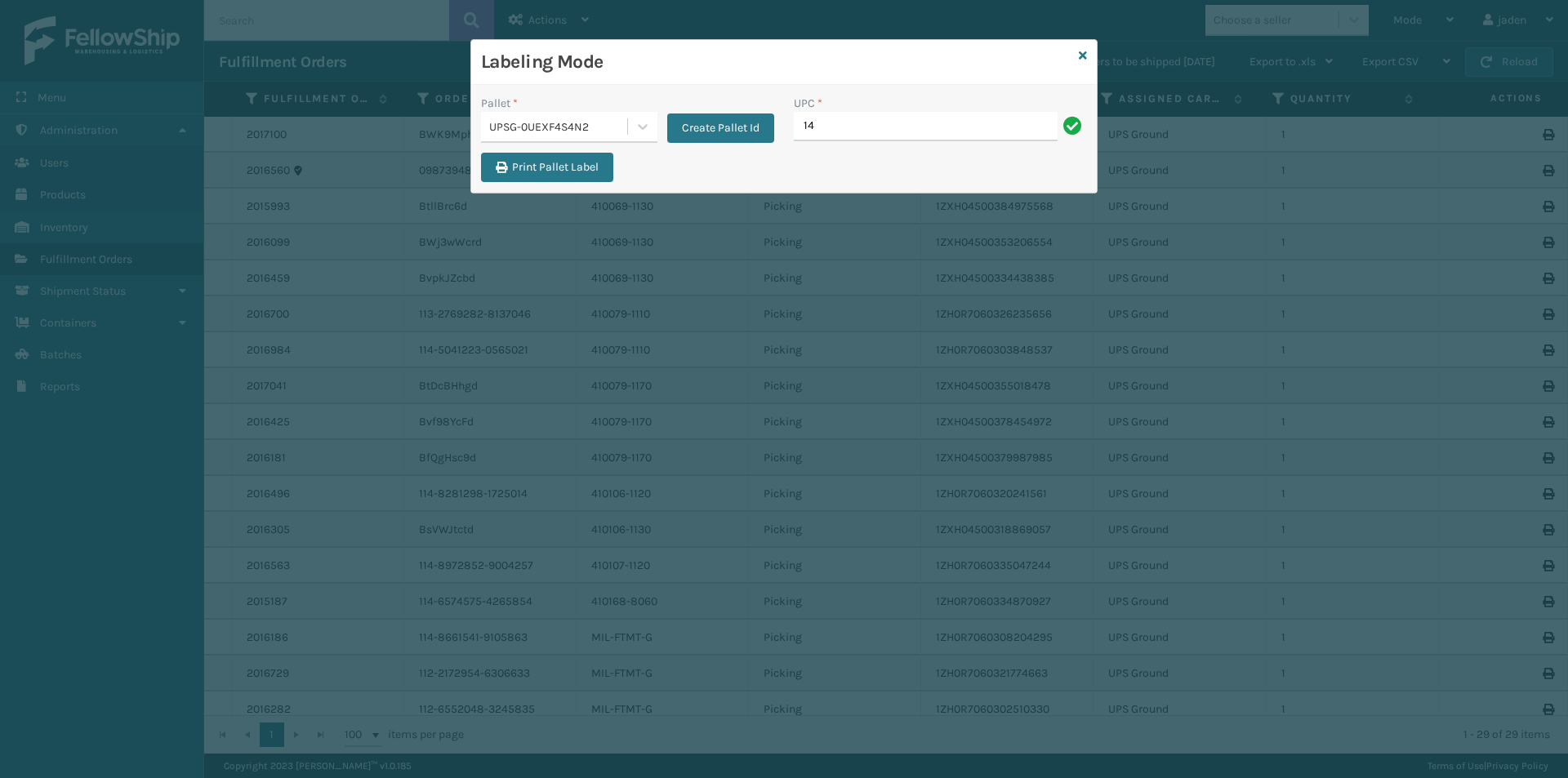
type input "1"
type input "410069-1130"
type input "410079-1110"
type input "410079-1170"
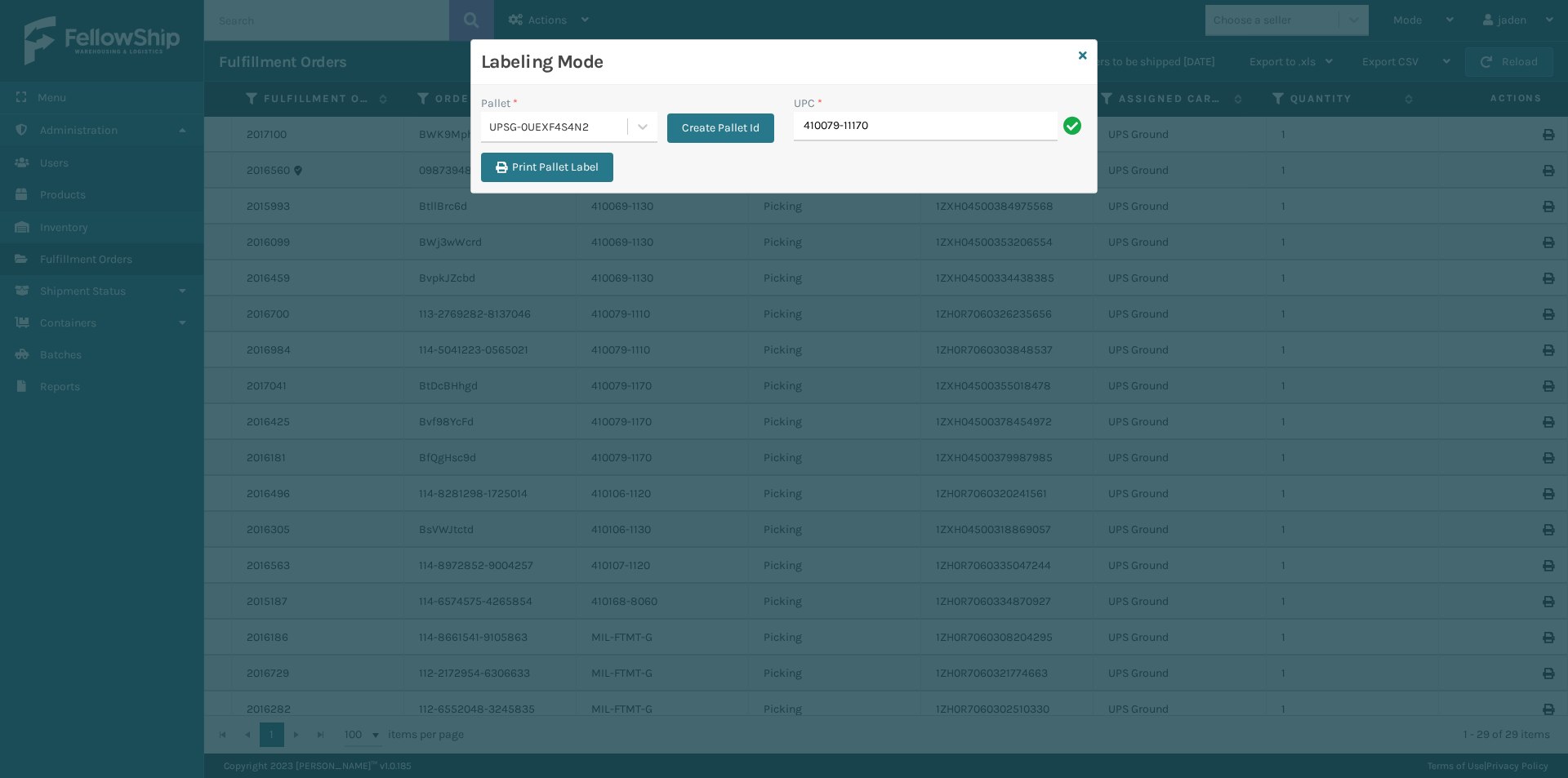
type input "410079-11170"
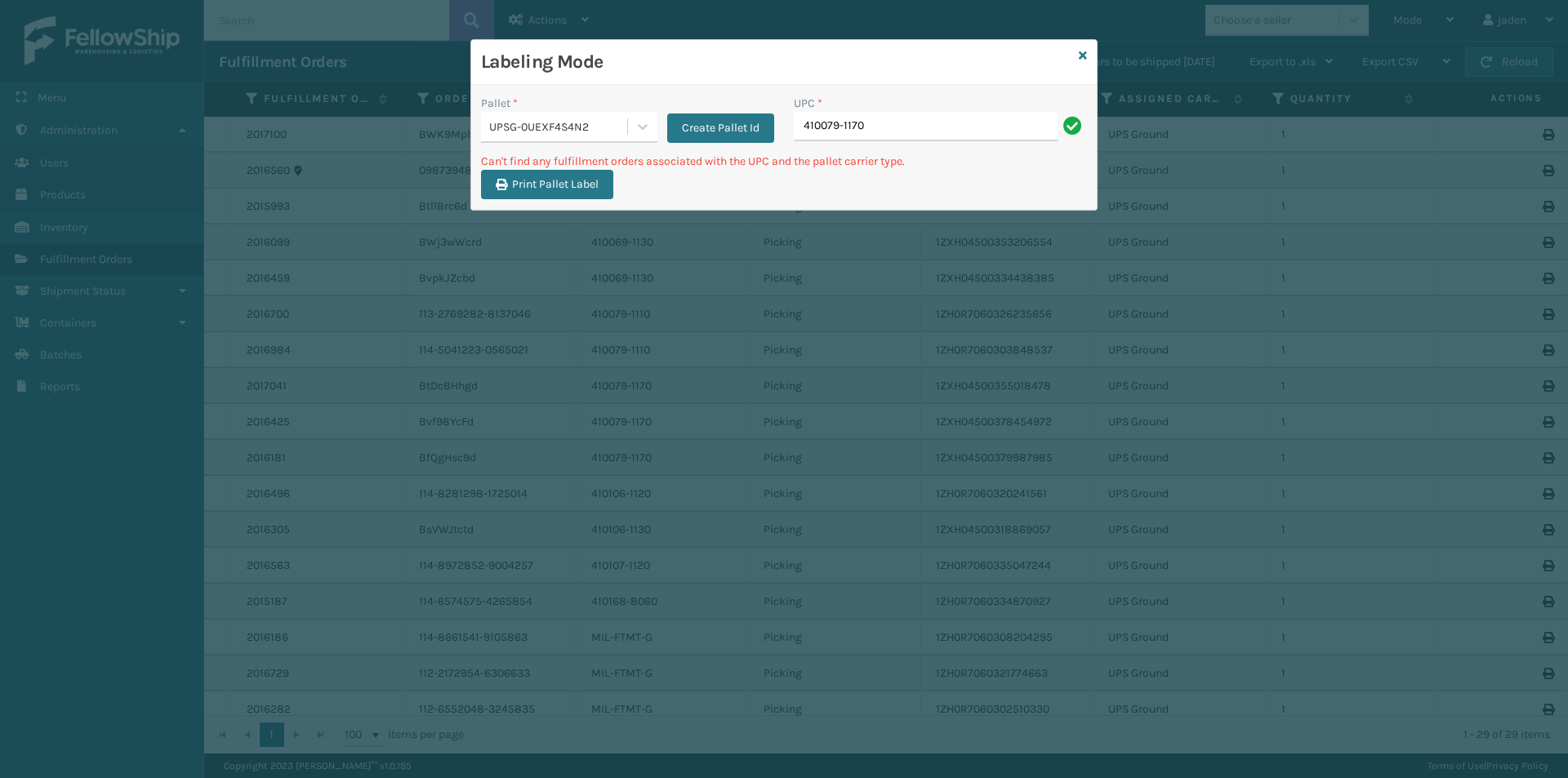
type input "410079-1170"
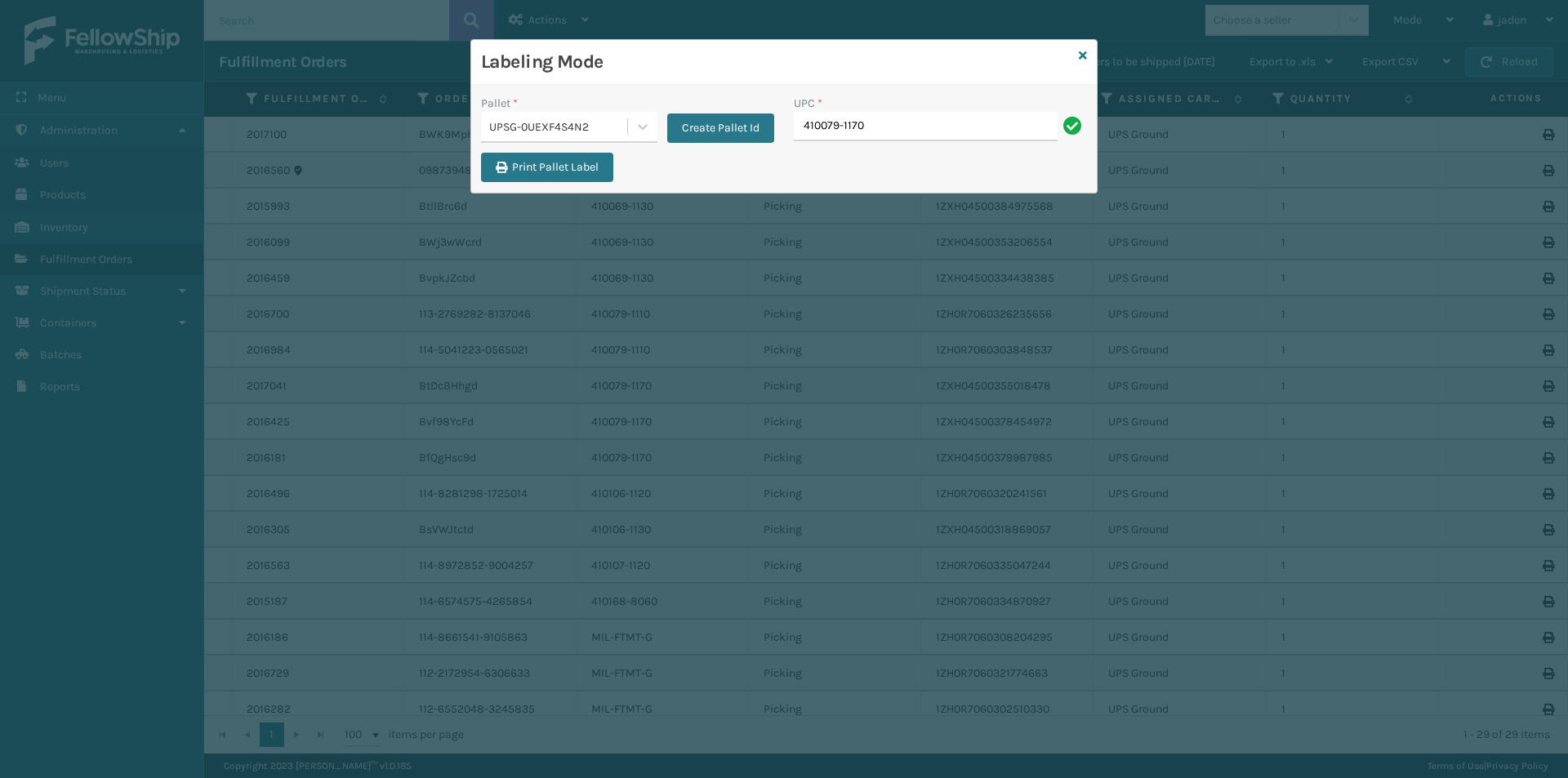
type input "410079-1170"
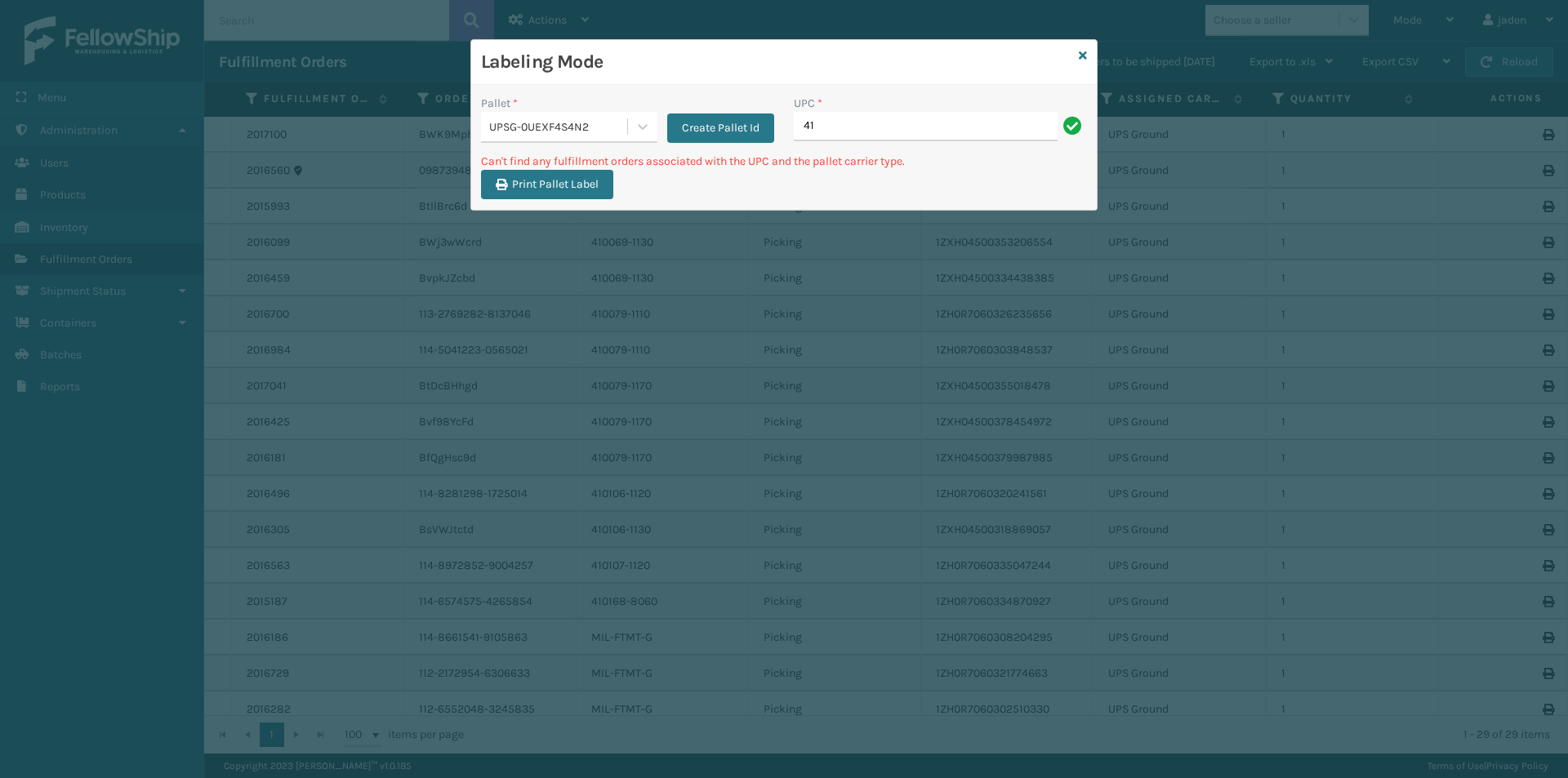
type input "4"
type input "410106-1120"
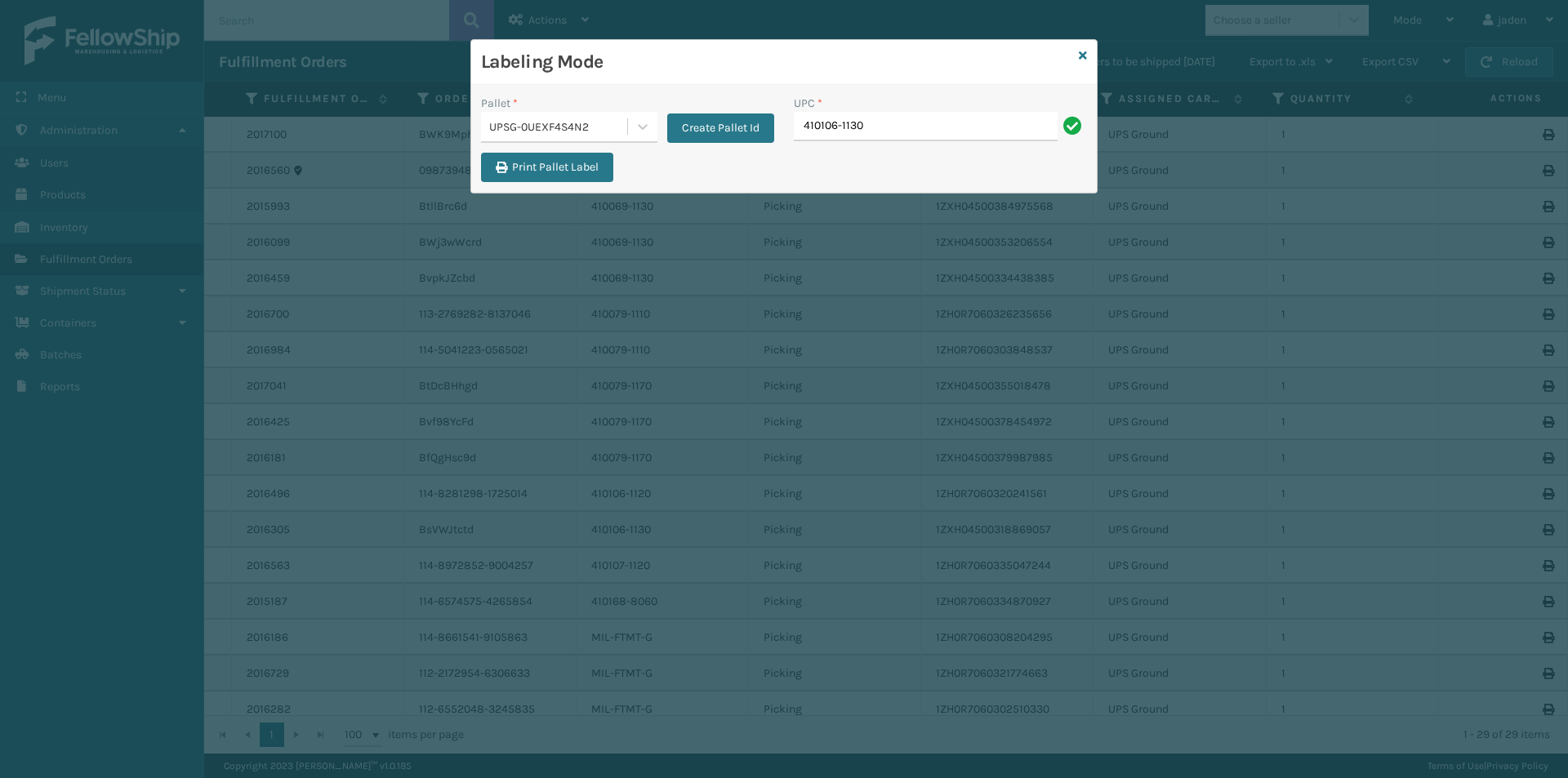
type input "410106-1130"
type input "410107-1120"
type input "410168-8060"
type input "8409851"
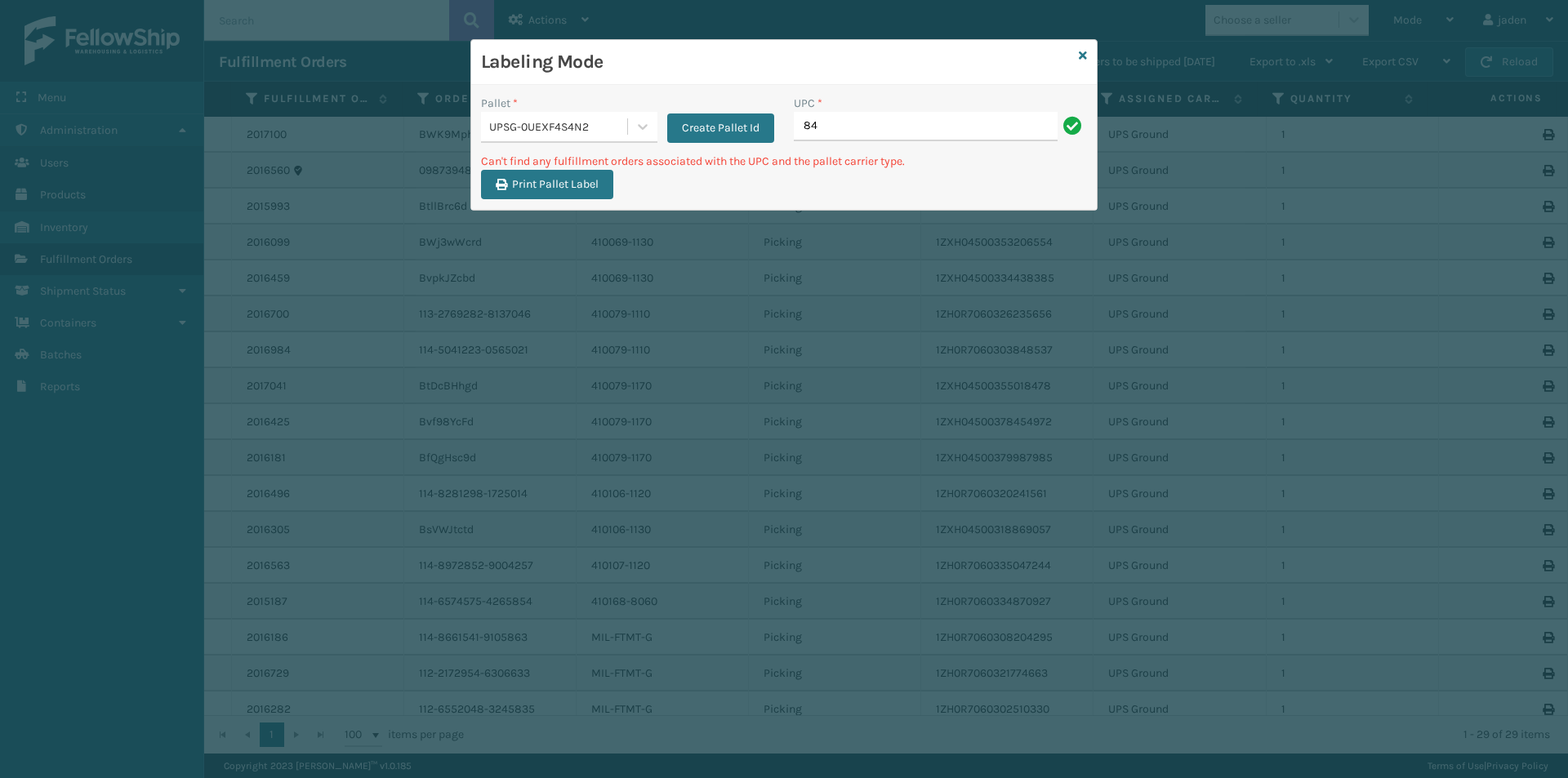
type input "8"
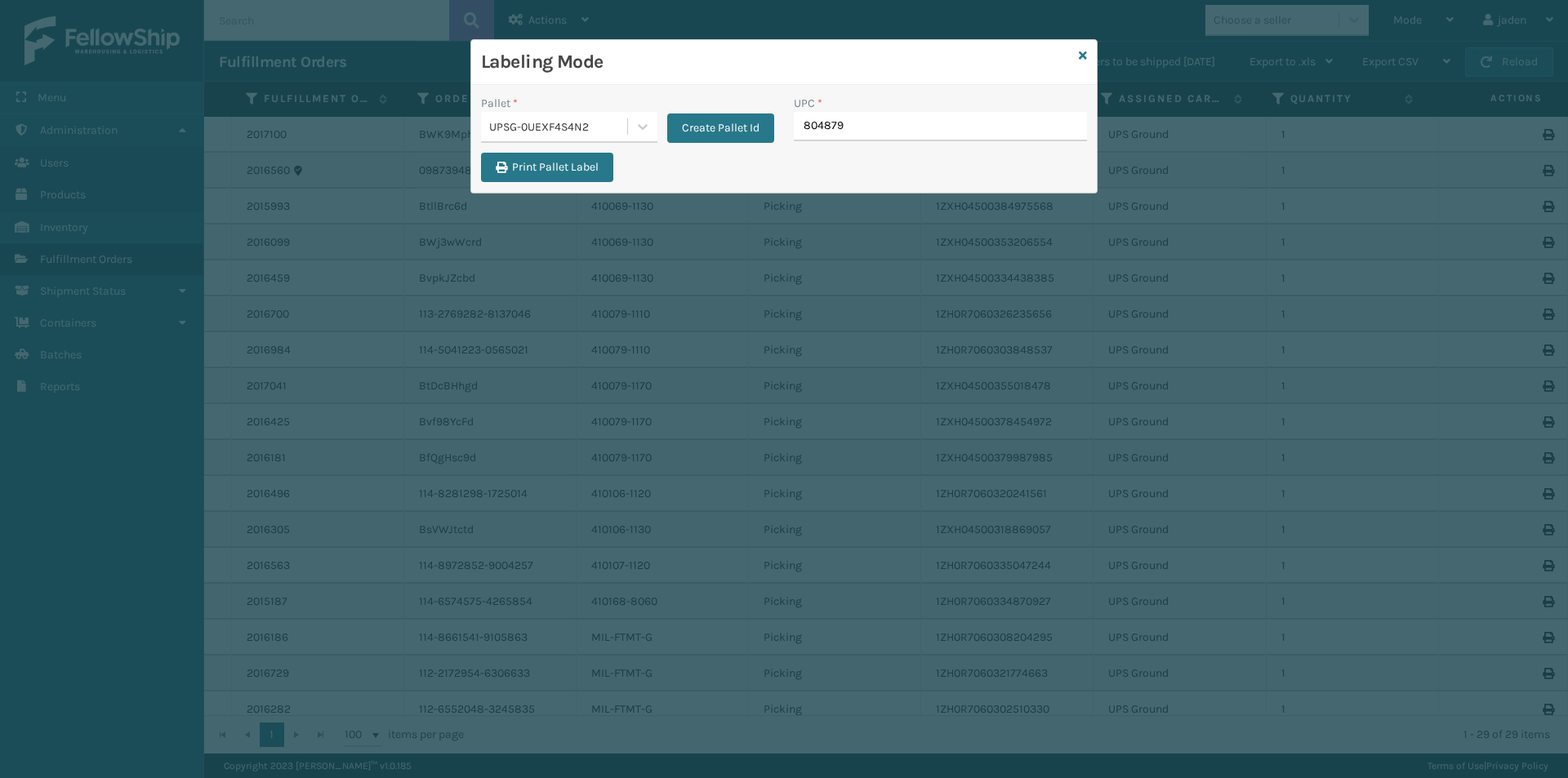
type input "8048794"
type input "8409851"
click at [1077, 56] on div "Labeling Mode" at bounding box center [784, 62] width 626 height 45
click at [1098, 53] on div "Labeling Mode Pallet * UPSG-0UEXF4S4N2 Create Pallet Id UPC * Print Pallet Label" at bounding box center [784, 389] width 1568 height 778
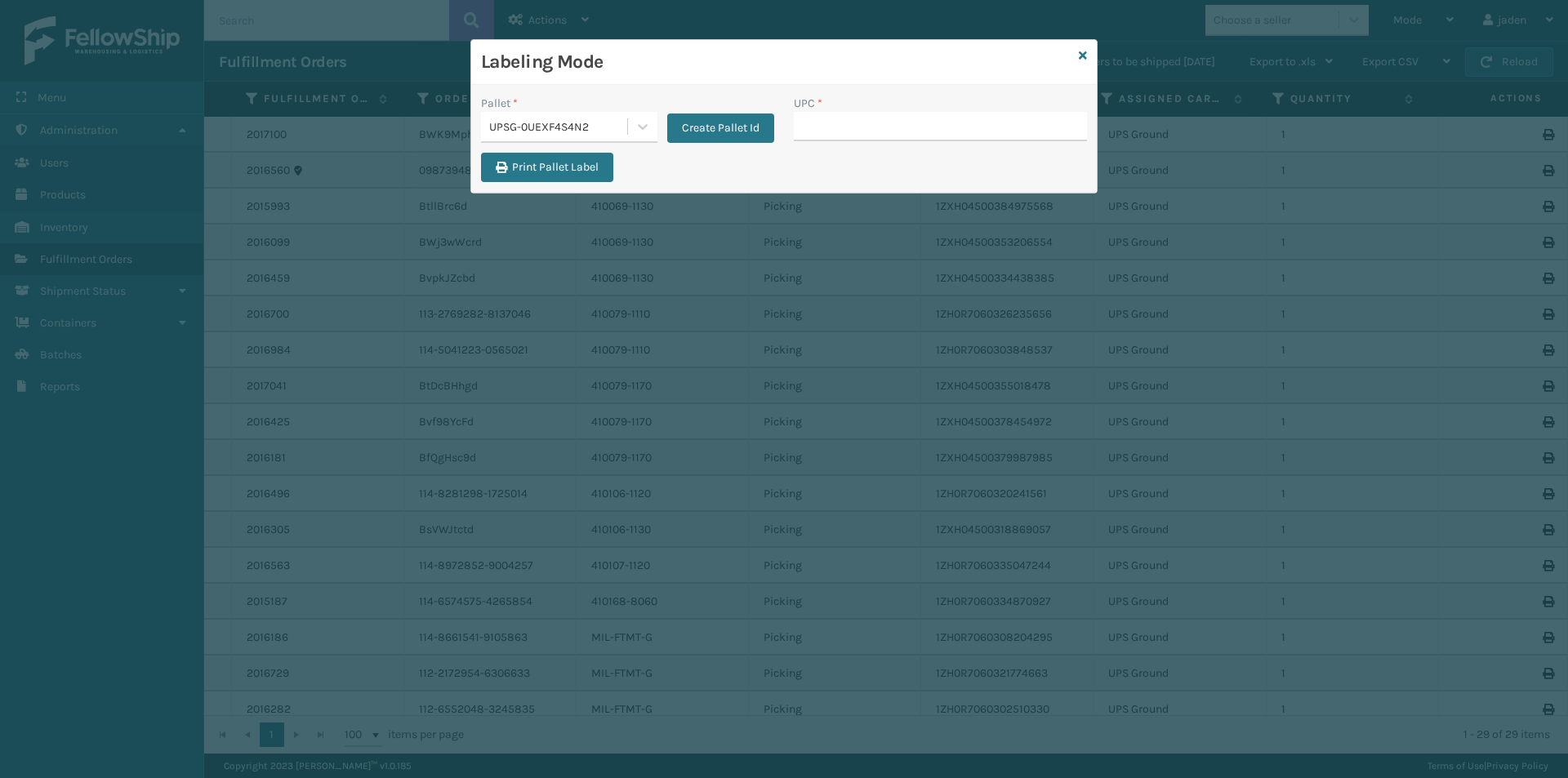
click at [1087, 53] on div "Labeling Mode" at bounding box center [784, 62] width 626 height 45
click at [1084, 56] on icon at bounding box center [1082, 55] width 8 height 11
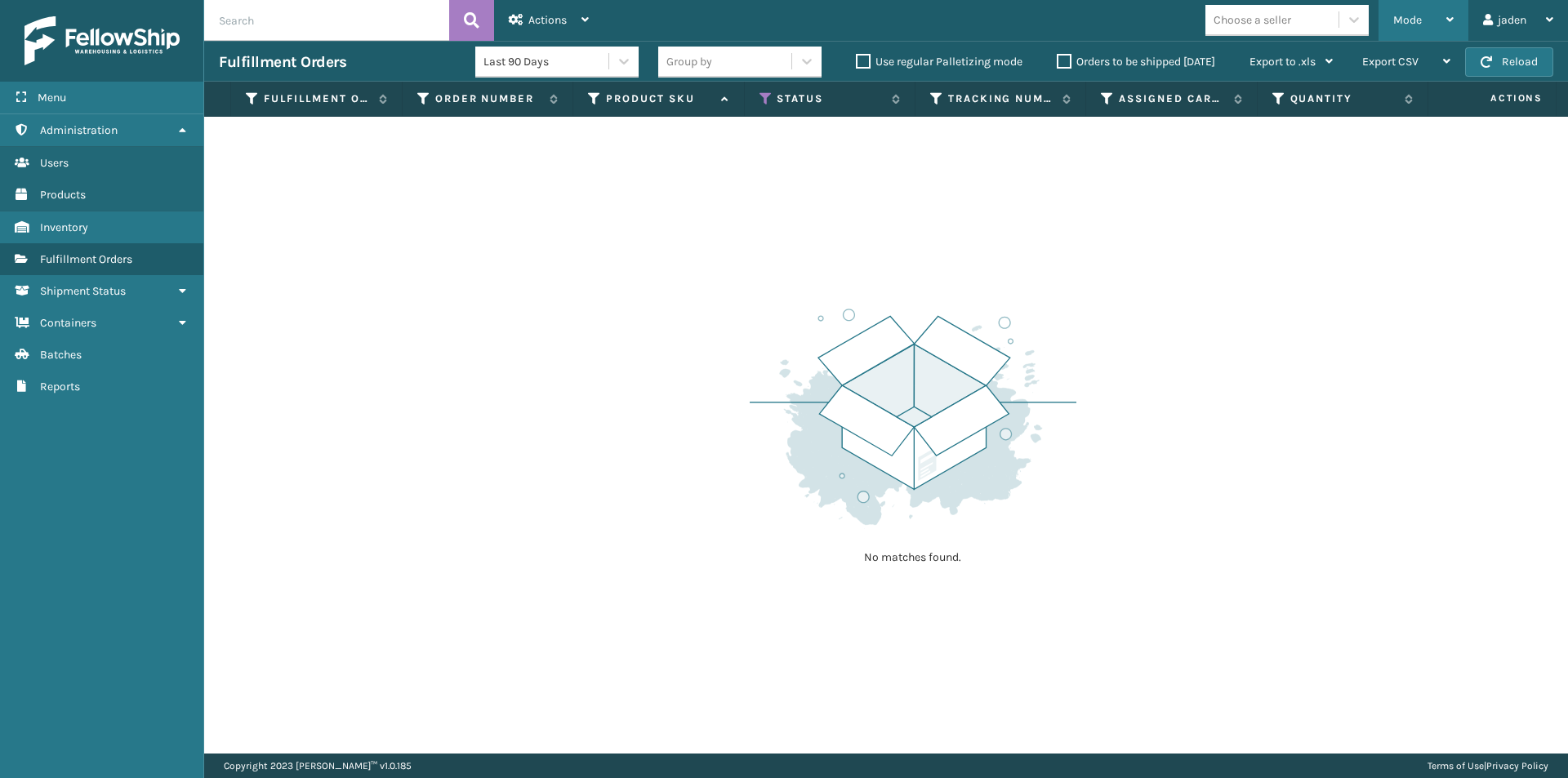
click at [1433, 21] on div "Mode" at bounding box center [1423, 20] width 60 height 41
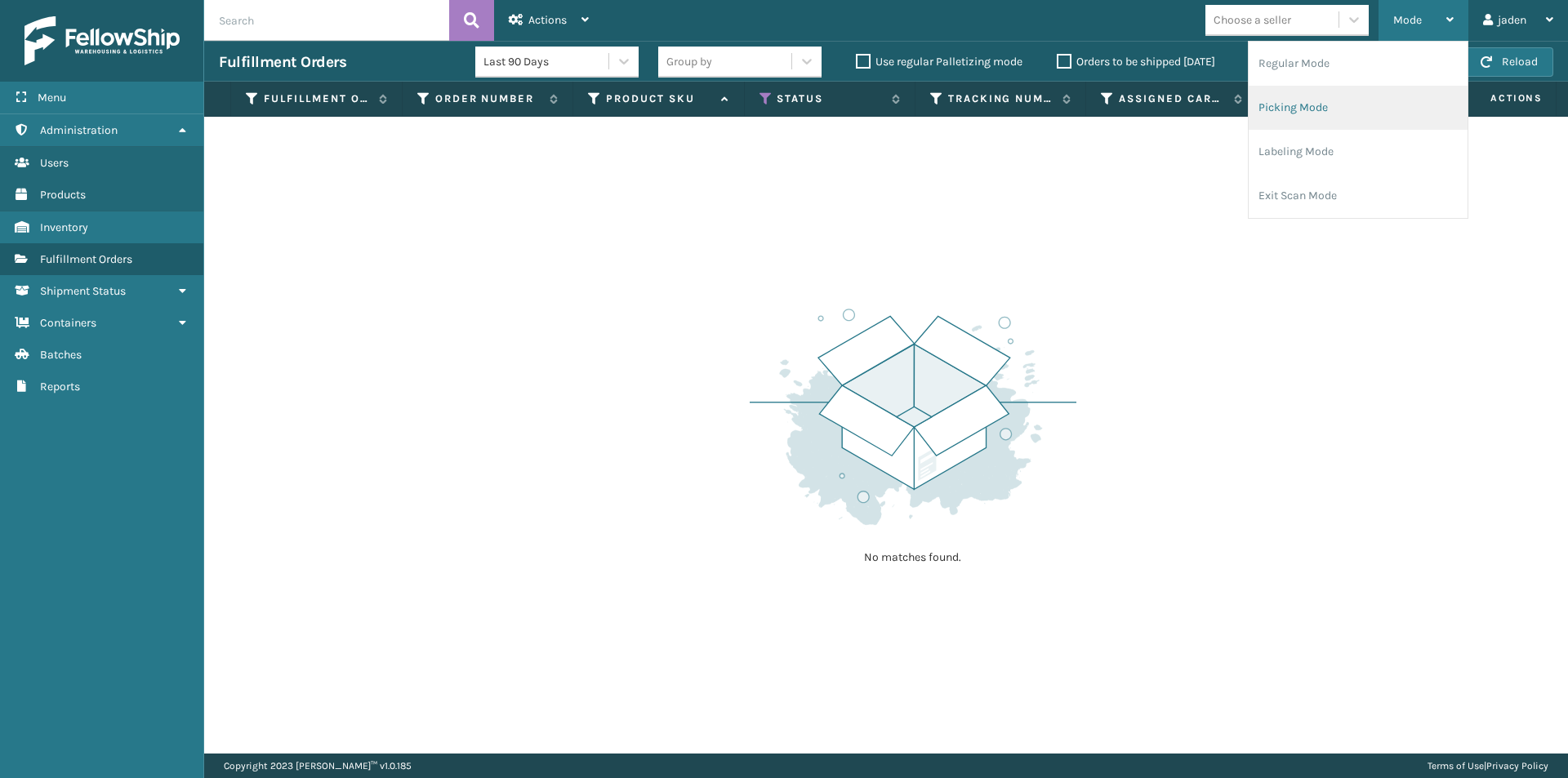
click at [1361, 106] on li "Picking Mode" at bounding box center [1358, 108] width 219 height 44
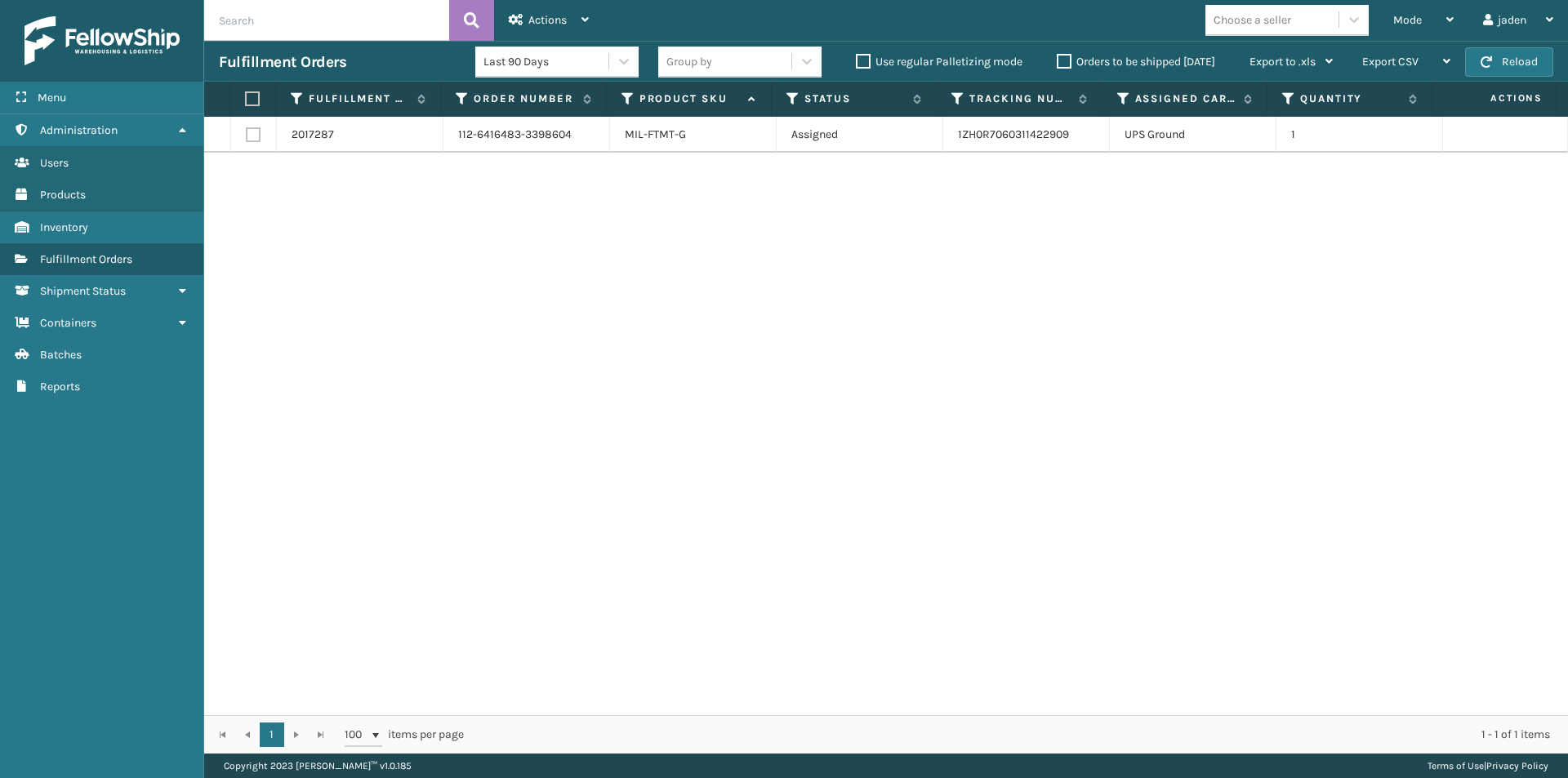
drag, startPoint x: 948, startPoint y: 332, endPoint x: 651, endPoint y: 311, distance: 297.7
click at [651, 311] on div "2017287 112-6416483-3398604 MIL-FTMT-G Assigned 1ZH0R7060311422909 UPS Ground 1" at bounding box center [885, 415] width 1363 height 598
drag, startPoint x: 230, startPoint y: 103, endPoint x: 238, endPoint y: 101, distance: 8.2
click at [238, 101] on th at bounding box center [253, 100] width 46 height 35
click at [255, 94] on label at bounding box center [251, 99] width 11 height 15
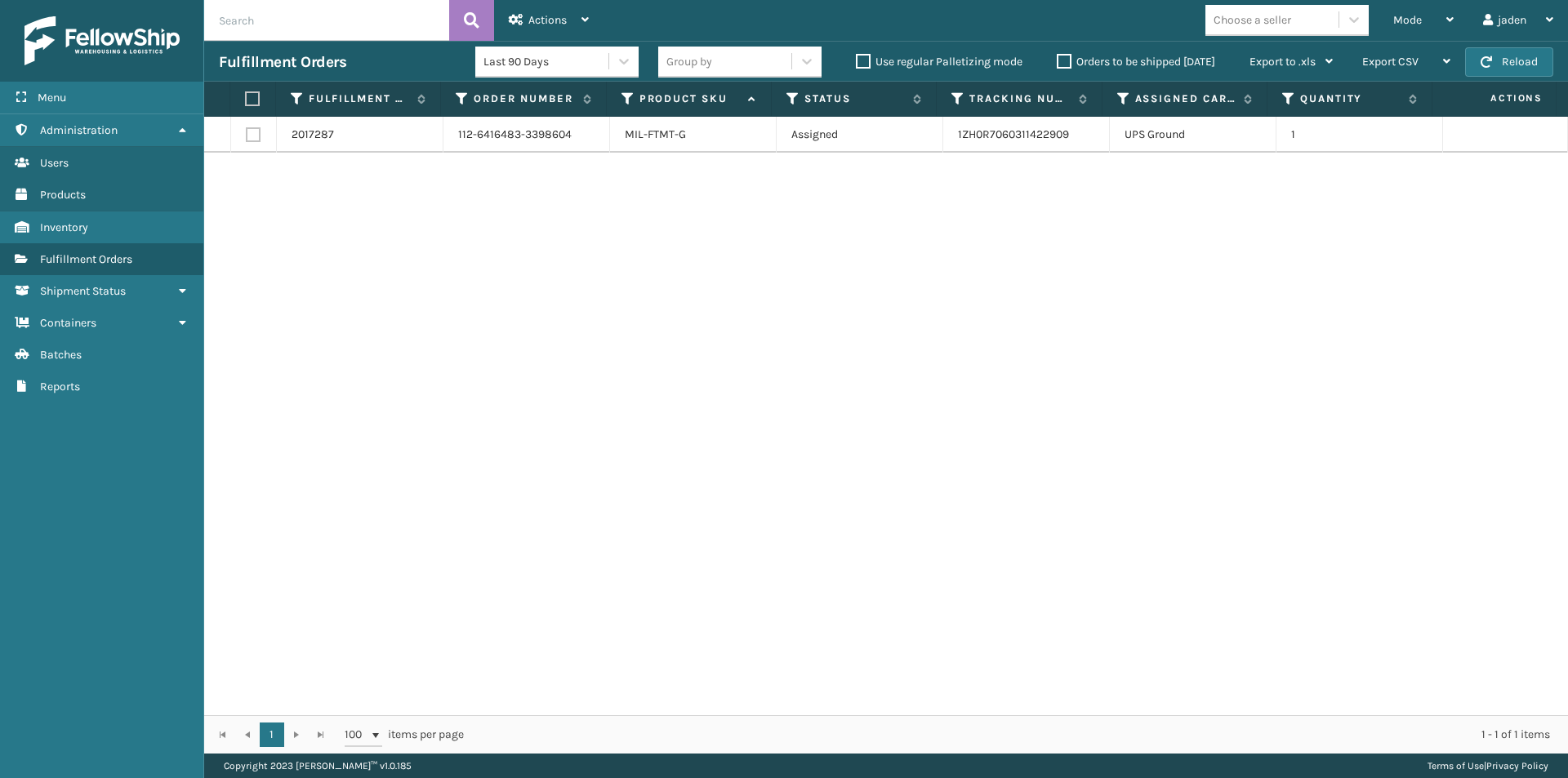
click at [246, 94] on input "checkbox" at bounding box center [245, 99] width 1 height 11
checkbox input "true"
click at [564, 19] on span "Actions" at bounding box center [547, 20] width 38 height 14
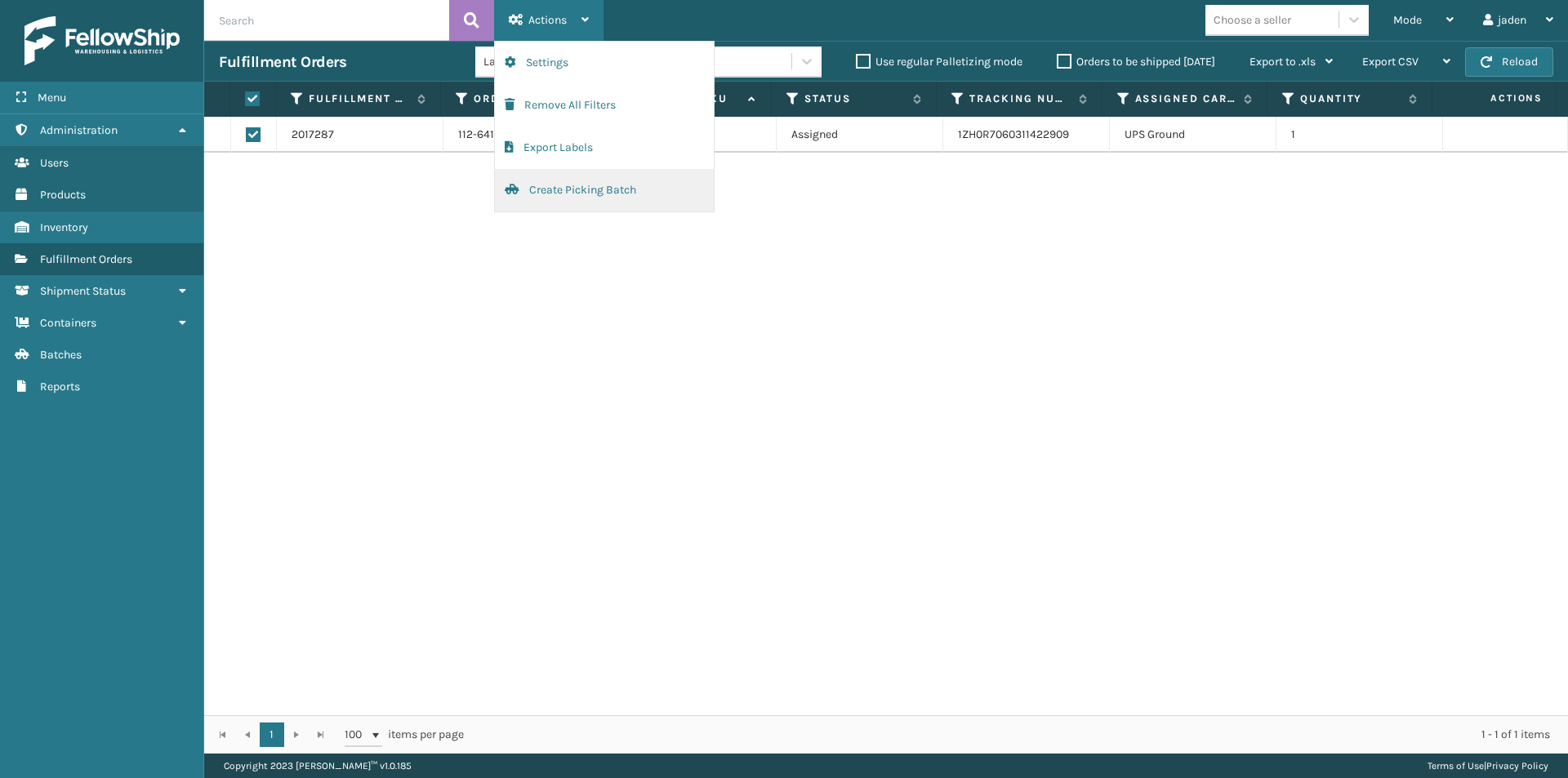
click at [551, 192] on button "Create Picking Batch" at bounding box center [604, 191] width 219 height 42
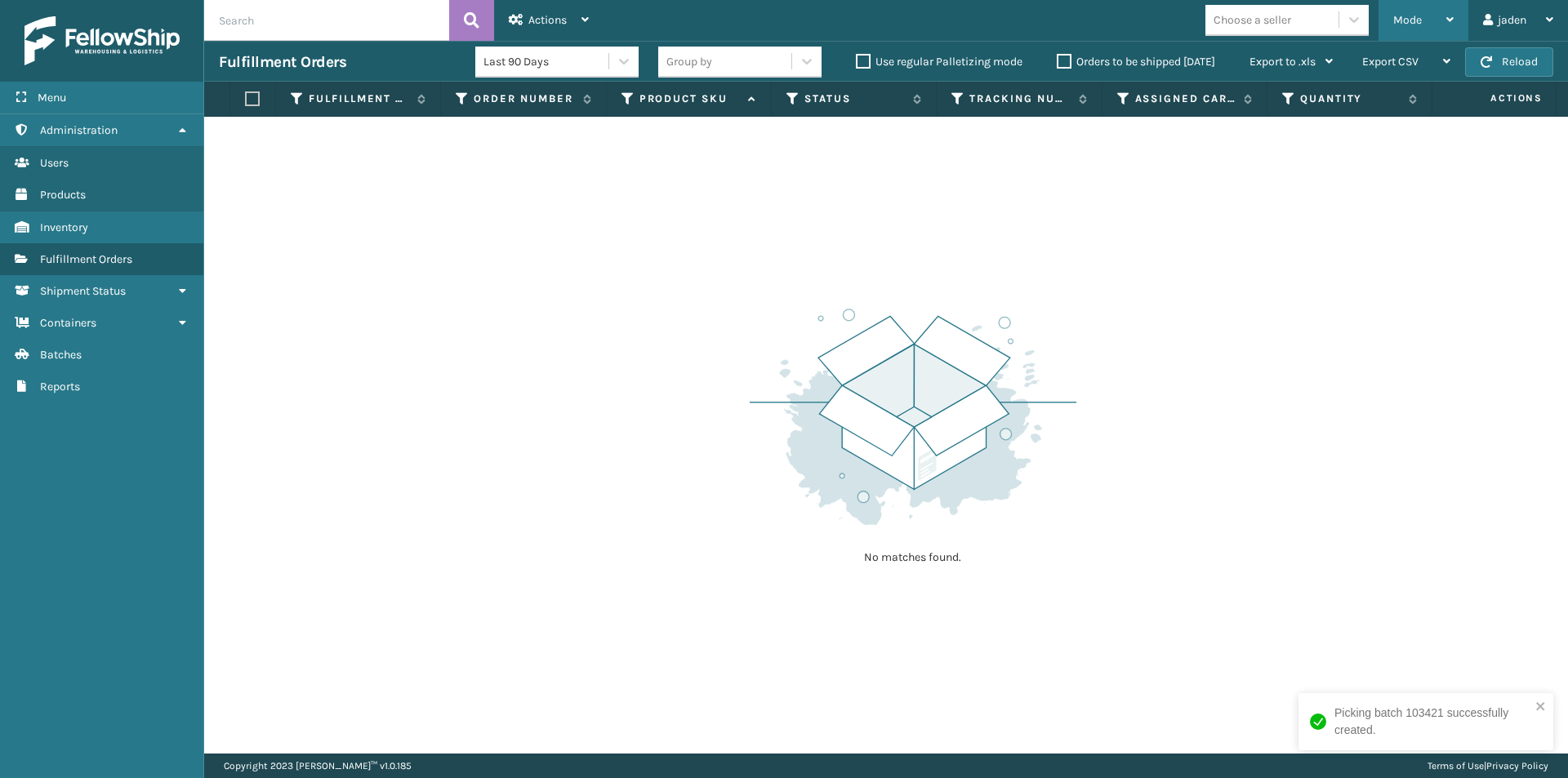
click at [1420, 6] on div "Mode" at bounding box center [1423, 20] width 60 height 41
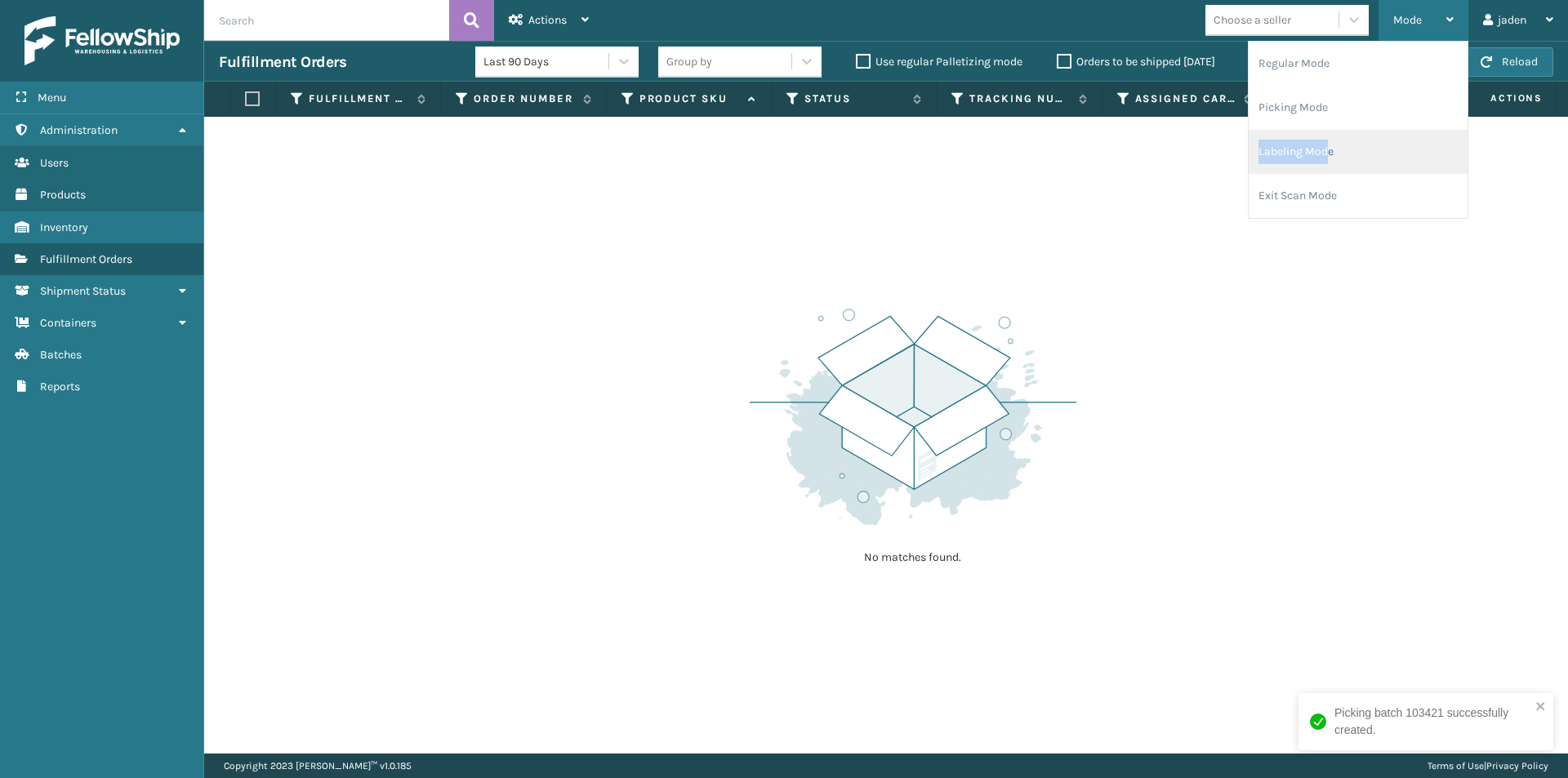
drag, startPoint x: 1330, startPoint y: 124, endPoint x: 1326, endPoint y: 151, distance: 27.3
click at [1326, 151] on ul "Regular Mode Picking Mode Labeling Mode Exit Scan Mode" at bounding box center [1358, 130] width 219 height 176
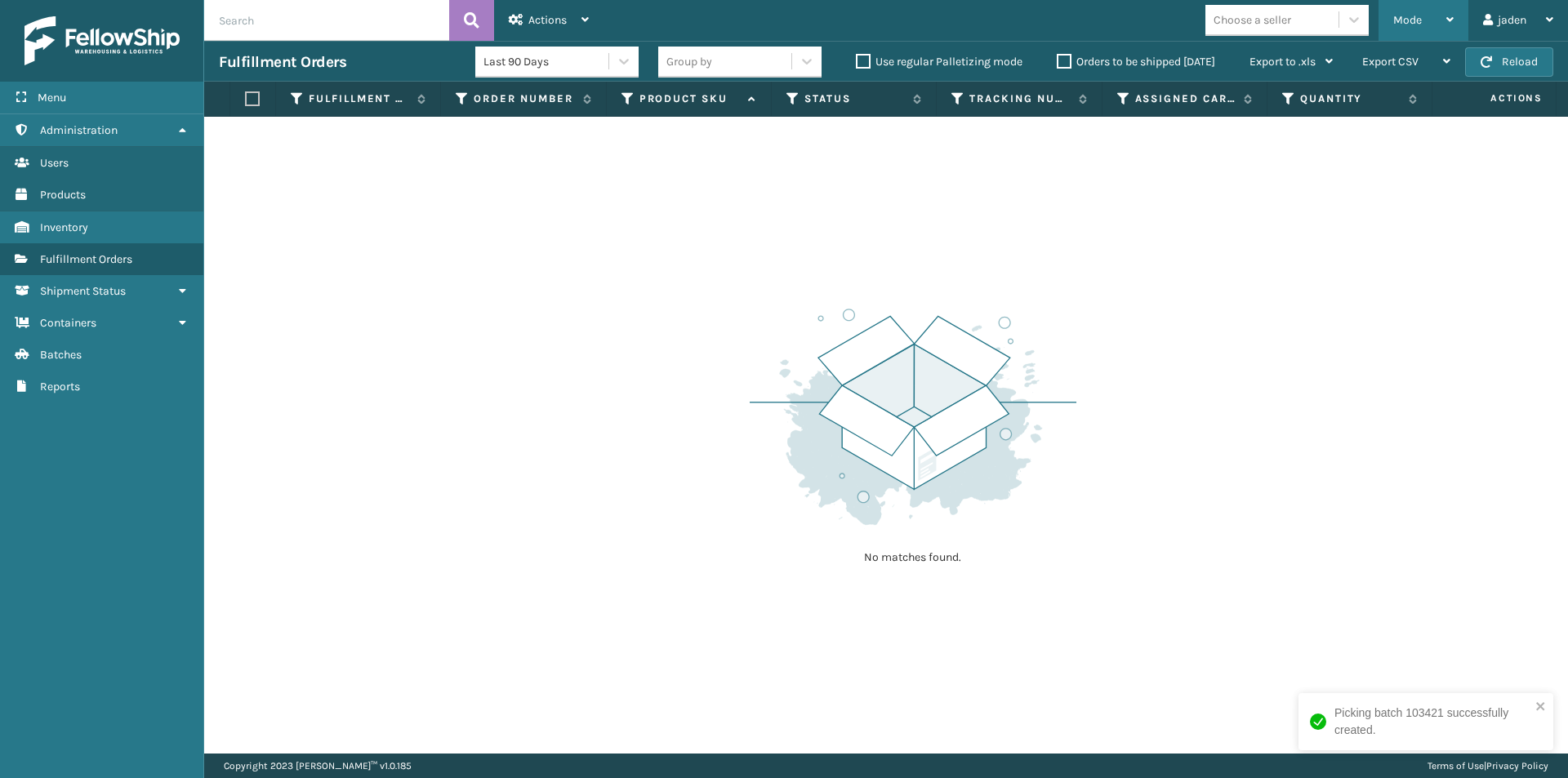
click at [1415, 9] on div "Mode" at bounding box center [1423, 20] width 60 height 41
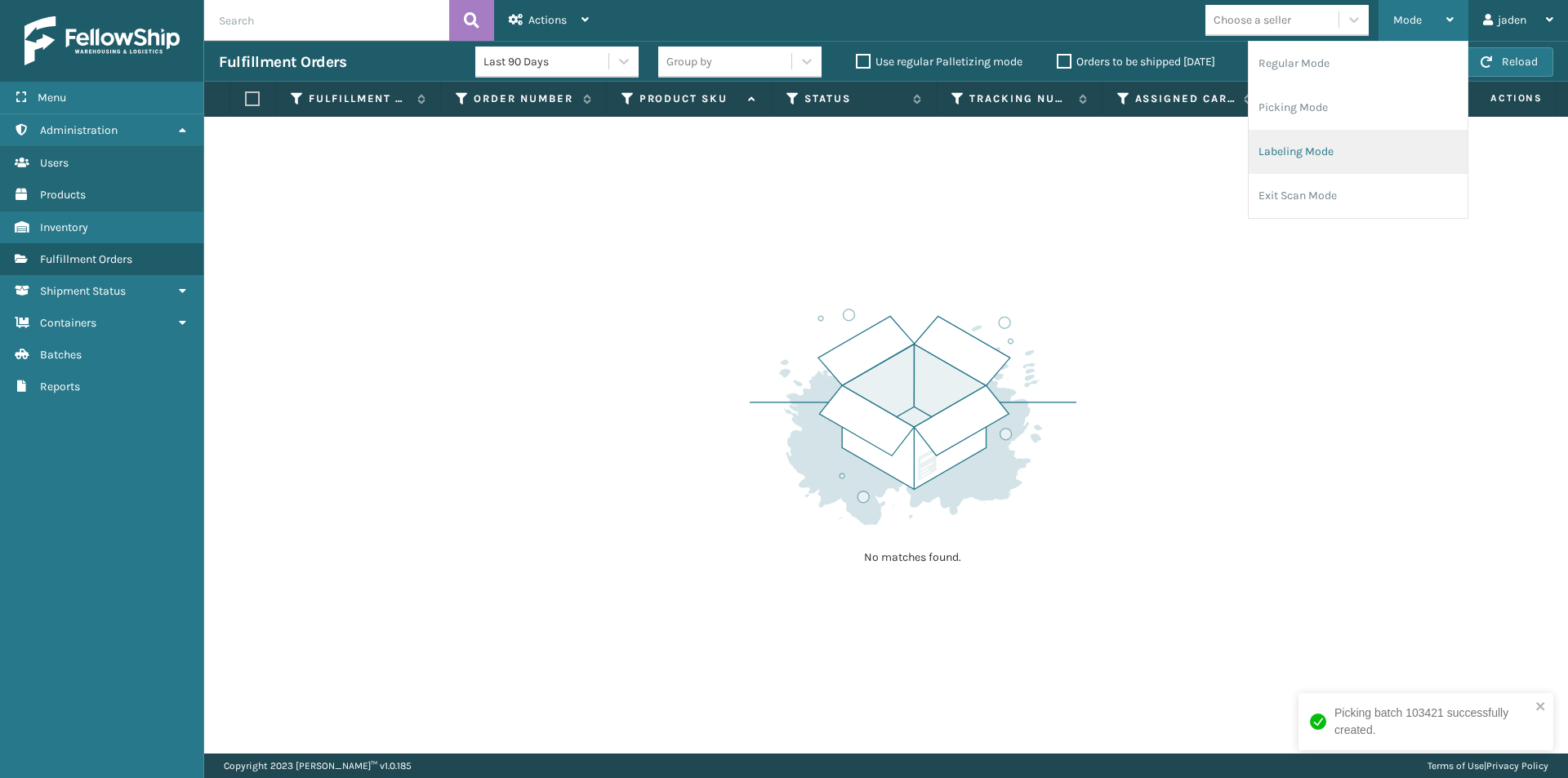
click at [1309, 171] on li "Labeling Mode" at bounding box center [1358, 152] width 219 height 44
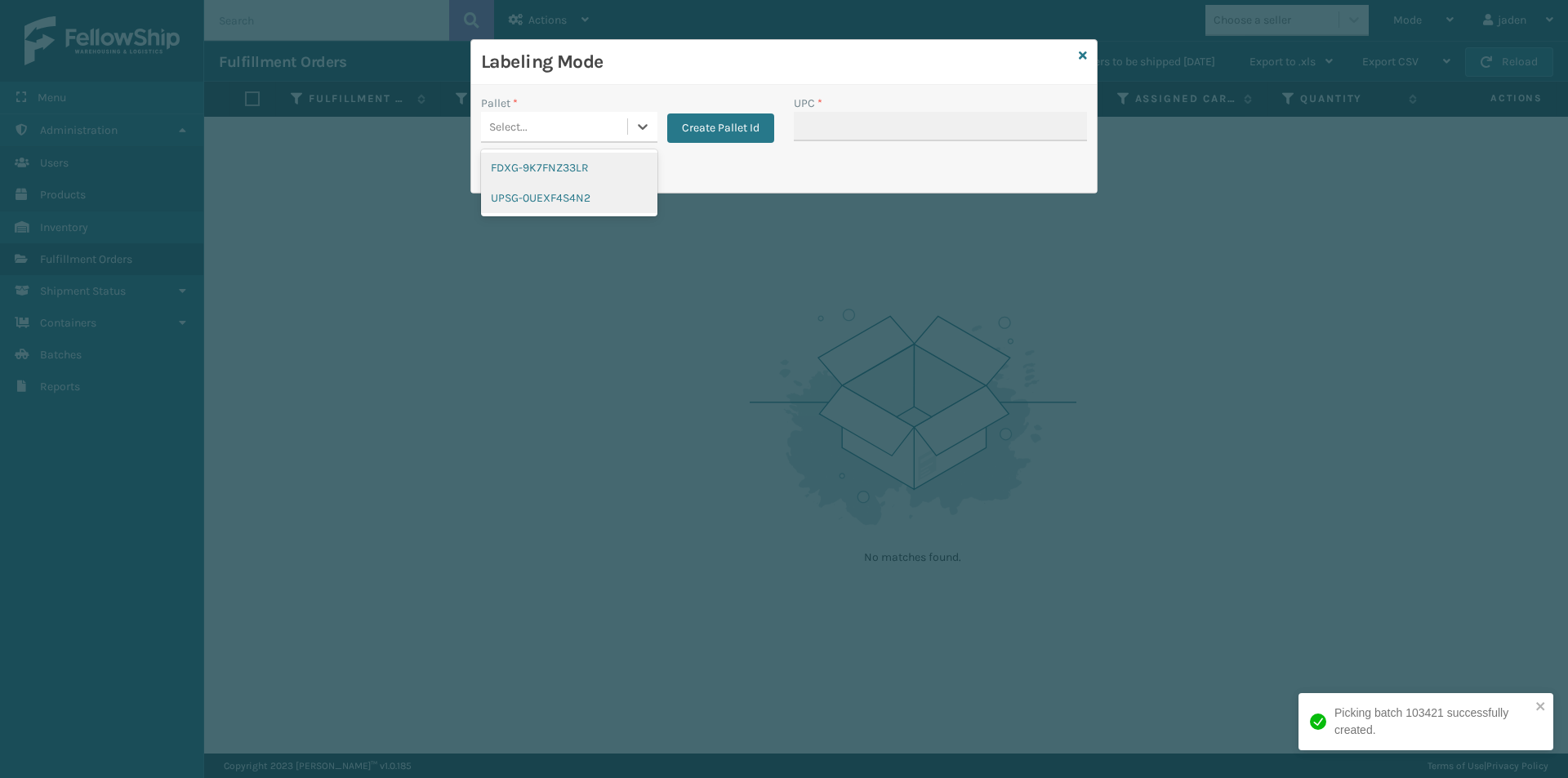
drag, startPoint x: 641, startPoint y: 131, endPoint x: 541, endPoint y: 213, distance: 129.3
click at [611, 143] on div "option FDXG-9K7FNZ33LR focused, 1 of 2. 2 results available. Use Up and Down to…" at bounding box center [569, 127] width 176 height 31
click at [541, 213] on div "UPSG-0UEXF4S4N2" at bounding box center [569, 198] width 176 height 30
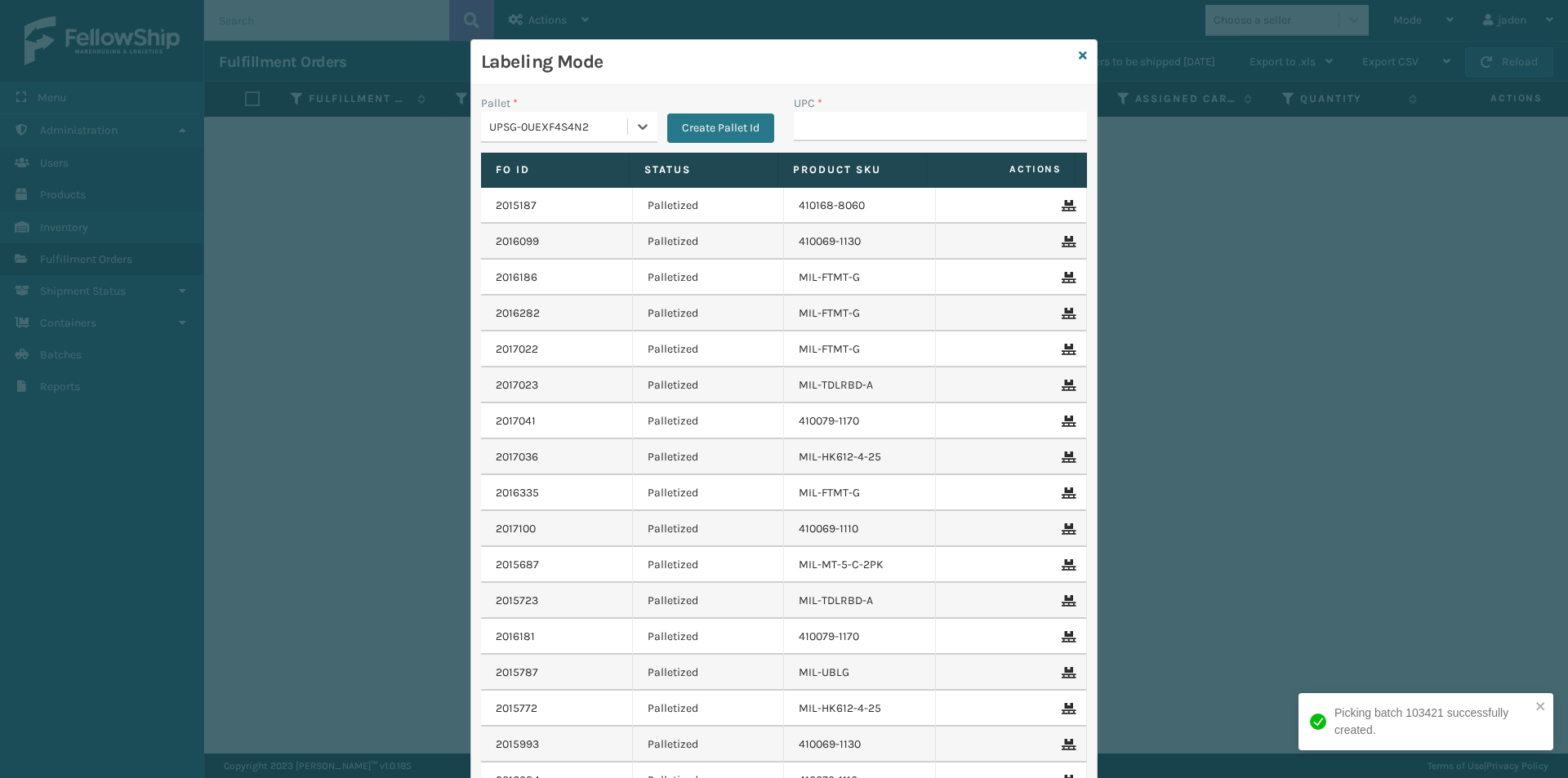
click at [749, 145] on div "Pallet * option UPSG-0UEXF4S4N2, selected. 0 results available. Select is focus…" at bounding box center [627, 123] width 312 height 58
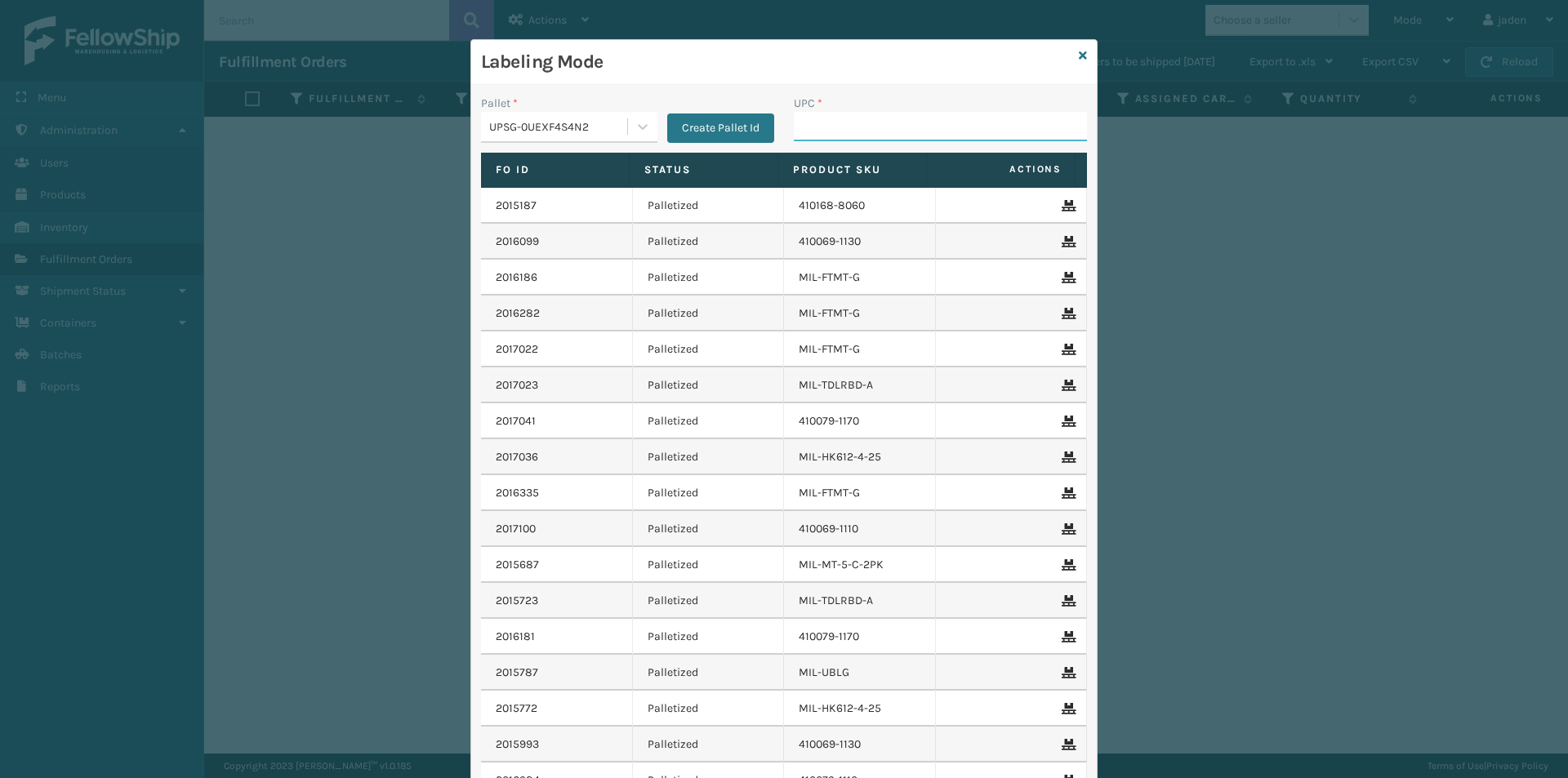
click at [812, 127] on input "UPC *" at bounding box center [940, 126] width 293 height 29
click at [1084, 55] on div "Labeling Mode" at bounding box center [784, 62] width 626 height 45
click at [1078, 53] on icon at bounding box center [1082, 55] width 8 height 11
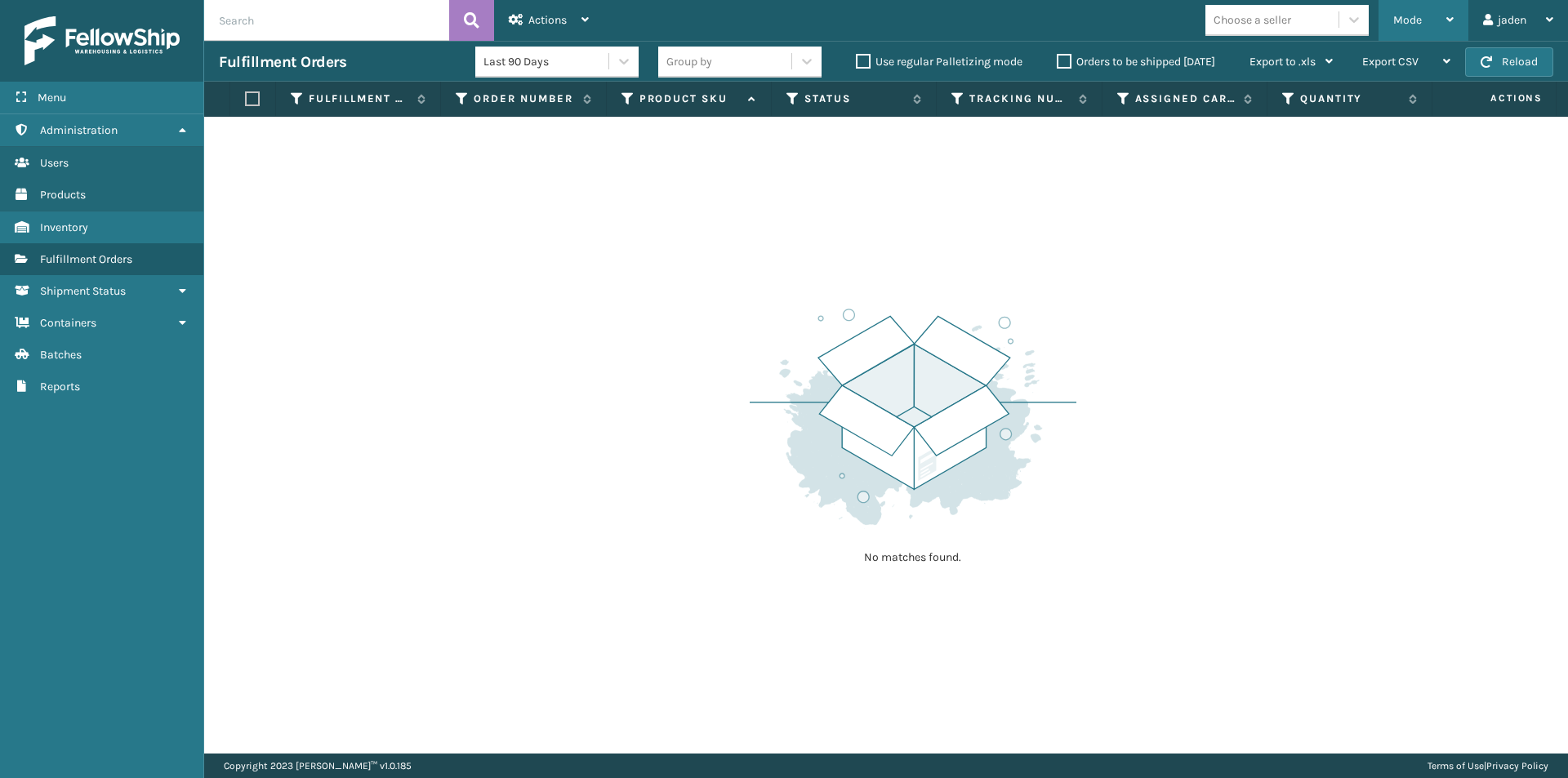
click at [1404, 35] on div "Mode" at bounding box center [1423, 20] width 60 height 41
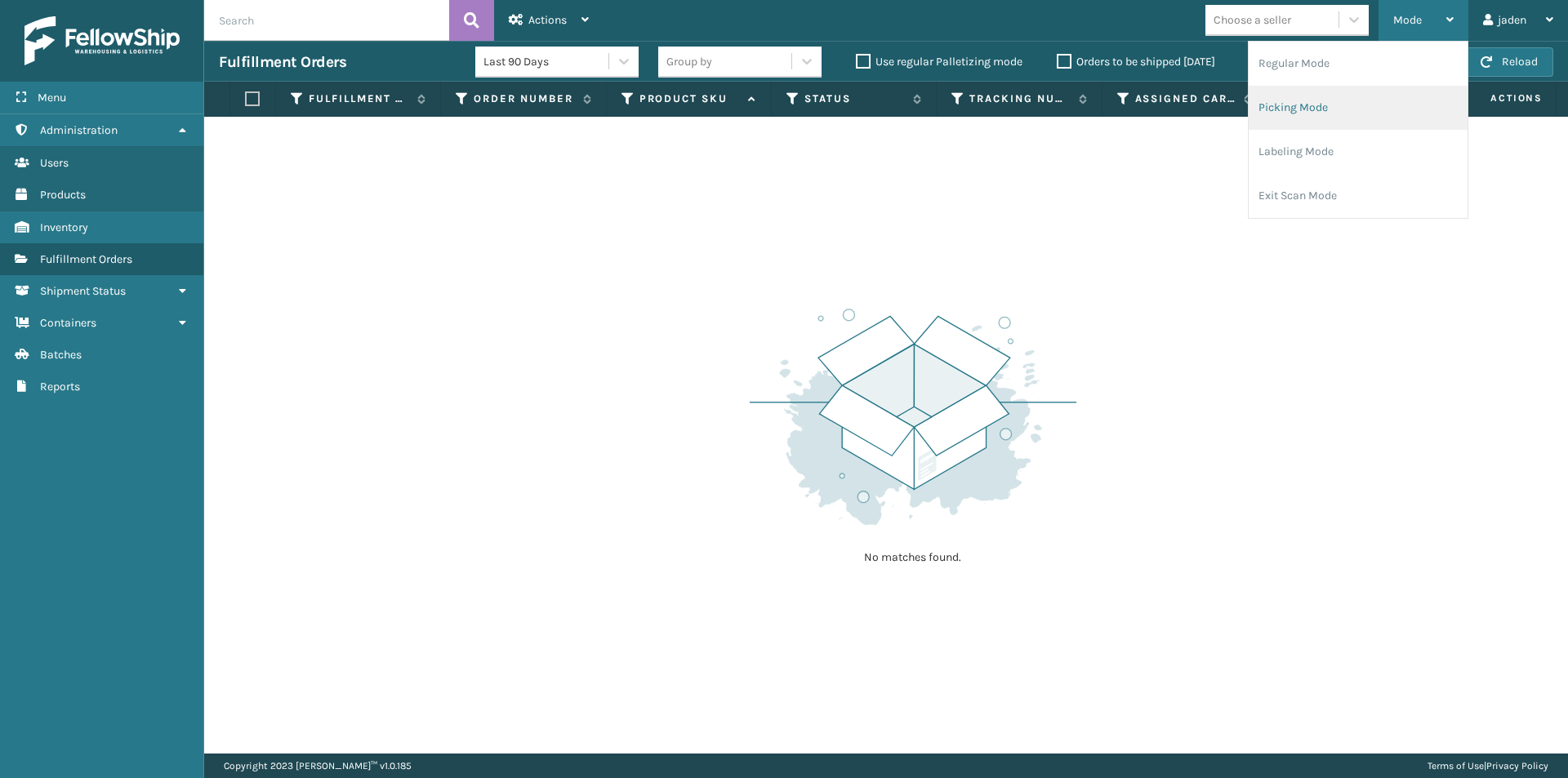
click at [1324, 121] on li "Picking Mode" at bounding box center [1358, 108] width 219 height 44
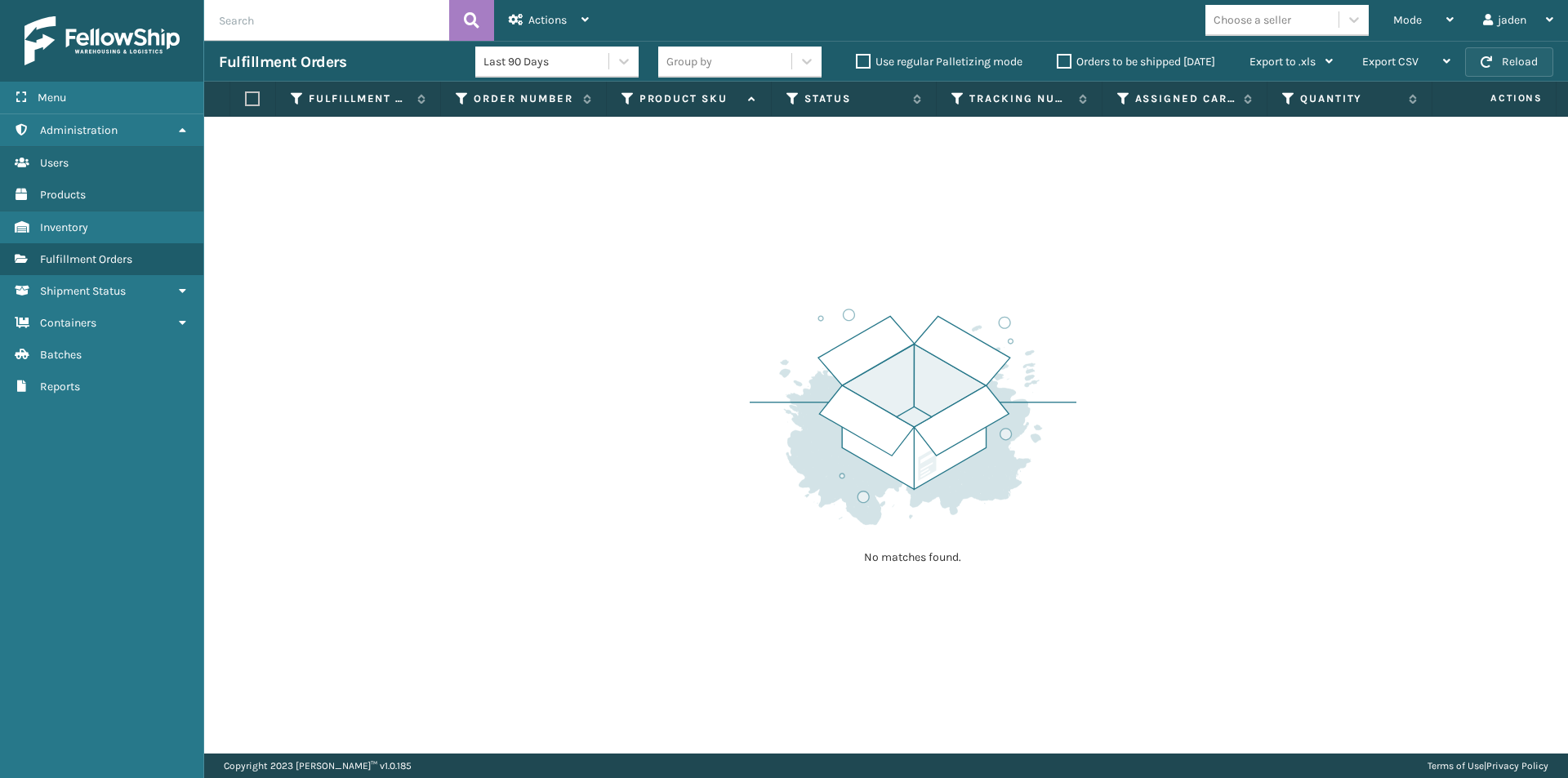
click at [1511, 53] on button "Reload" at bounding box center [1509, 62] width 88 height 29
click at [1362, 4] on div "Mode Regular Mode Picking Mode Labeling Mode Exit Scan Mode Choose a seller jad…" at bounding box center [1085, 20] width 964 height 41
click at [1439, 16] on div "Mode" at bounding box center [1423, 20] width 60 height 41
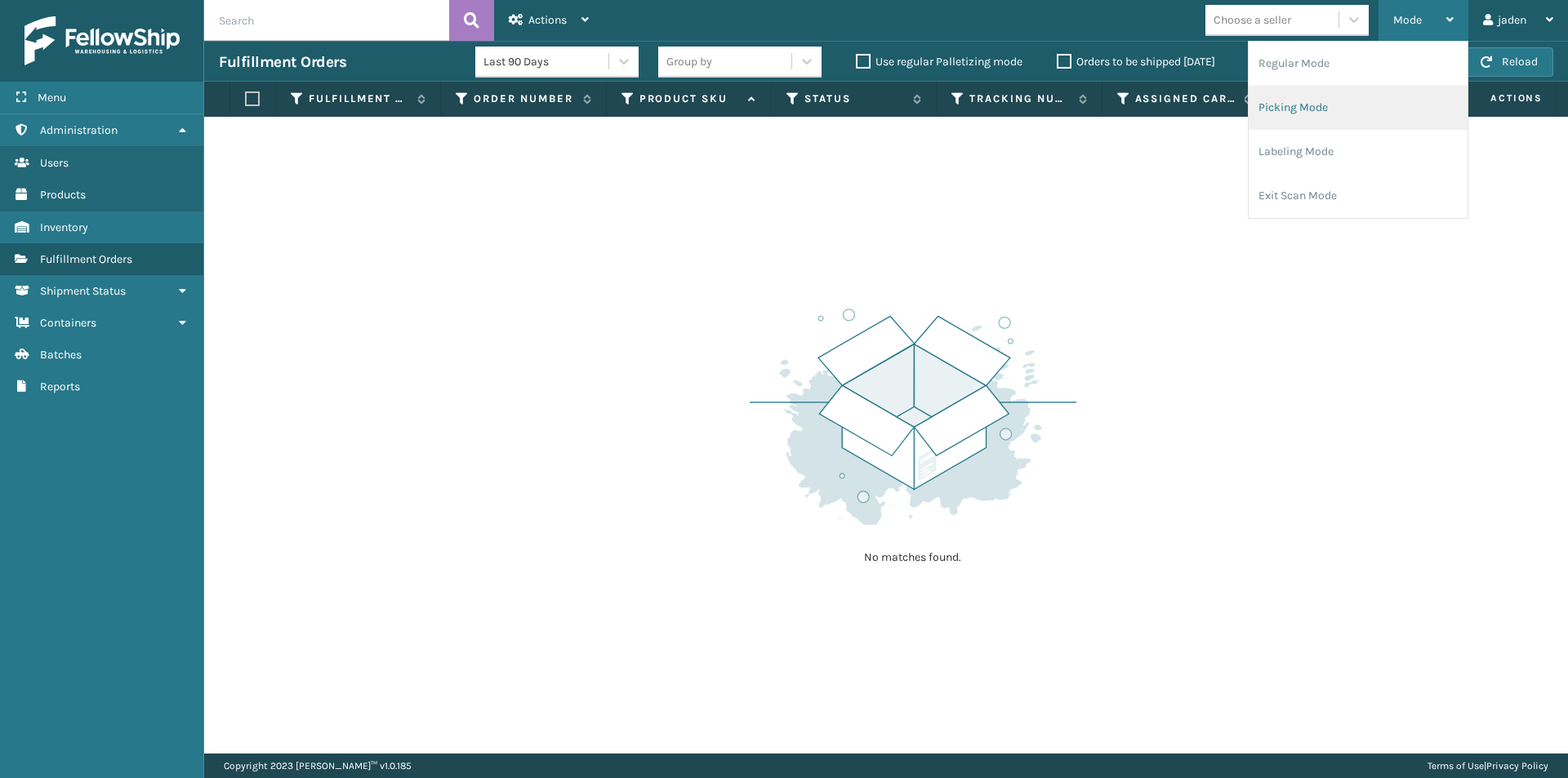
click at [1374, 112] on li "Picking Mode" at bounding box center [1358, 108] width 219 height 44
